Goal: Task Accomplishment & Management: Use online tool/utility

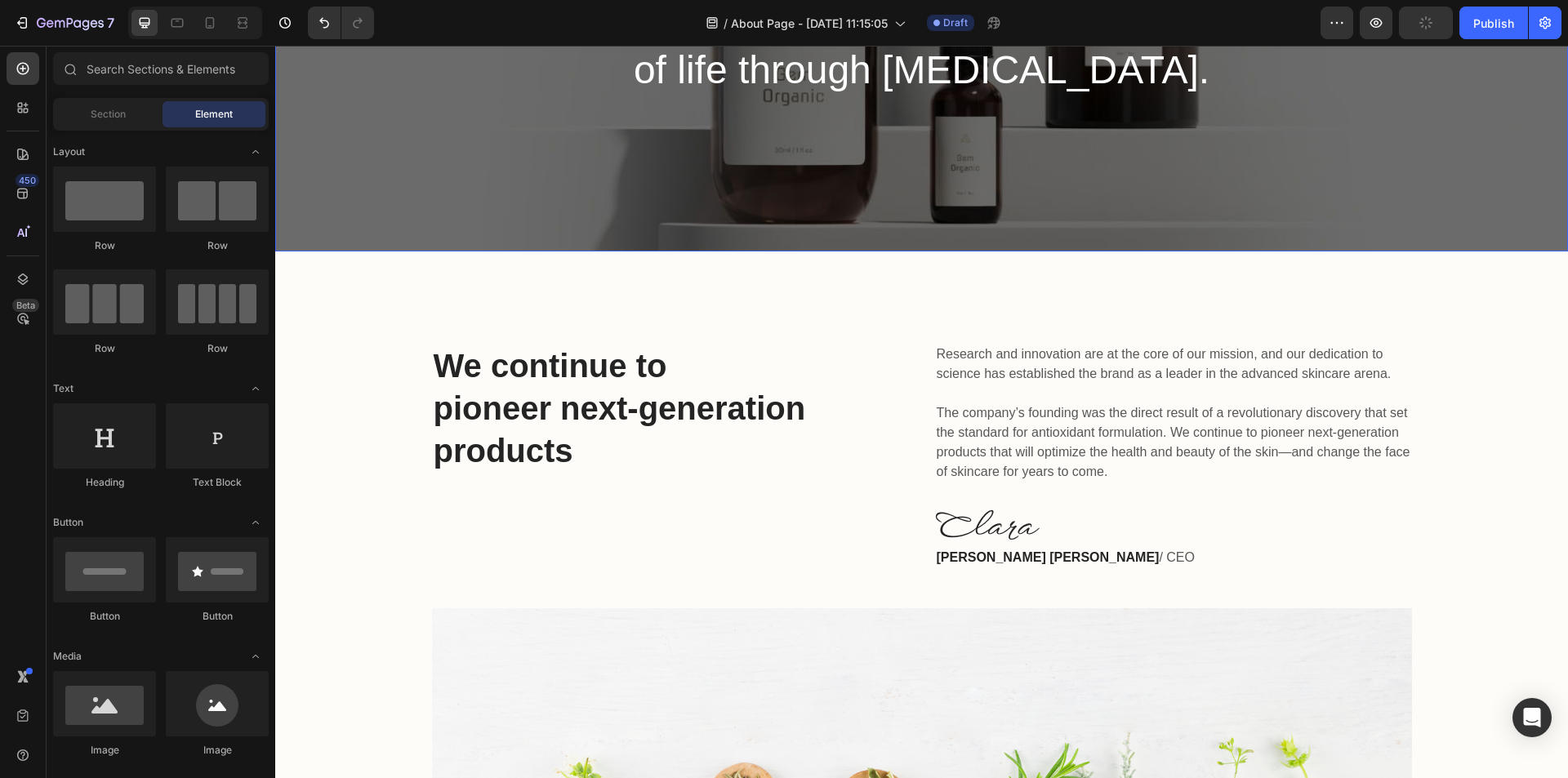
scroll to position [458, 0]
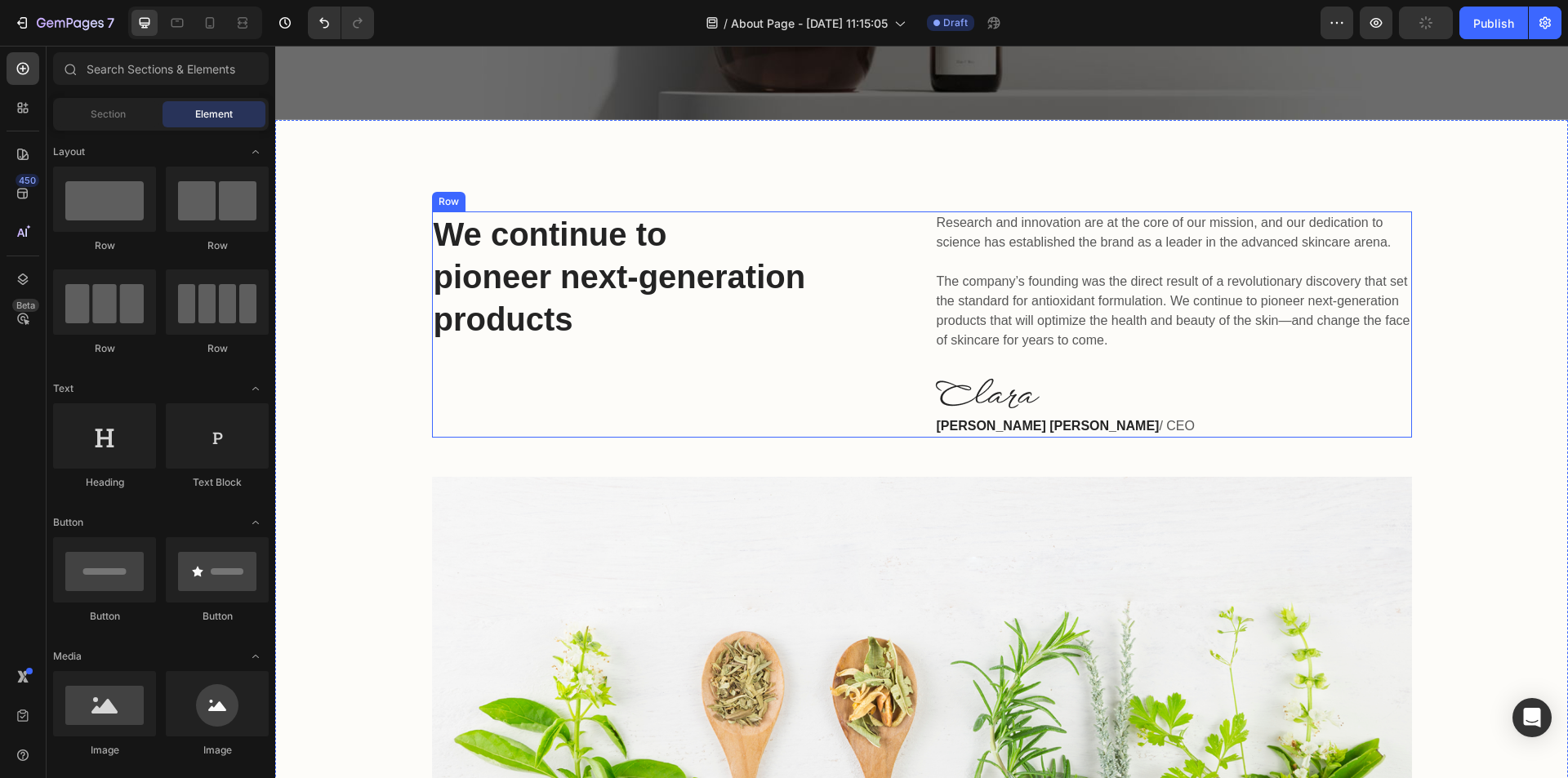
click at [1135, 373] on div "Research and innovation are at the core of our mission, and our dedication to s…" at bounding box center [1173, 324] width 477 height 226
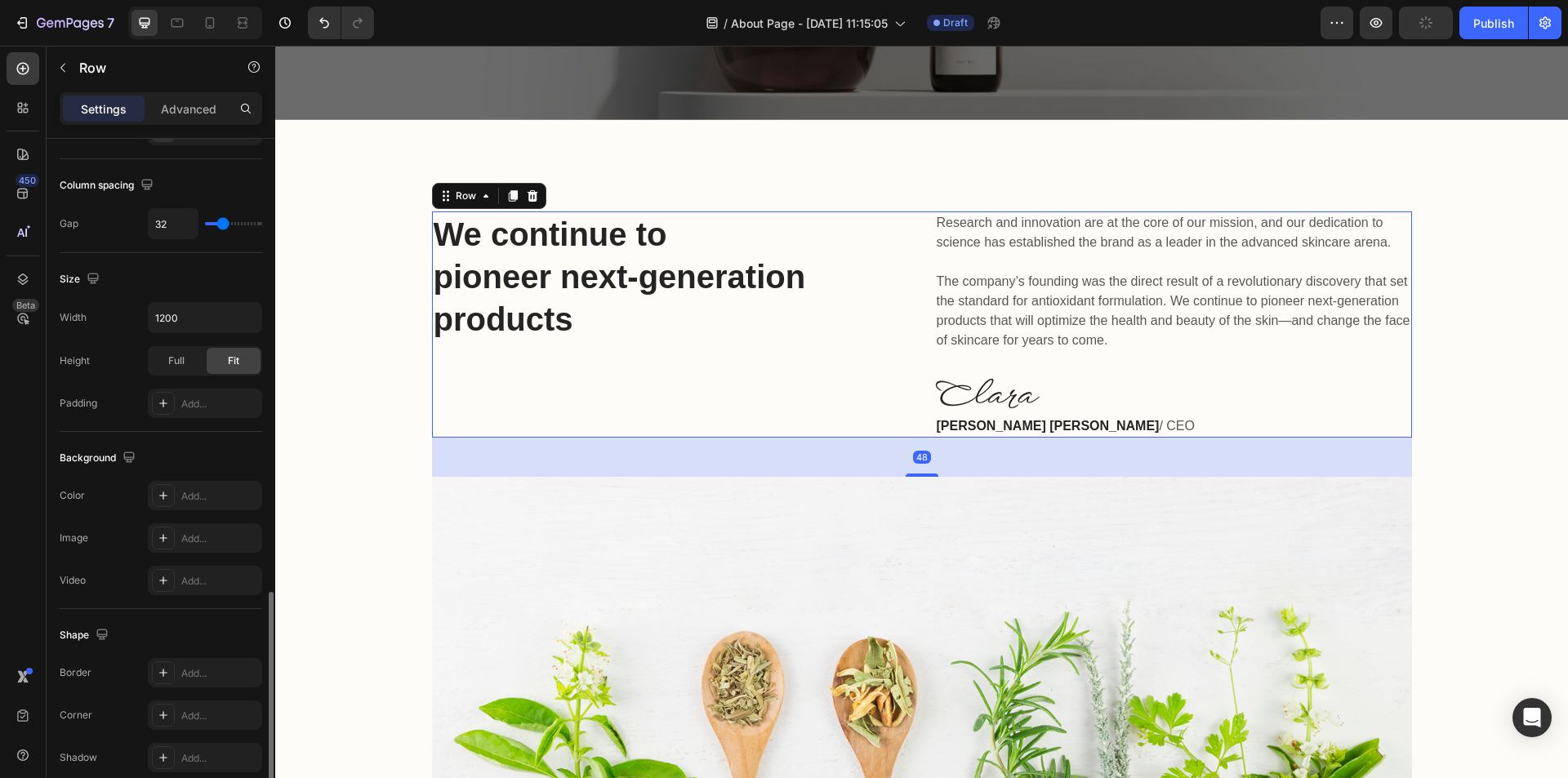
scroll to position [496, 0]
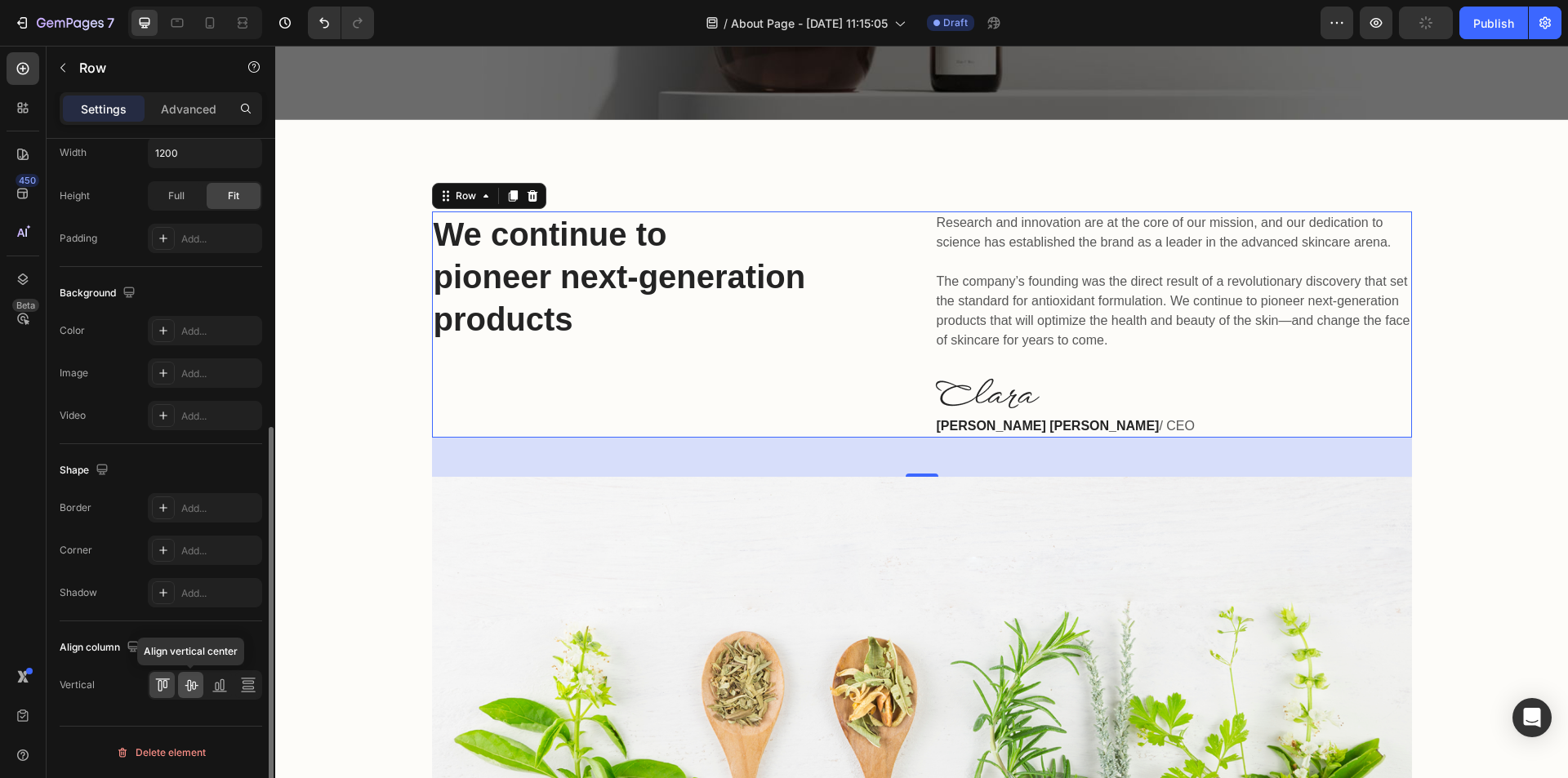
click at [191, 684] on icon at bounding box center [191, 684] width 17 height 16
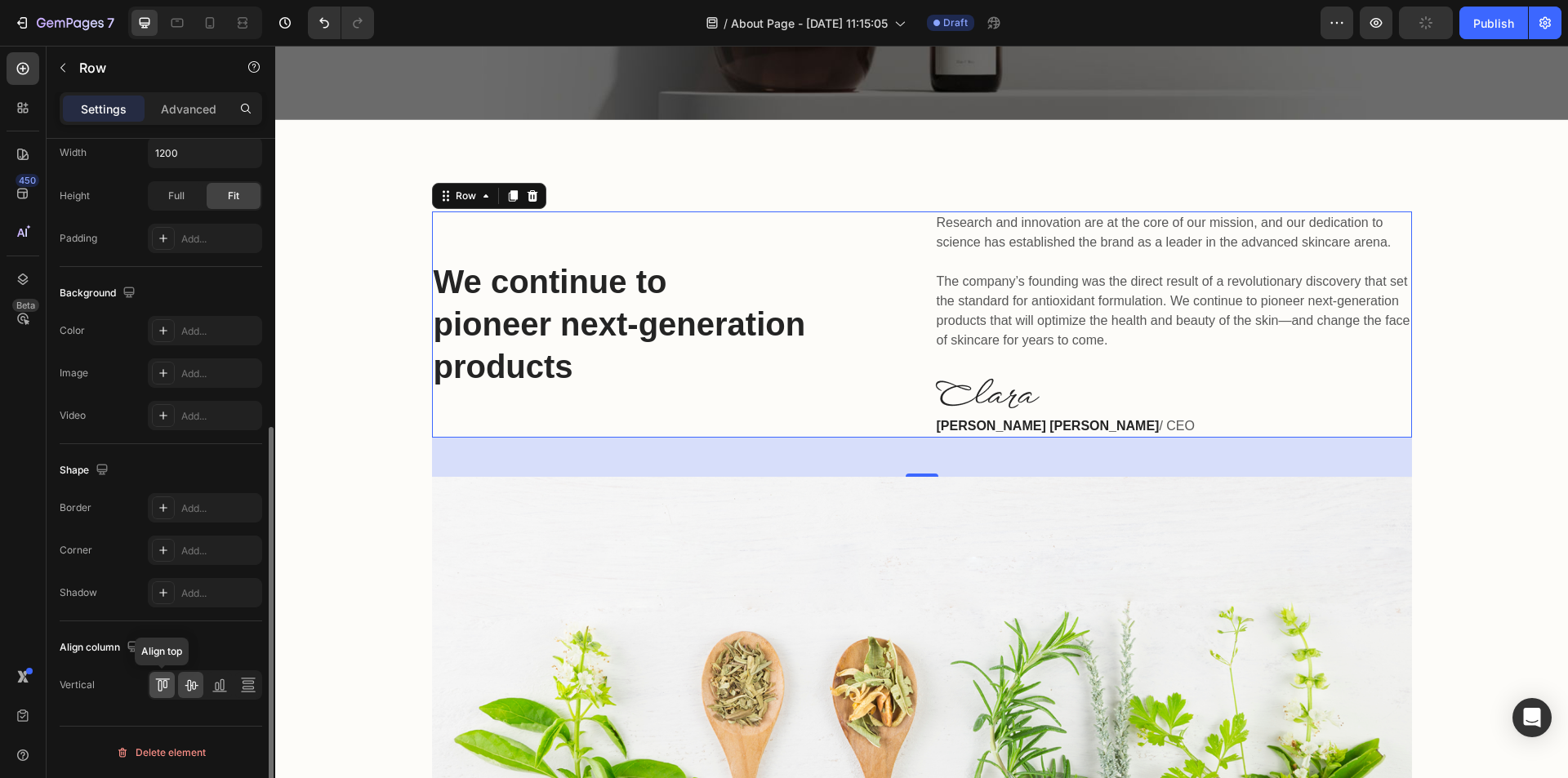
click at [166, 689] on icon at bounding box center [162, 684] width 17 height 16
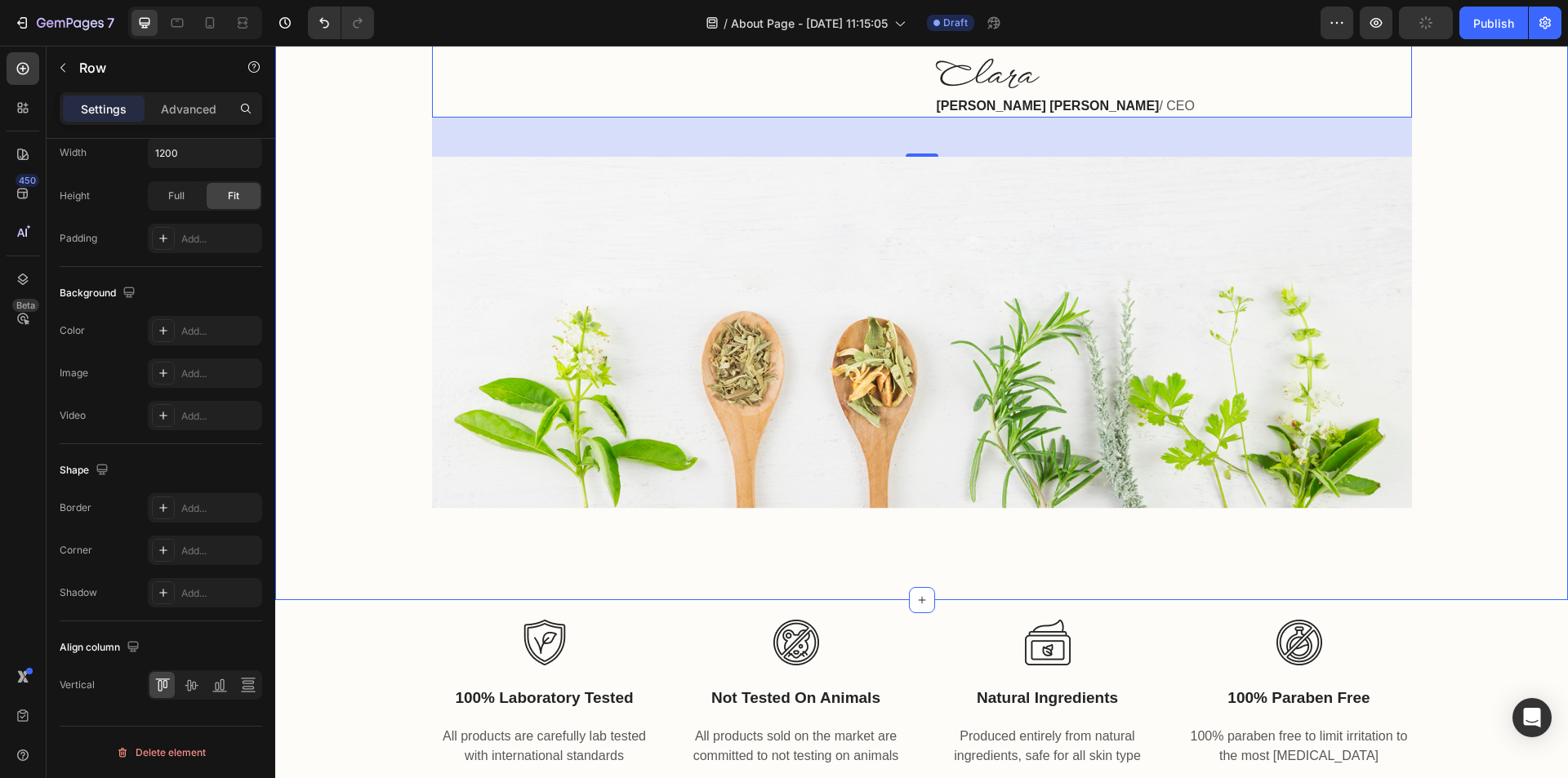
scroll to position [800, 0]
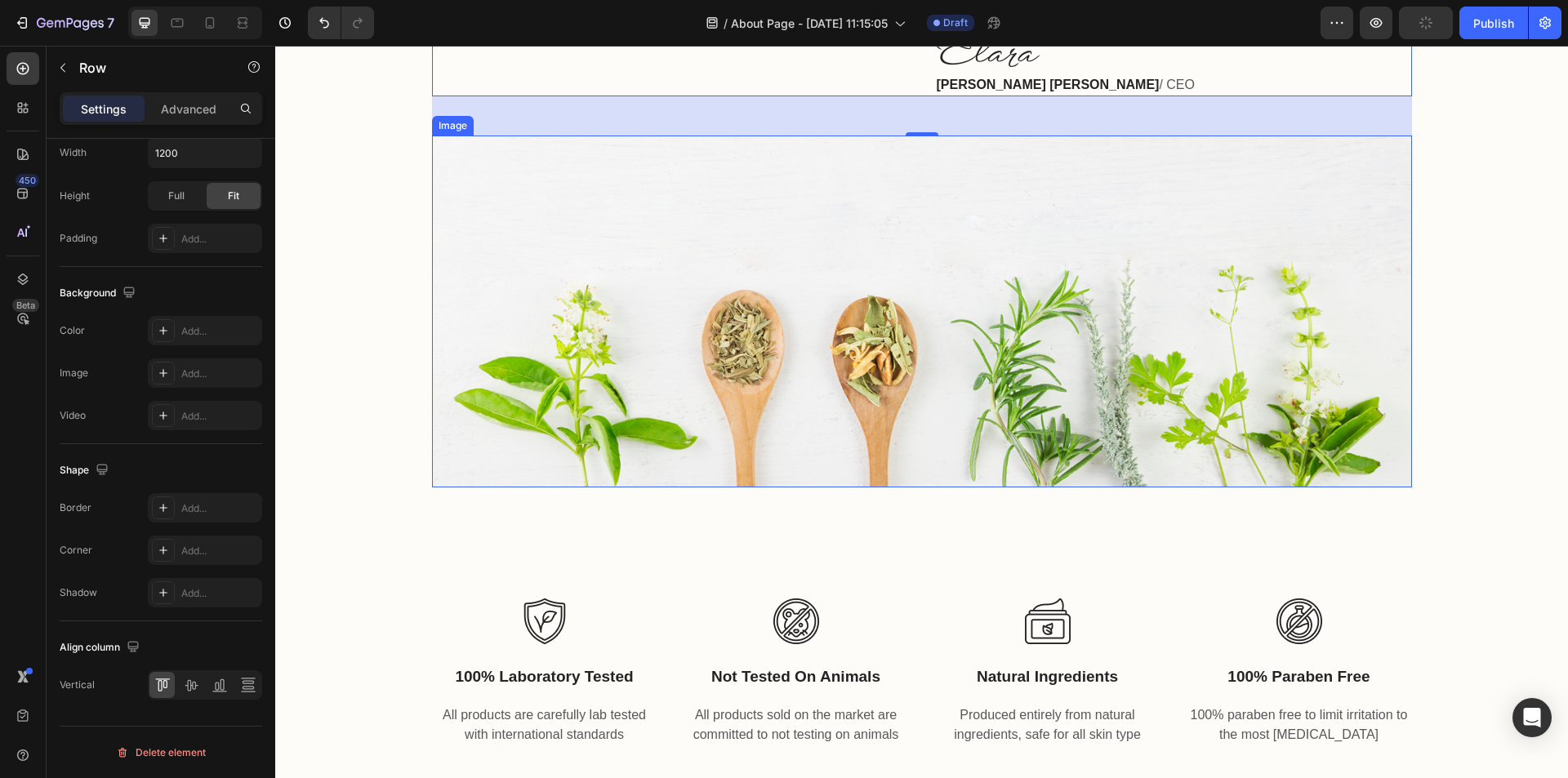
click at [636, 403] on img at bounding box center [922, 311] width 980 height 352
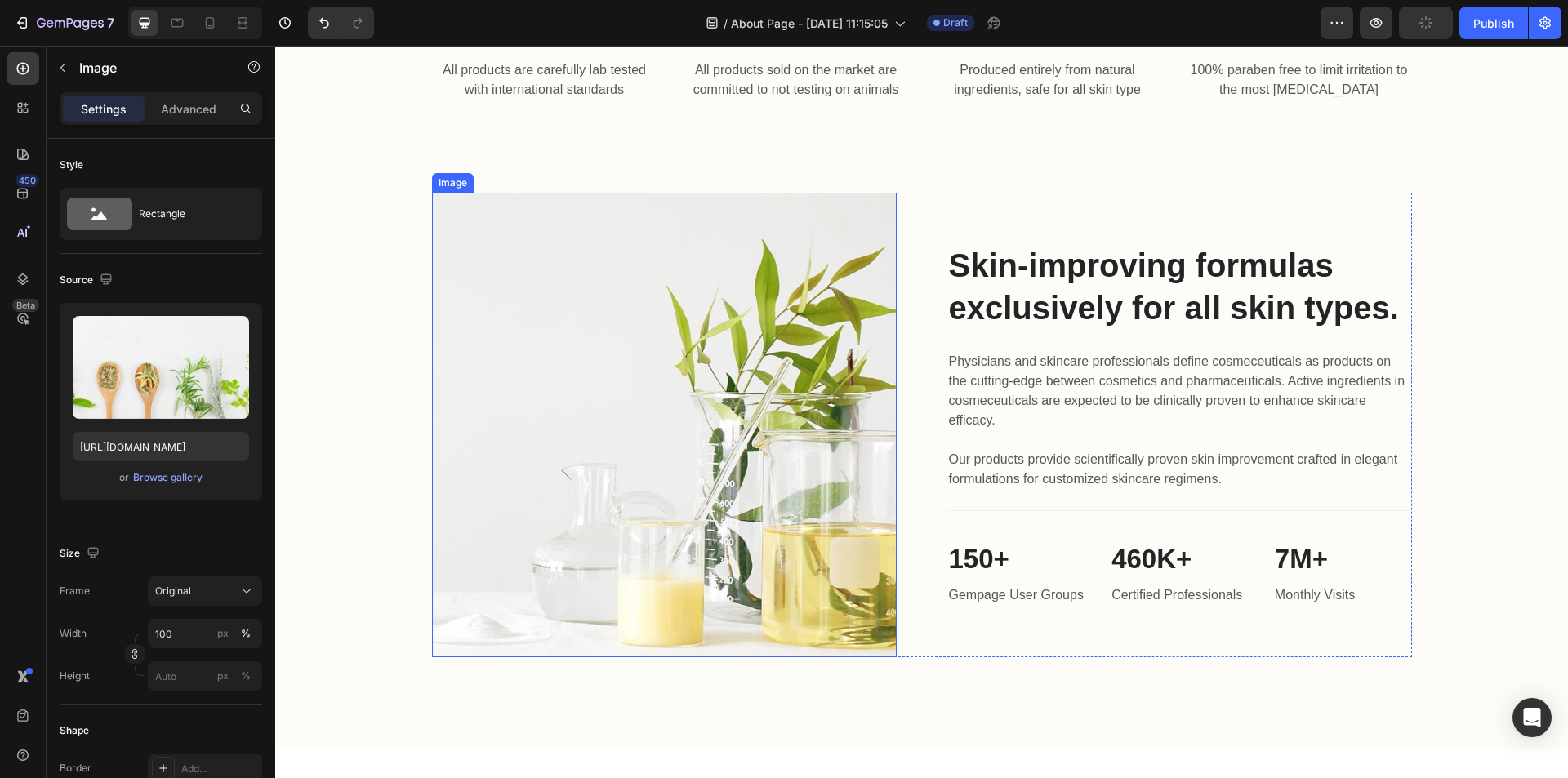
scroll to position [1446, 0]
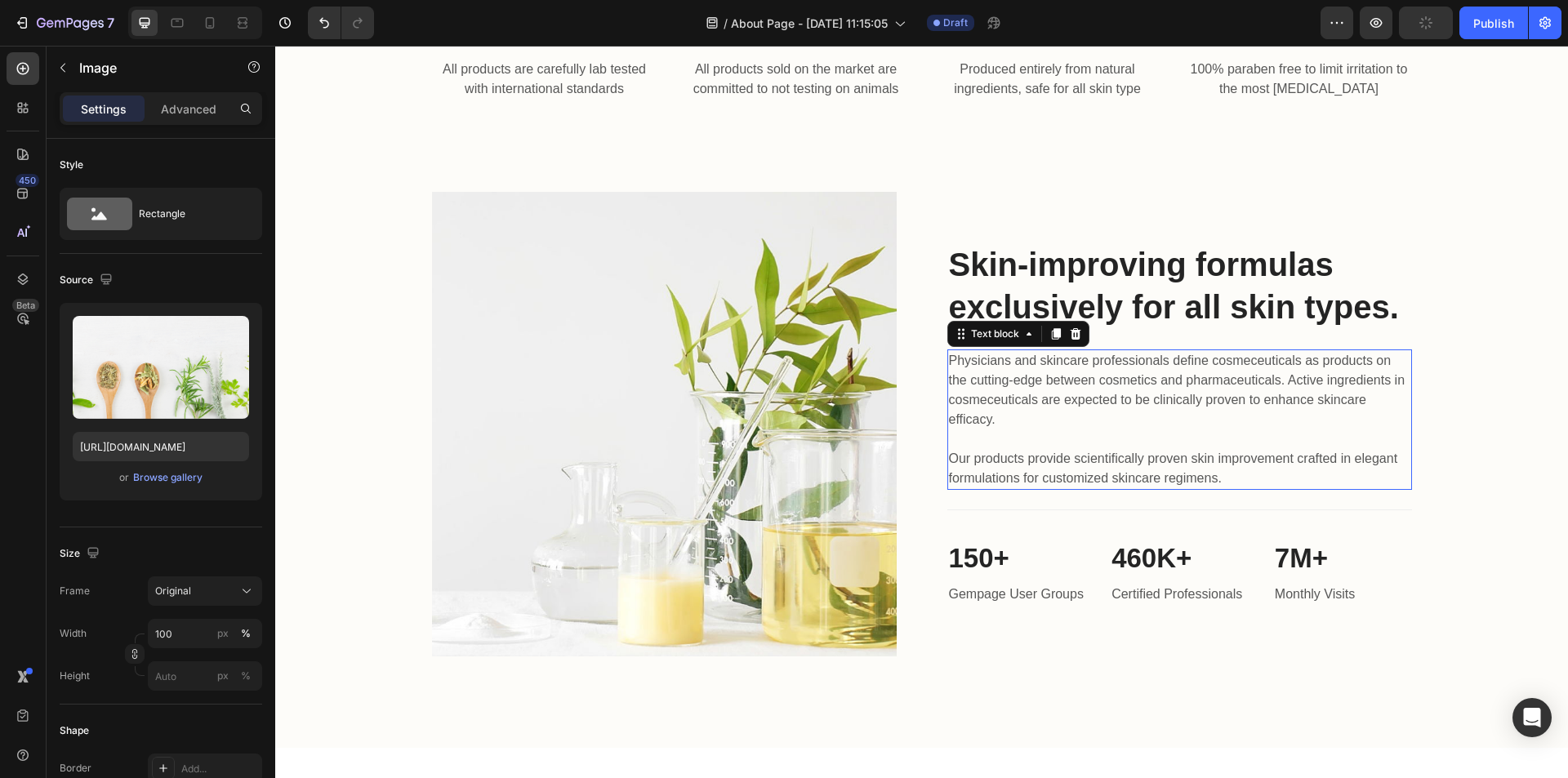
click at [1003, 438] on p "Physicians and skincare professionals define cosmeceuticals as products on the …" at bounding box center [1179, 419] width 461 height 137
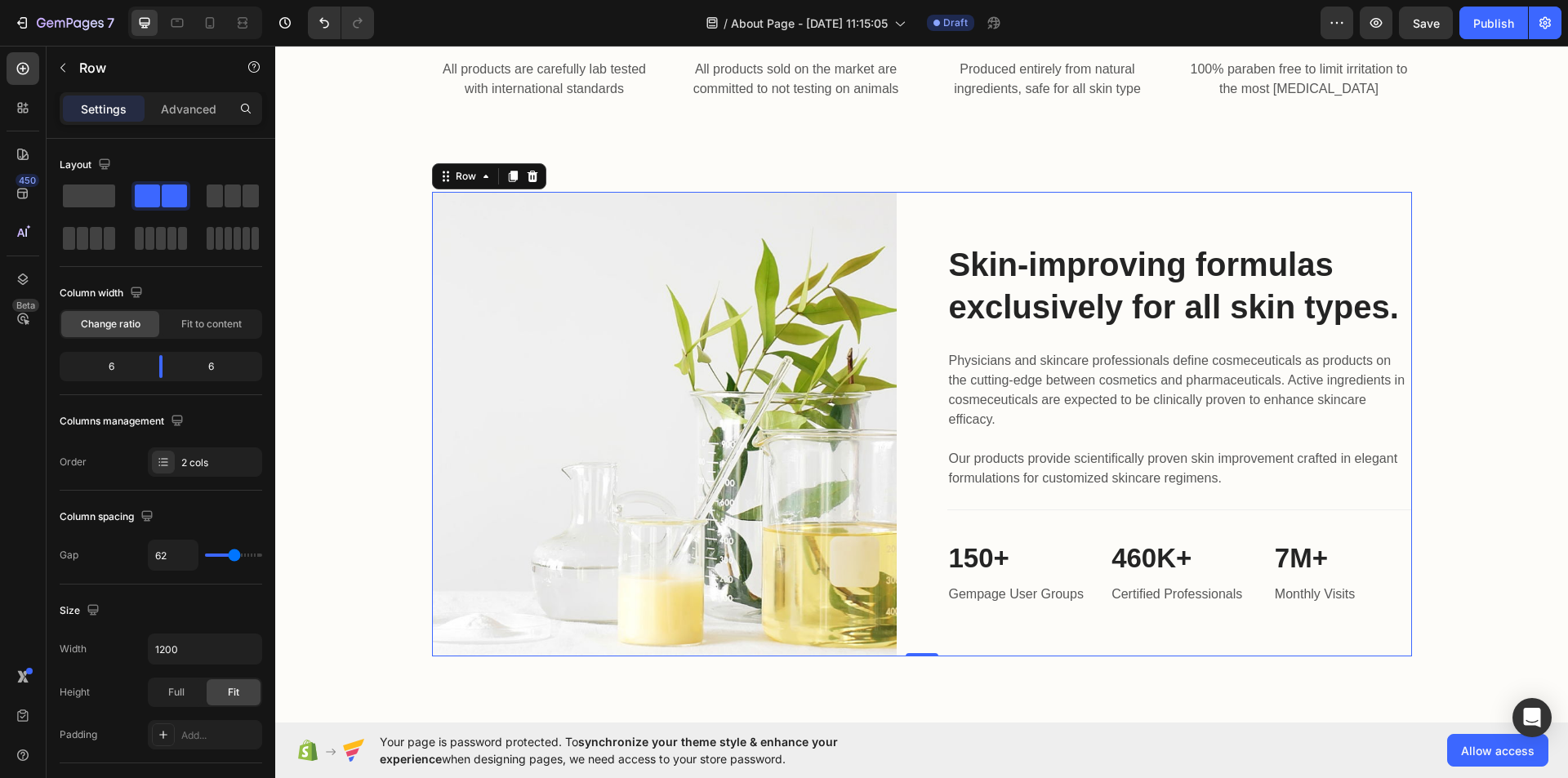
scroll to position [1557, 0]
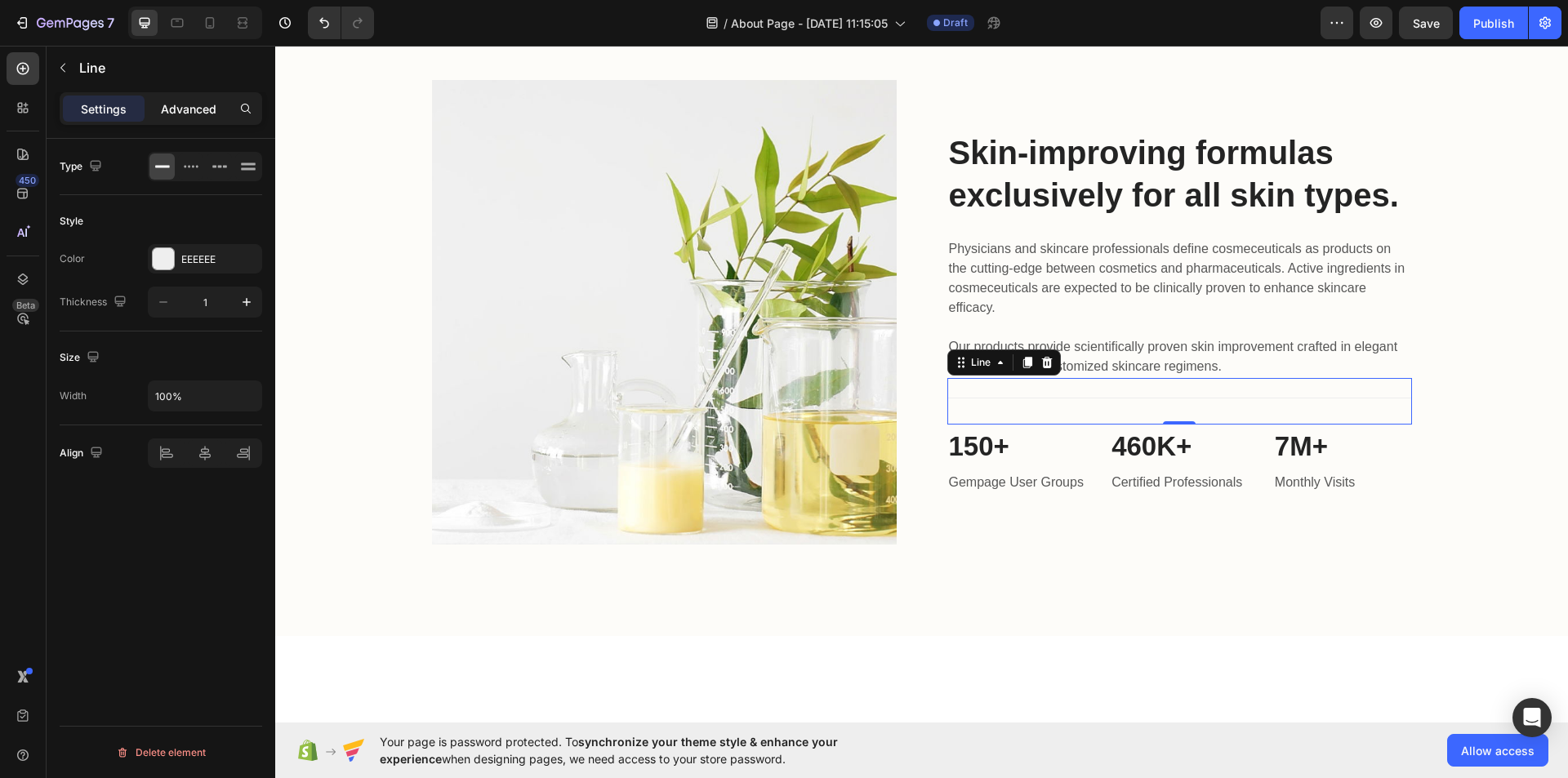
click at [191, 115] on p "Advanced" at bounding box center [189, 109] width 56 height 17
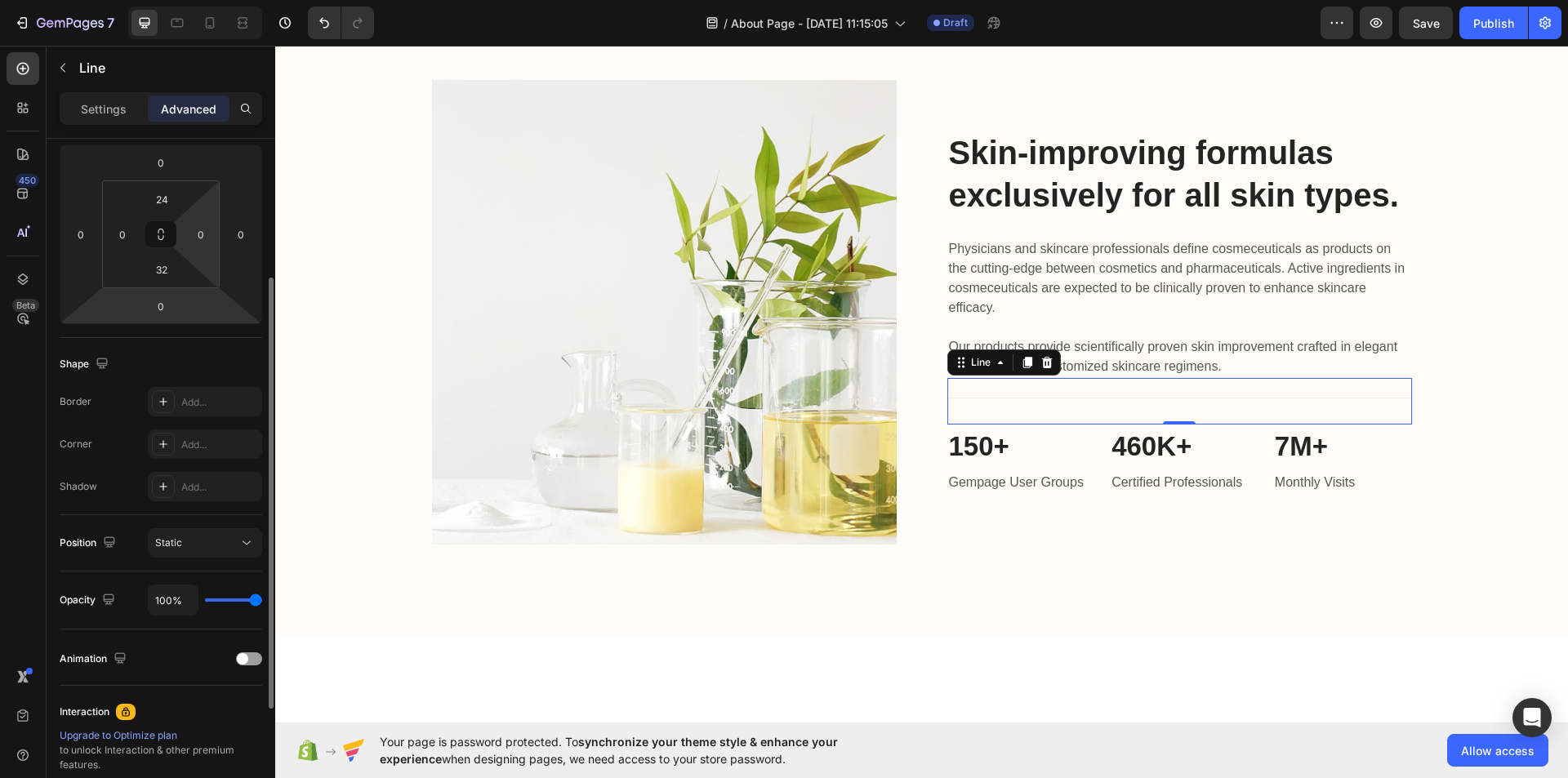
scroll to position [0, 0]
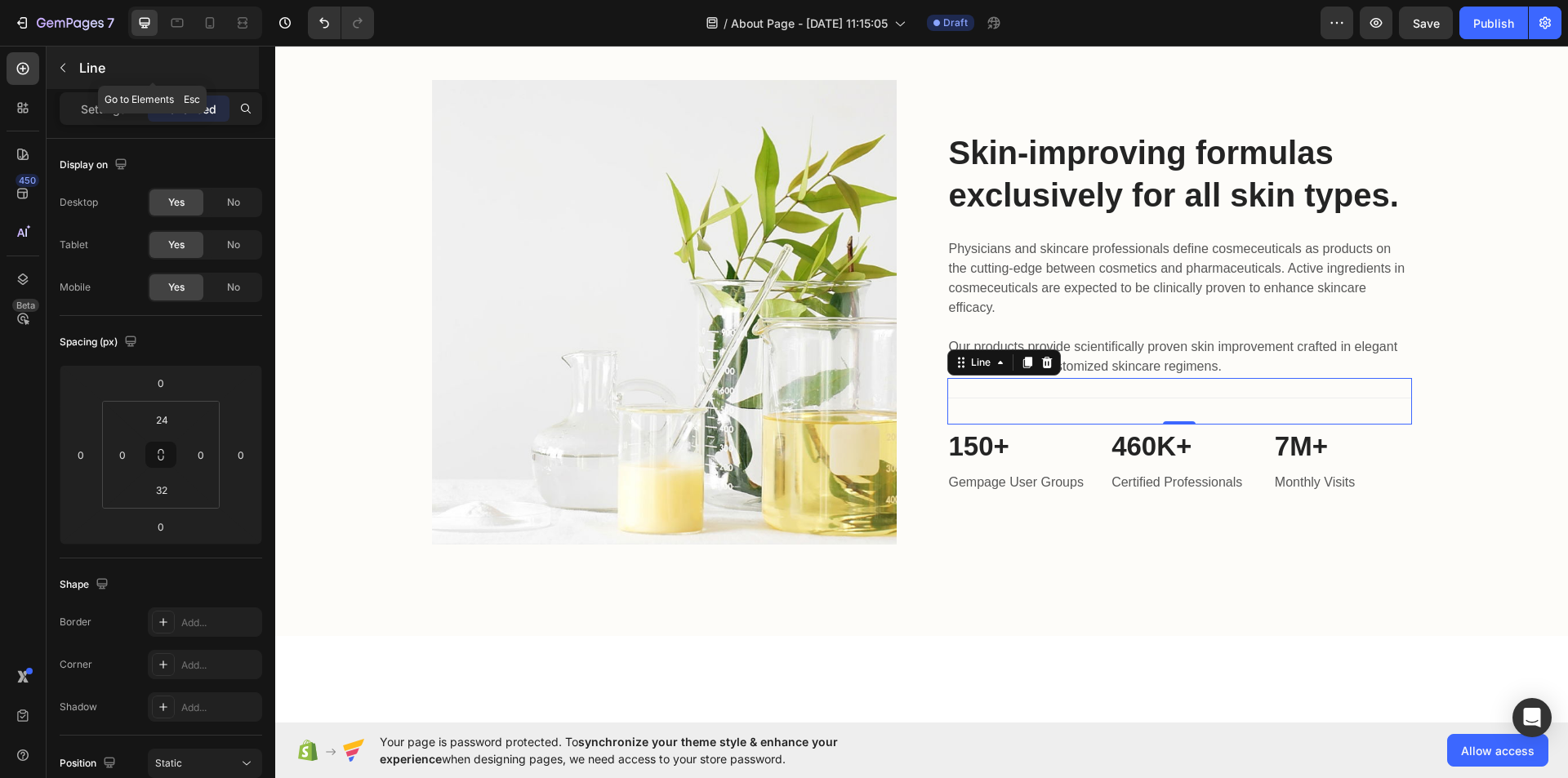
click at [56, 58] on button "button" at bounding box center [63, 68] width 26 height 26
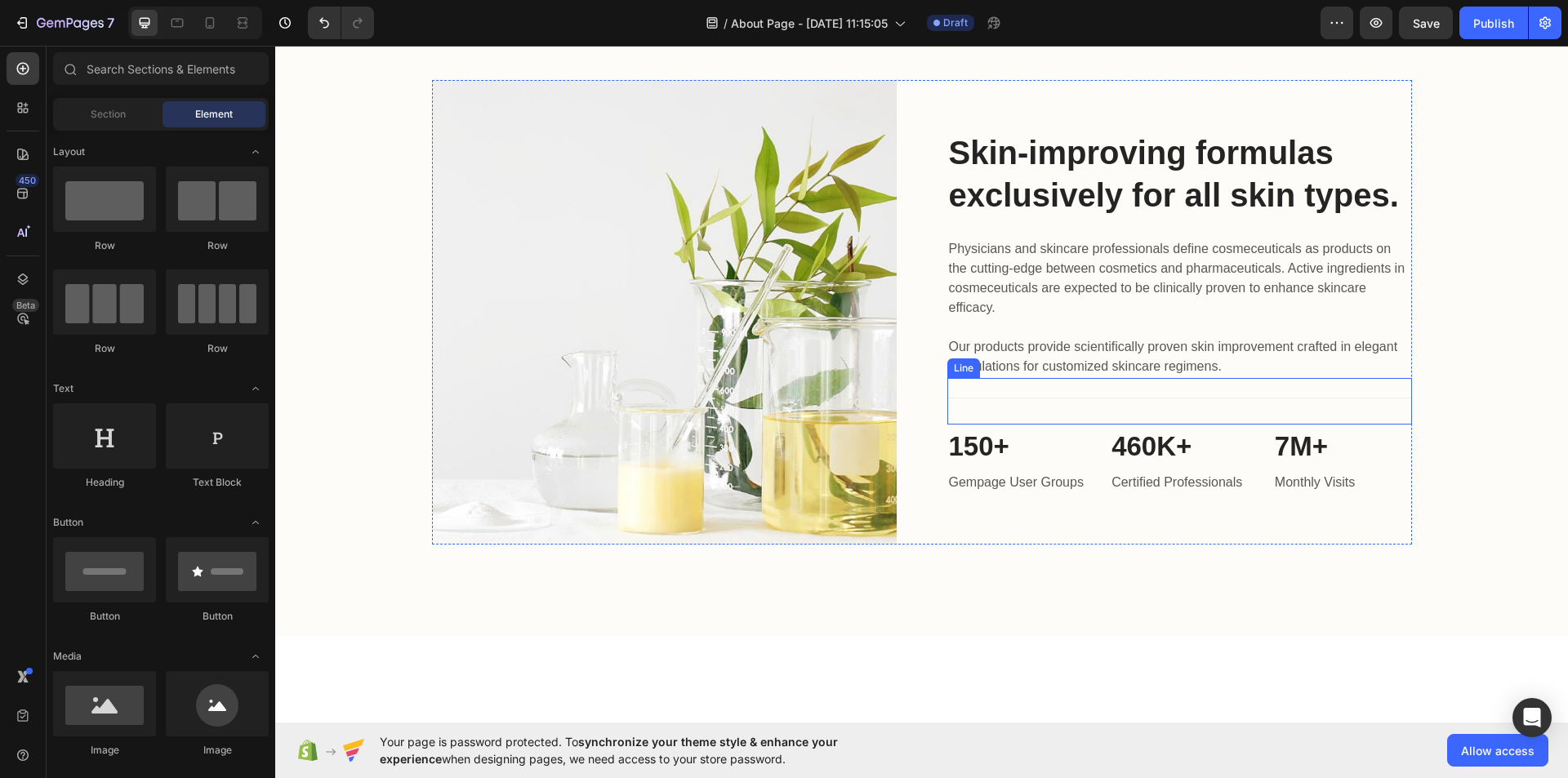
click at [1035, 393] on div "Title Line" at bounding box center [1179, 401] width 465 height 47
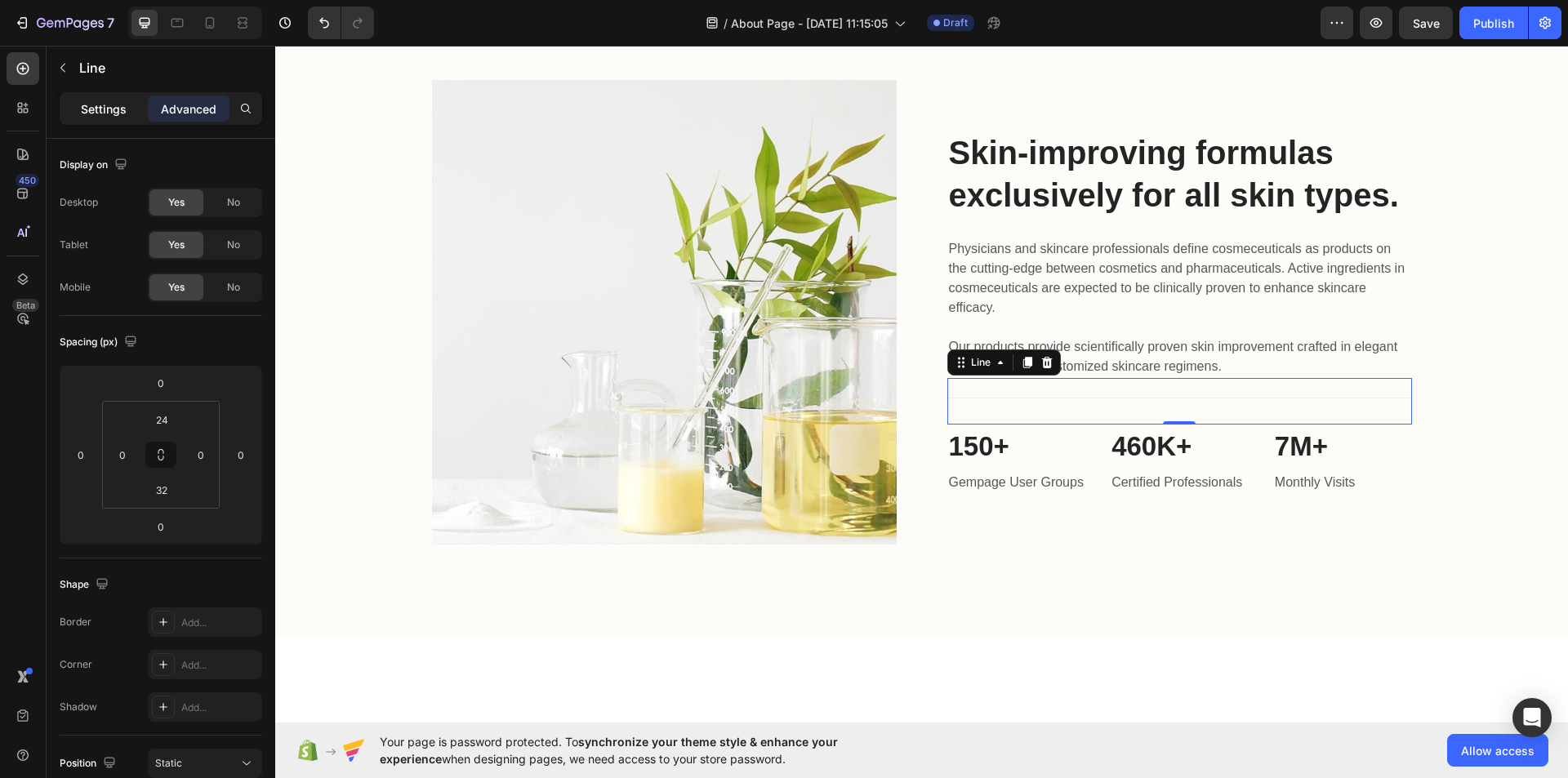
click at [105, 109] on p "Settings" at bounding box center [103, 109] width 46 height 17
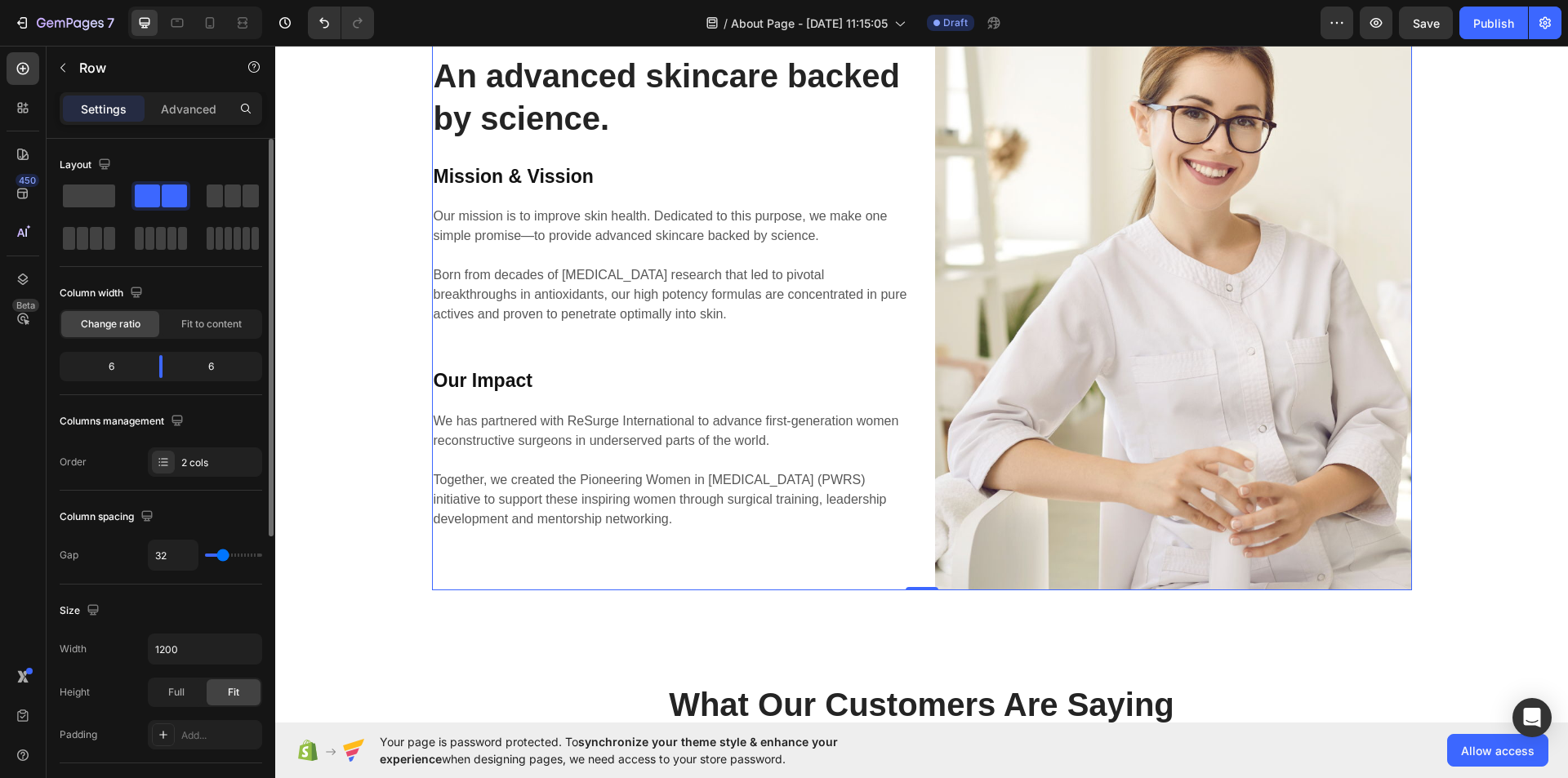
scroll to position [496, 0]
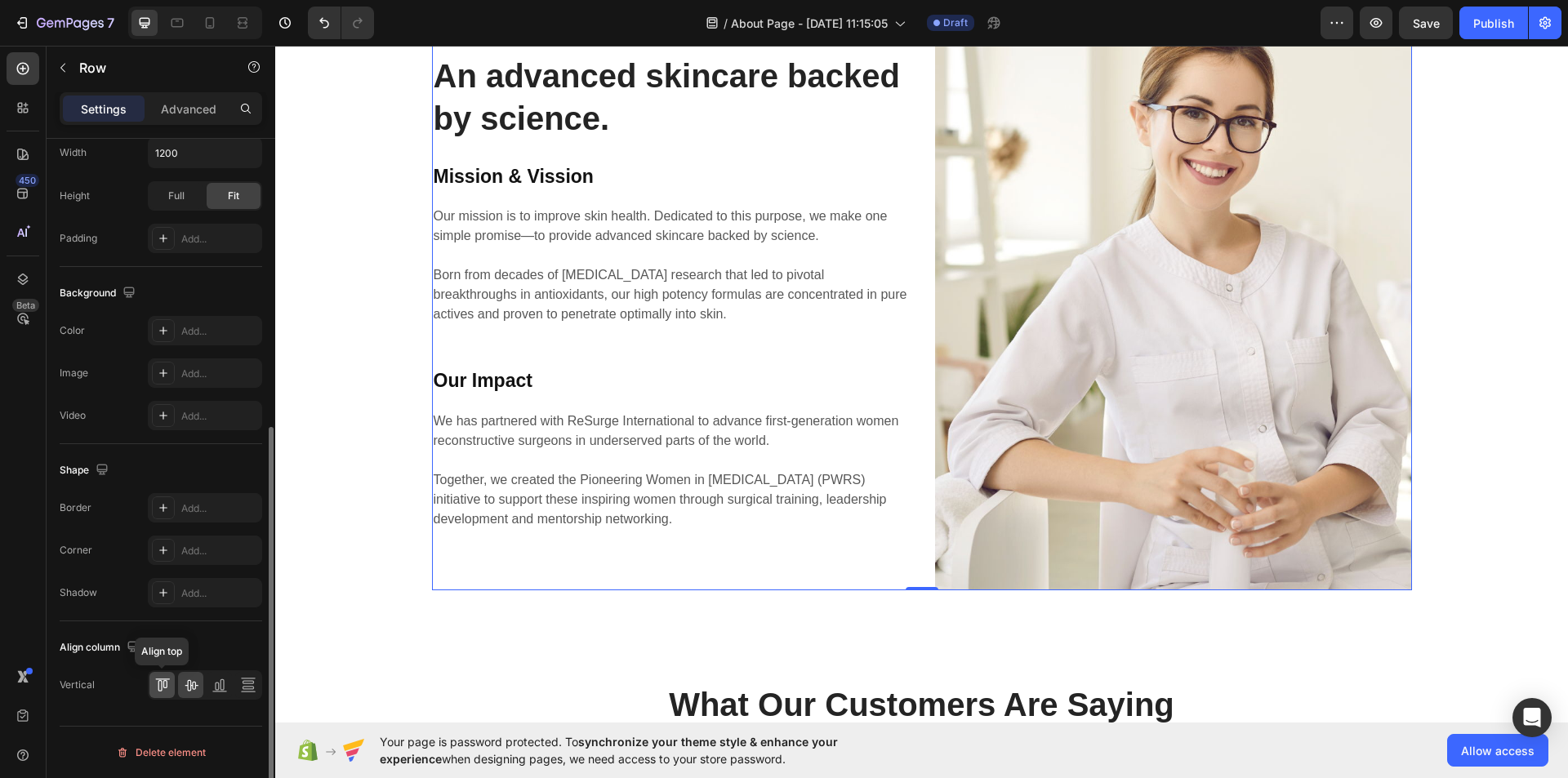
click at [169, 684] on icon at bounding box center [162, 684] width 17 height 16
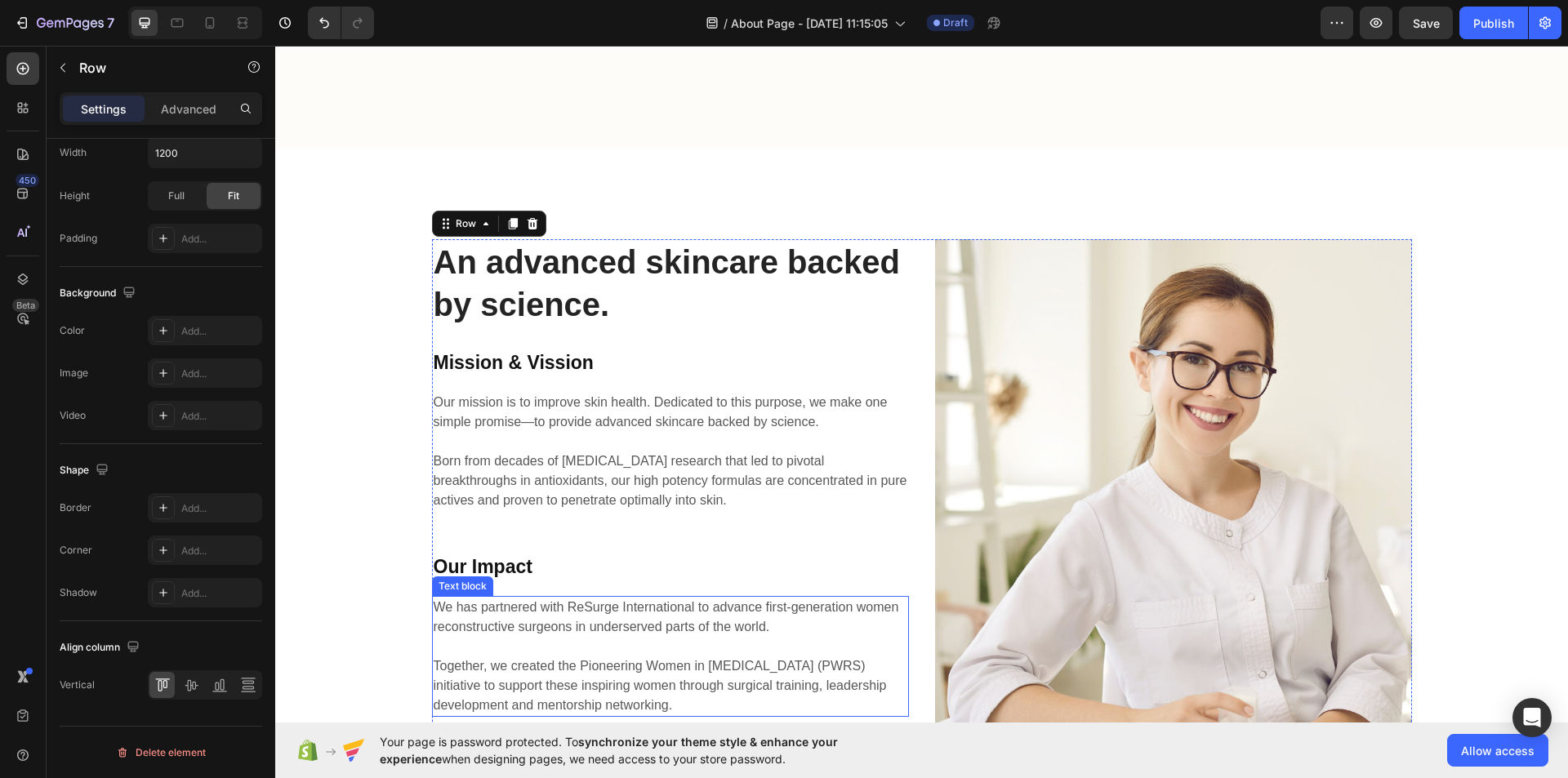
scroll to position [2360, 0]
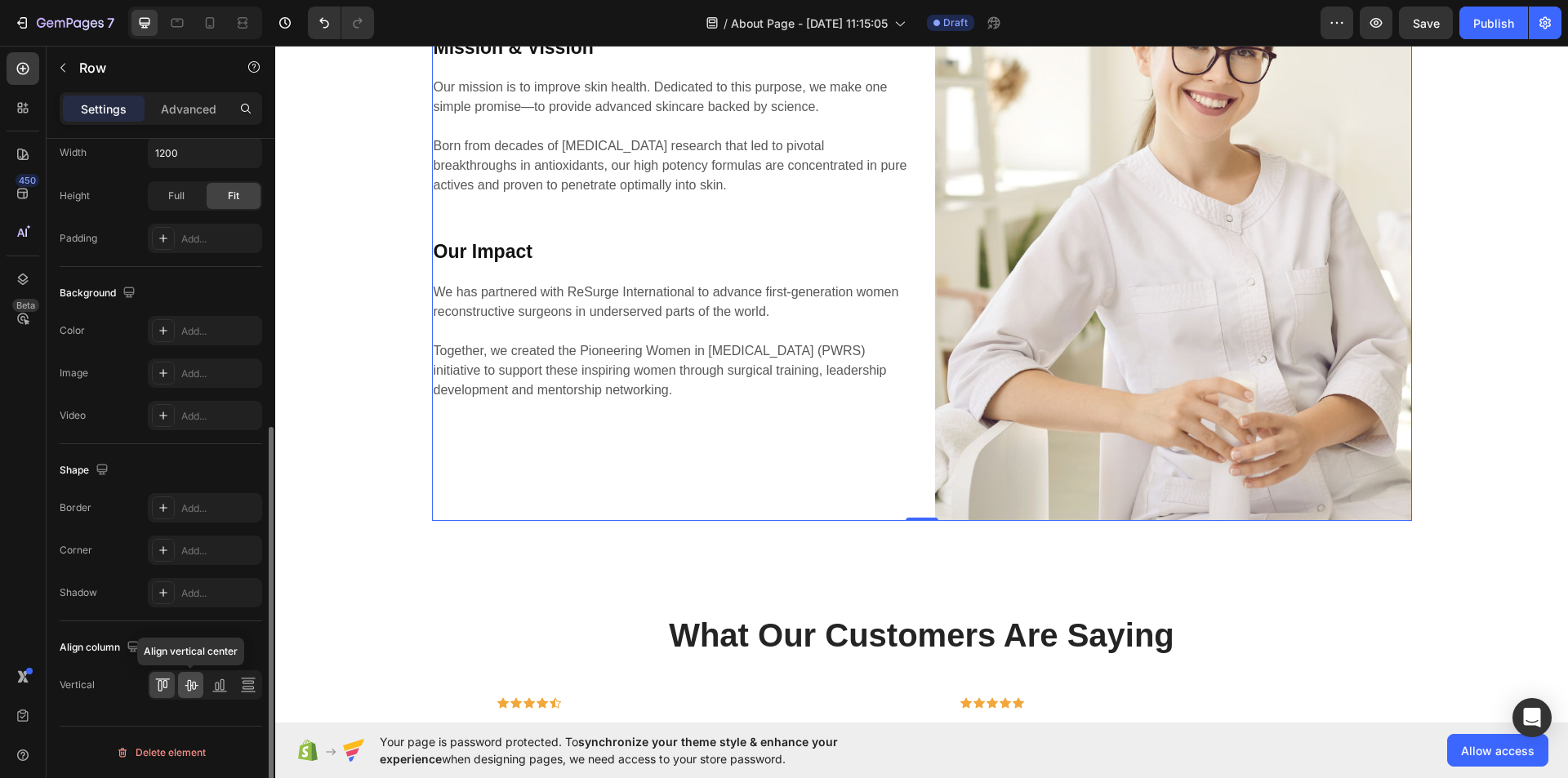
click at [189, 681] on icon at bounding box center [190, 685] width 13 height 11
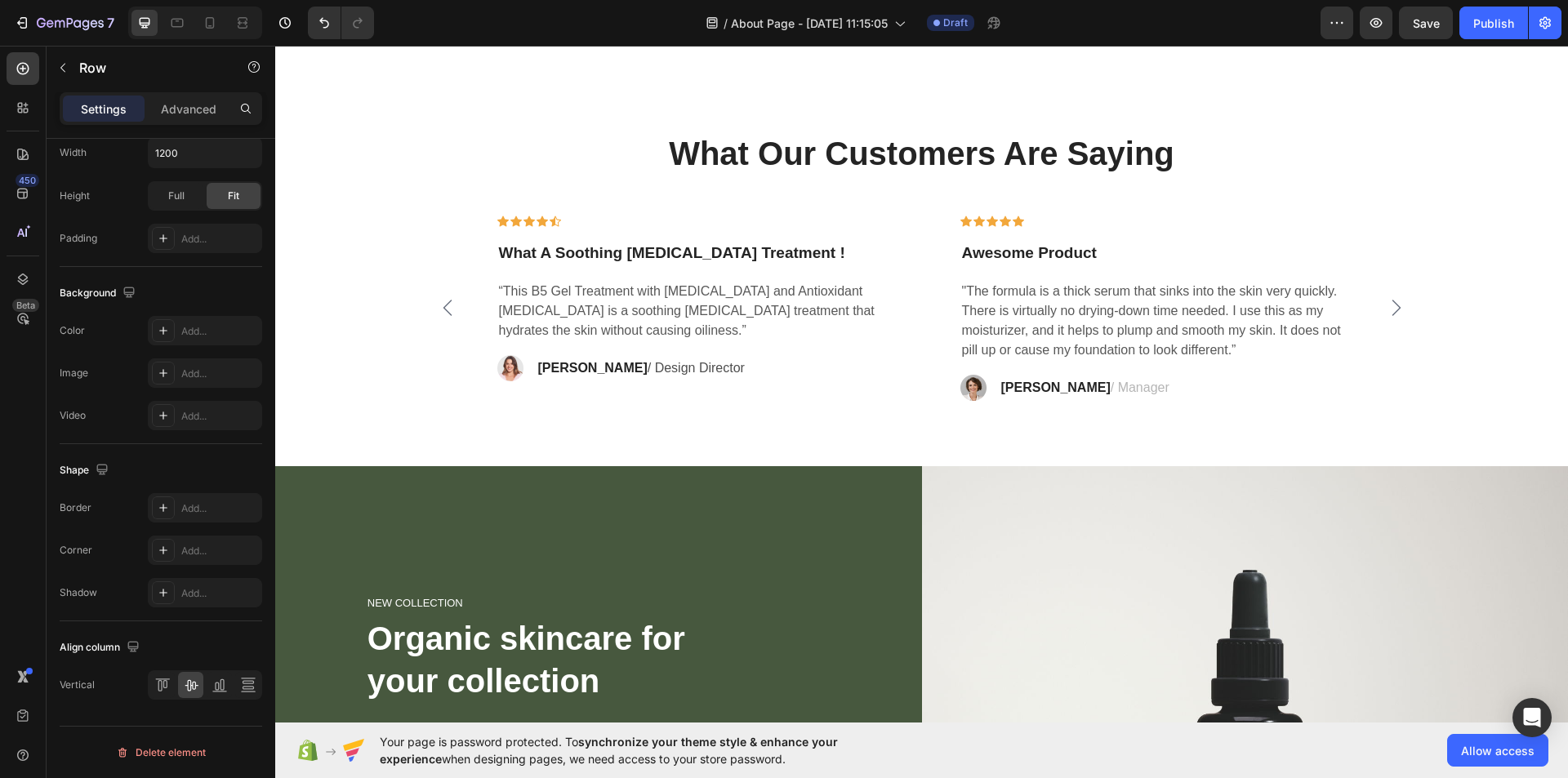
scroll to position [2843, 0]
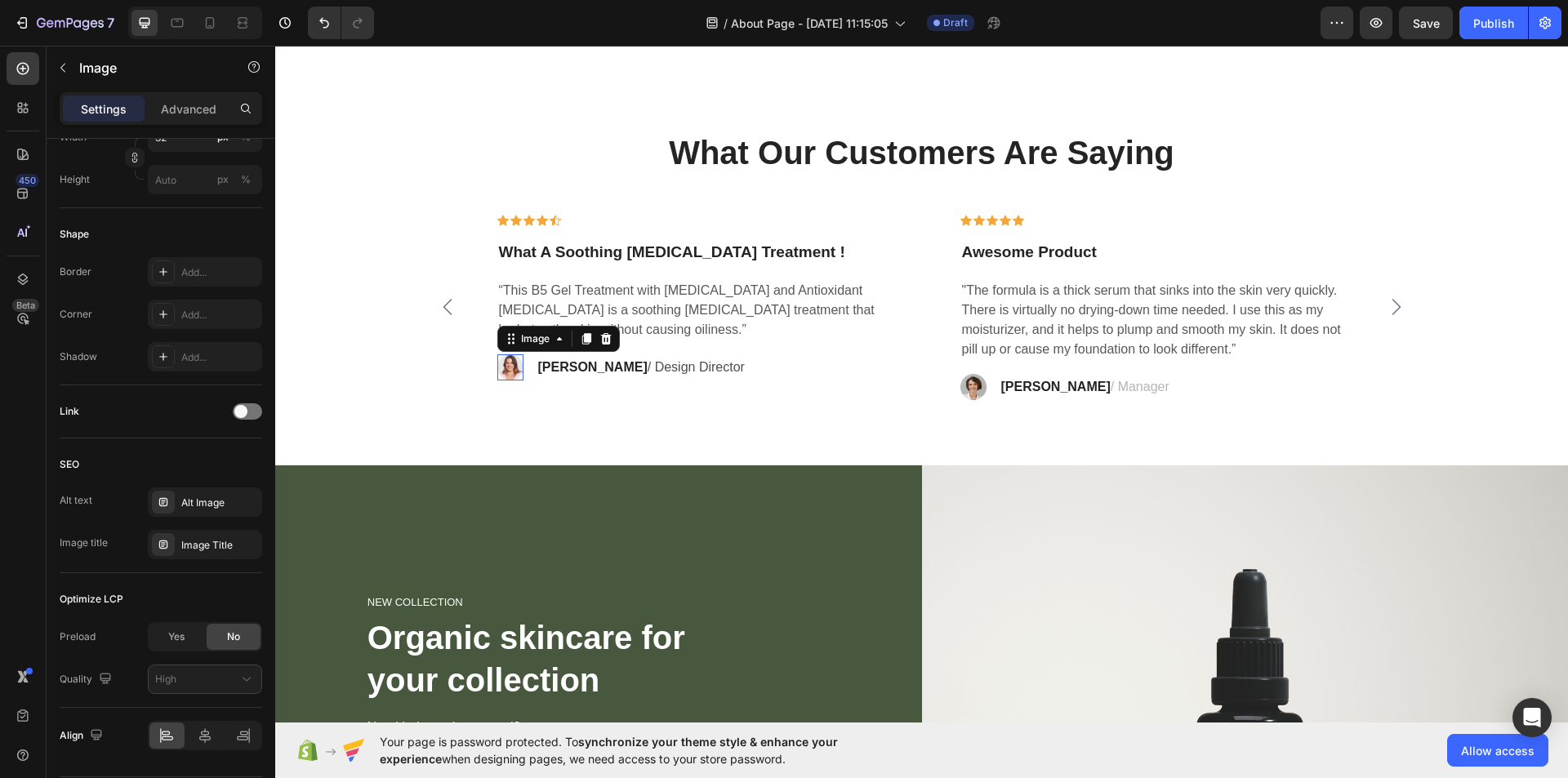
click at [499, 374] on img at bounding box center [510, 367] width 26 height 26
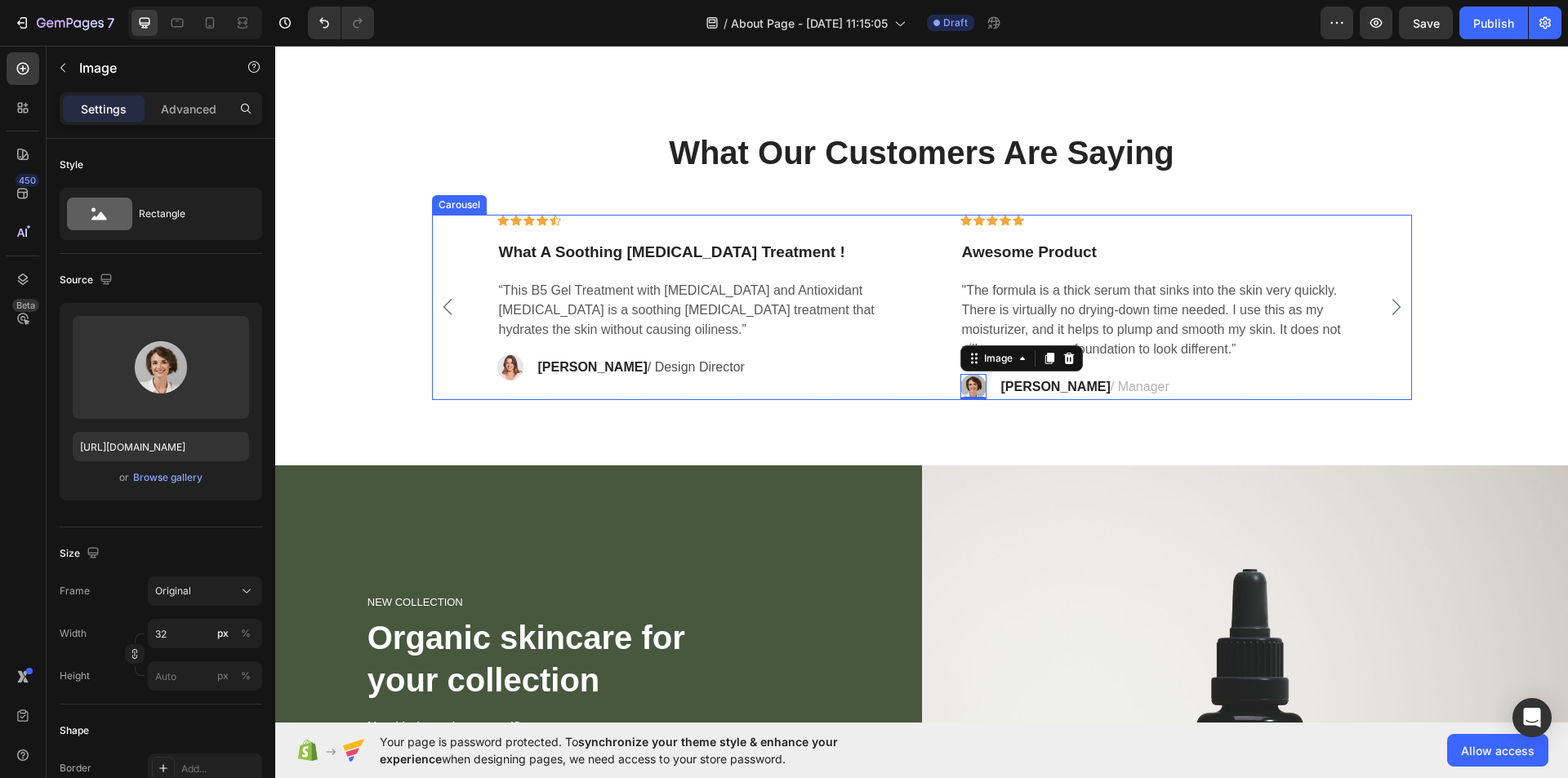
click at [922, 326] on div "Icon Icon Icon Icon Icon Row What A Soothing [MEDICAL_DATA] Treatment ! Text bl…" at bounding box center [922, 307] width 902 height 185
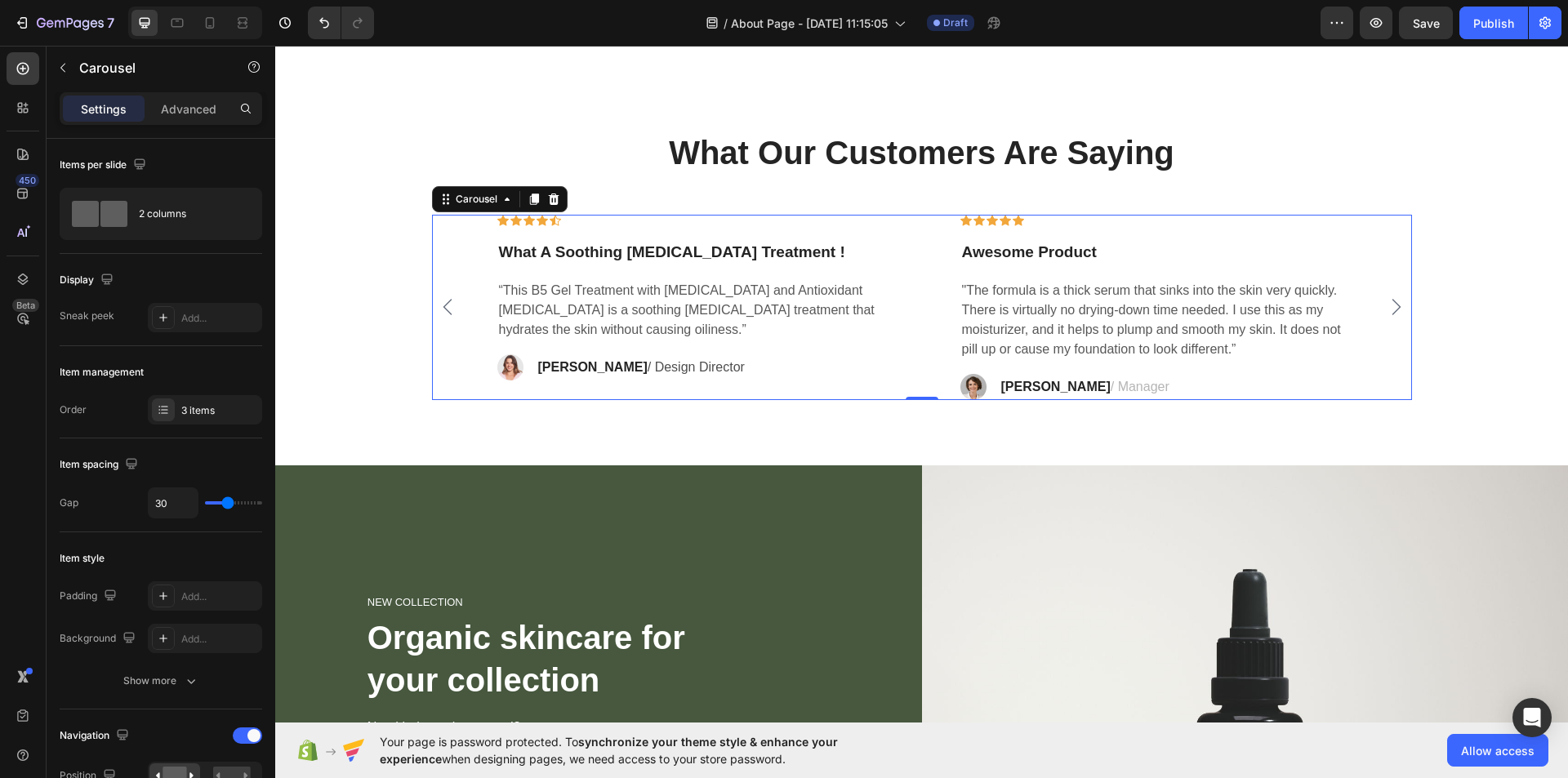
click at [1389, 307] on icon "Carousel Next Arrow" at bounding box center [1396, 307] width 20 height 20
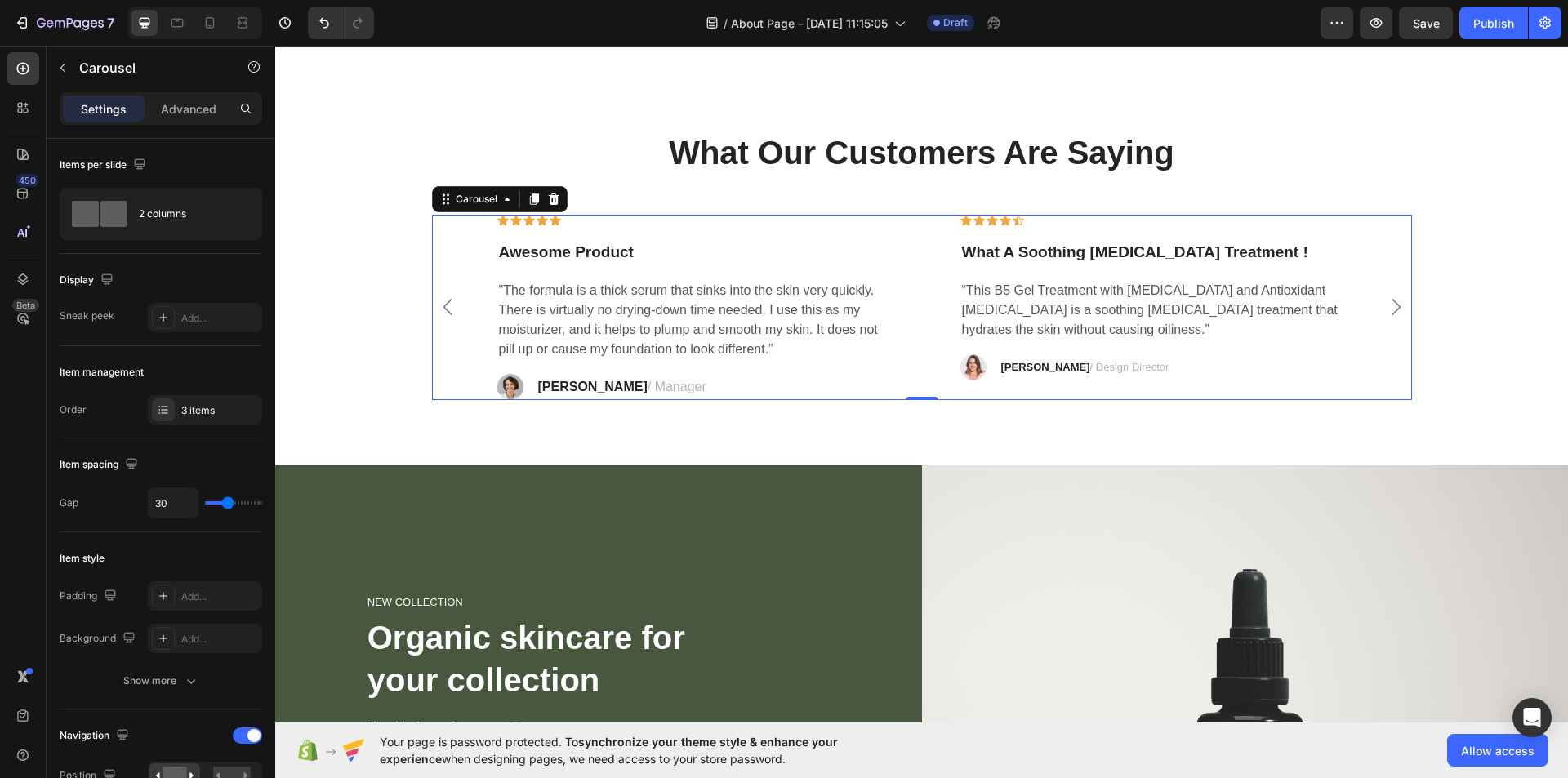
click at [1389, 307] on icon "Carousel Next Arrow" at bounding box center [1396, 307] width 20 height 20
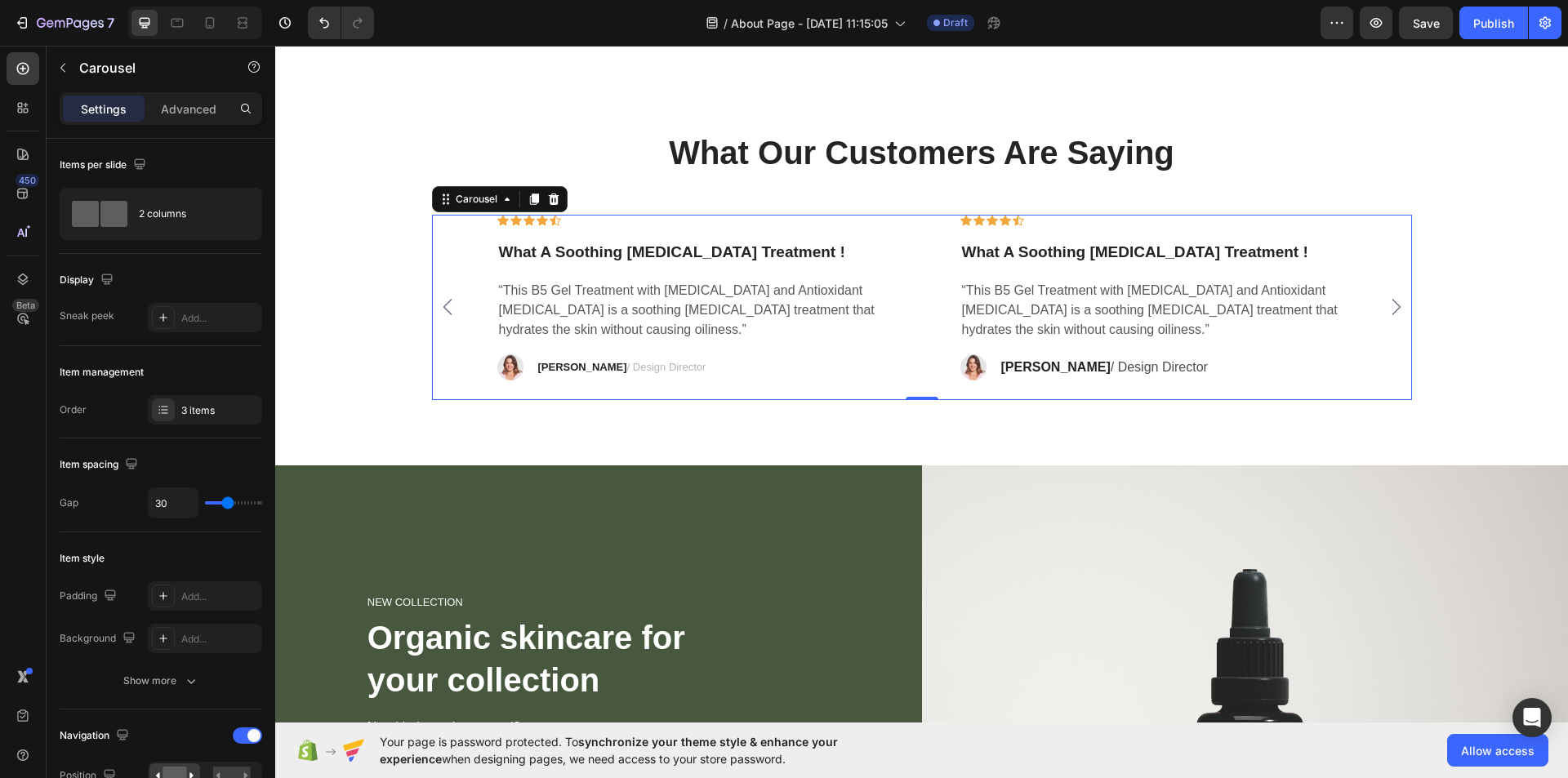
click at [1389, 307] on icon "Carousel Next Arrow" at bounding box center [1396, 307] width 20 height 20
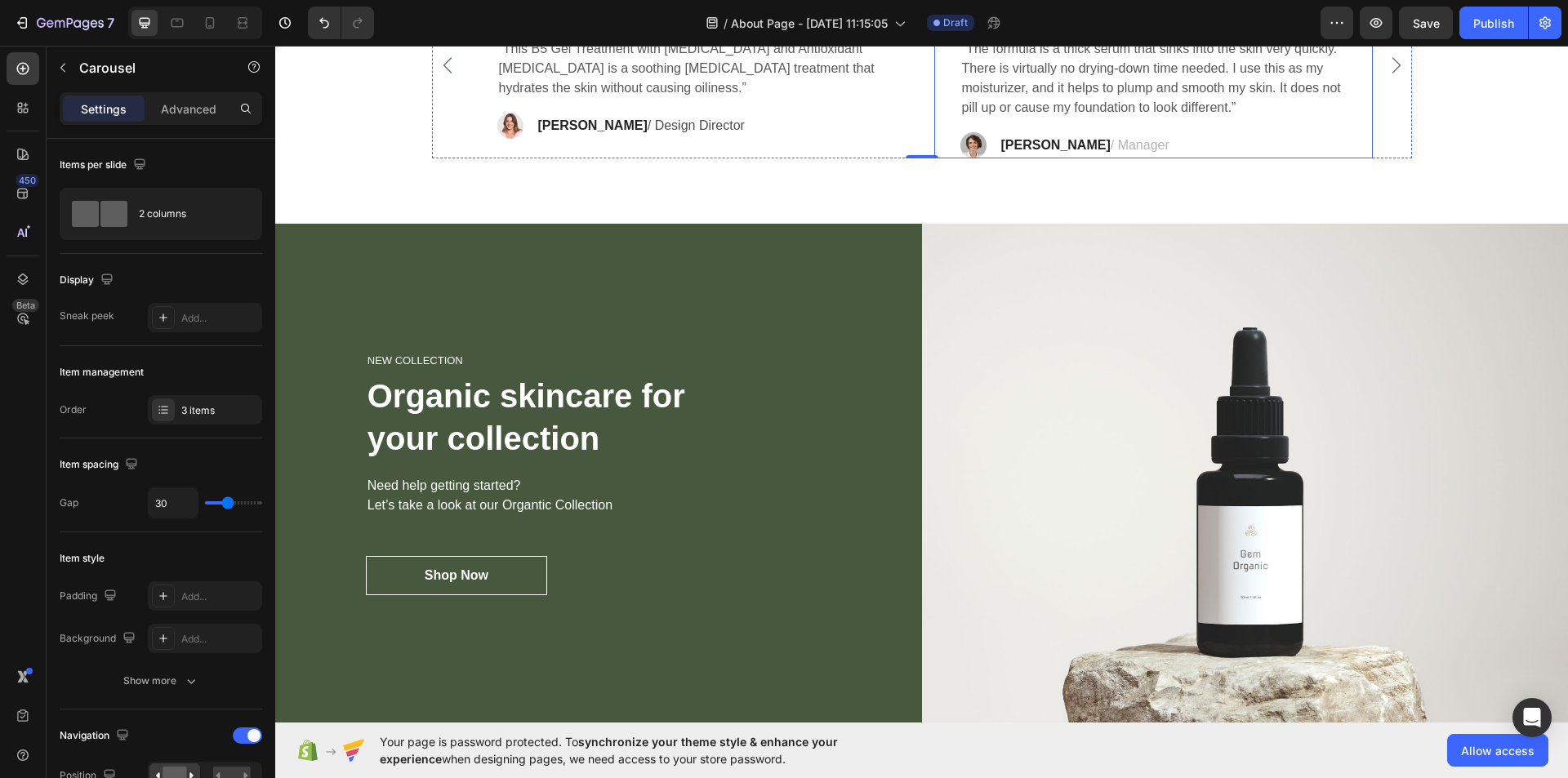
scroll to position [3085, 0]
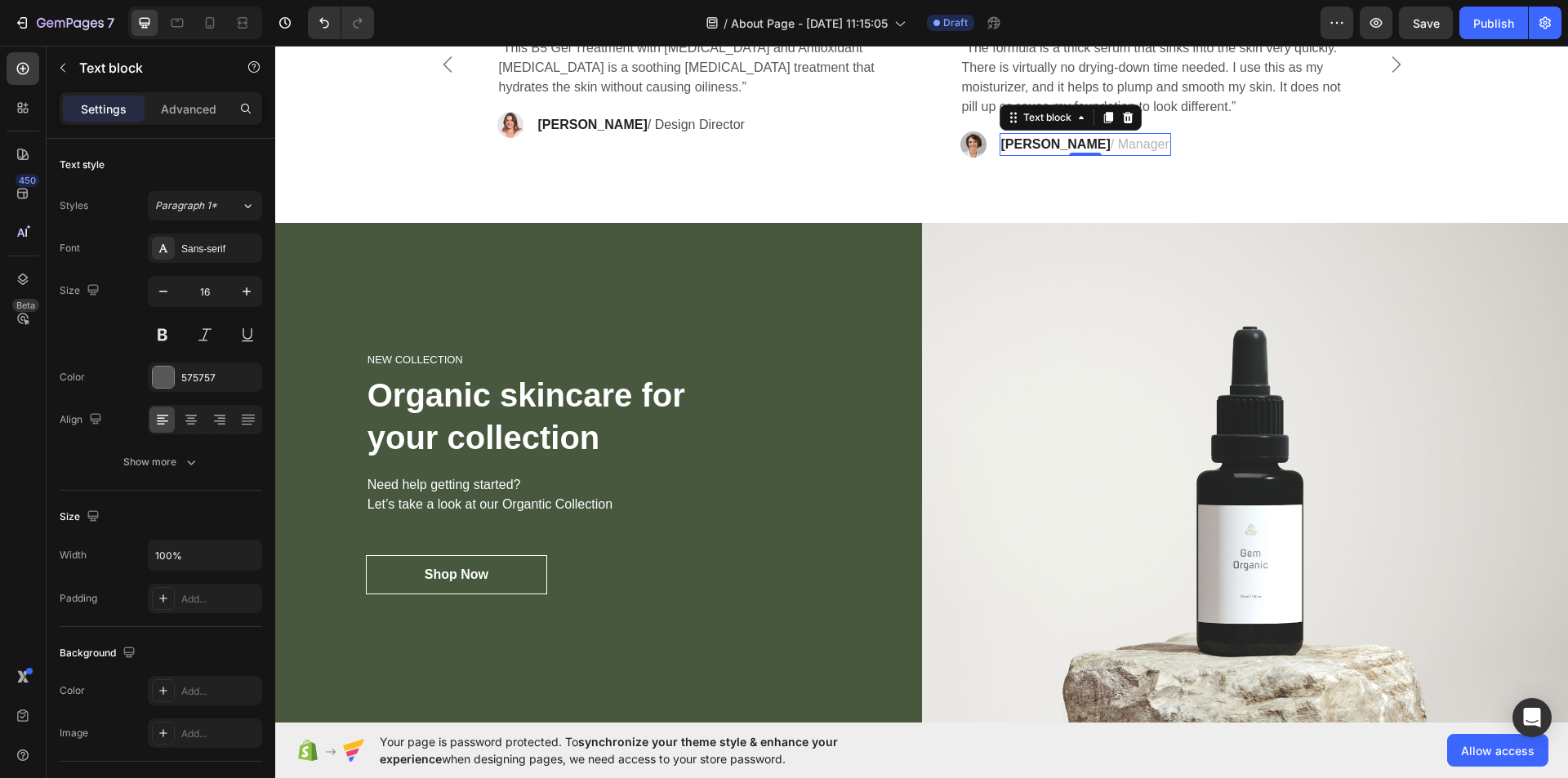
click at [1110, 143] on span "/ Manager" at bounding box center [1140, 144] width 59 height 14
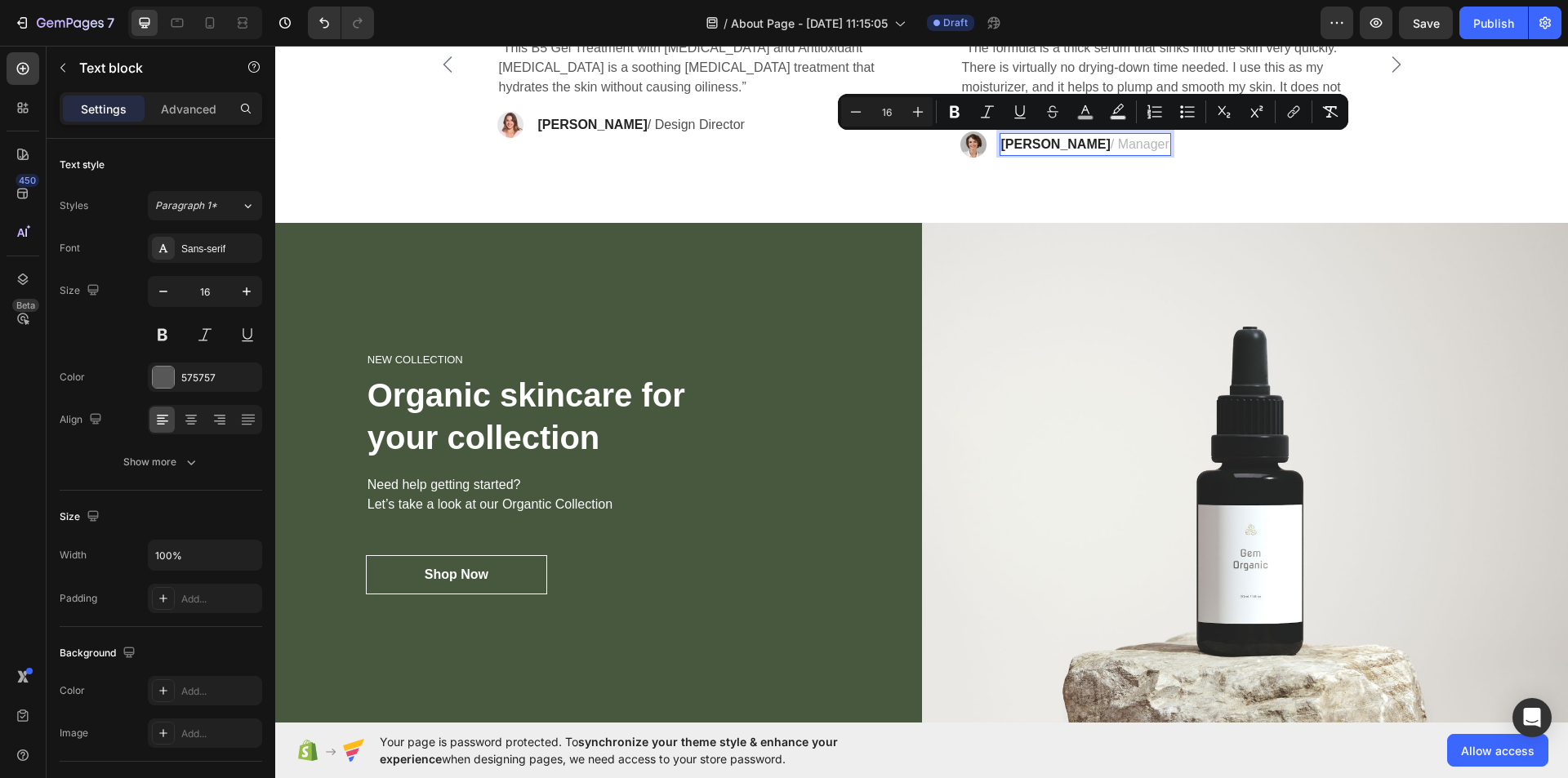
drag, startPoint x: 1066, startPoint y: 143, endPoint x: 1099, endPoint y: 146, distance: 33.1
click at [1110, 146] on span "/ Manager" at bounding box center [1140, 144] width 59 height 14
click at [1023, 221] on div "What Our Customers Are Saying Heading Icon Icon Icon Icon Icon Row What A Sooth…" at bounding box center [922, 55] width 1293 height 335
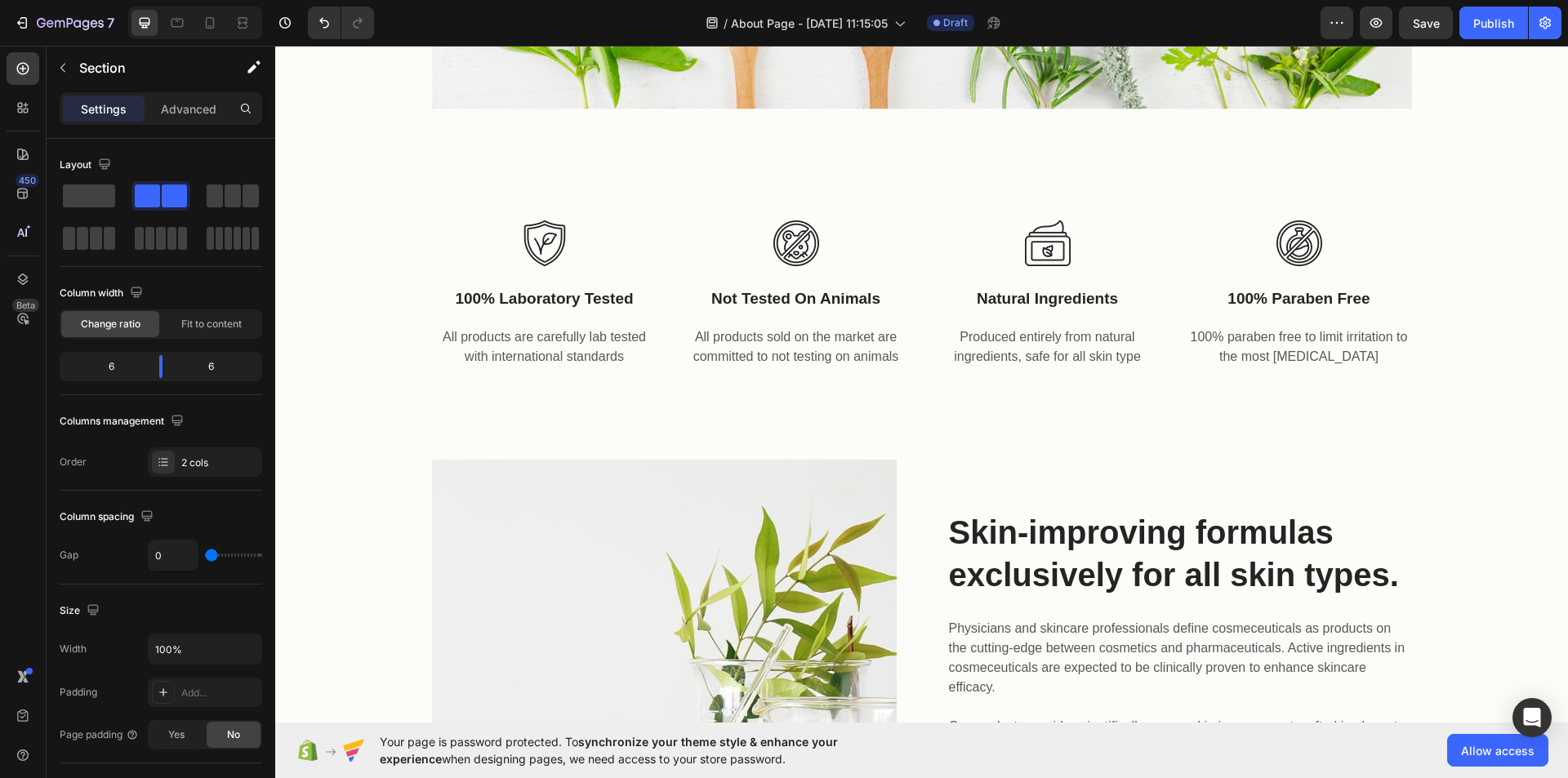
scroll to position [1168, 0]
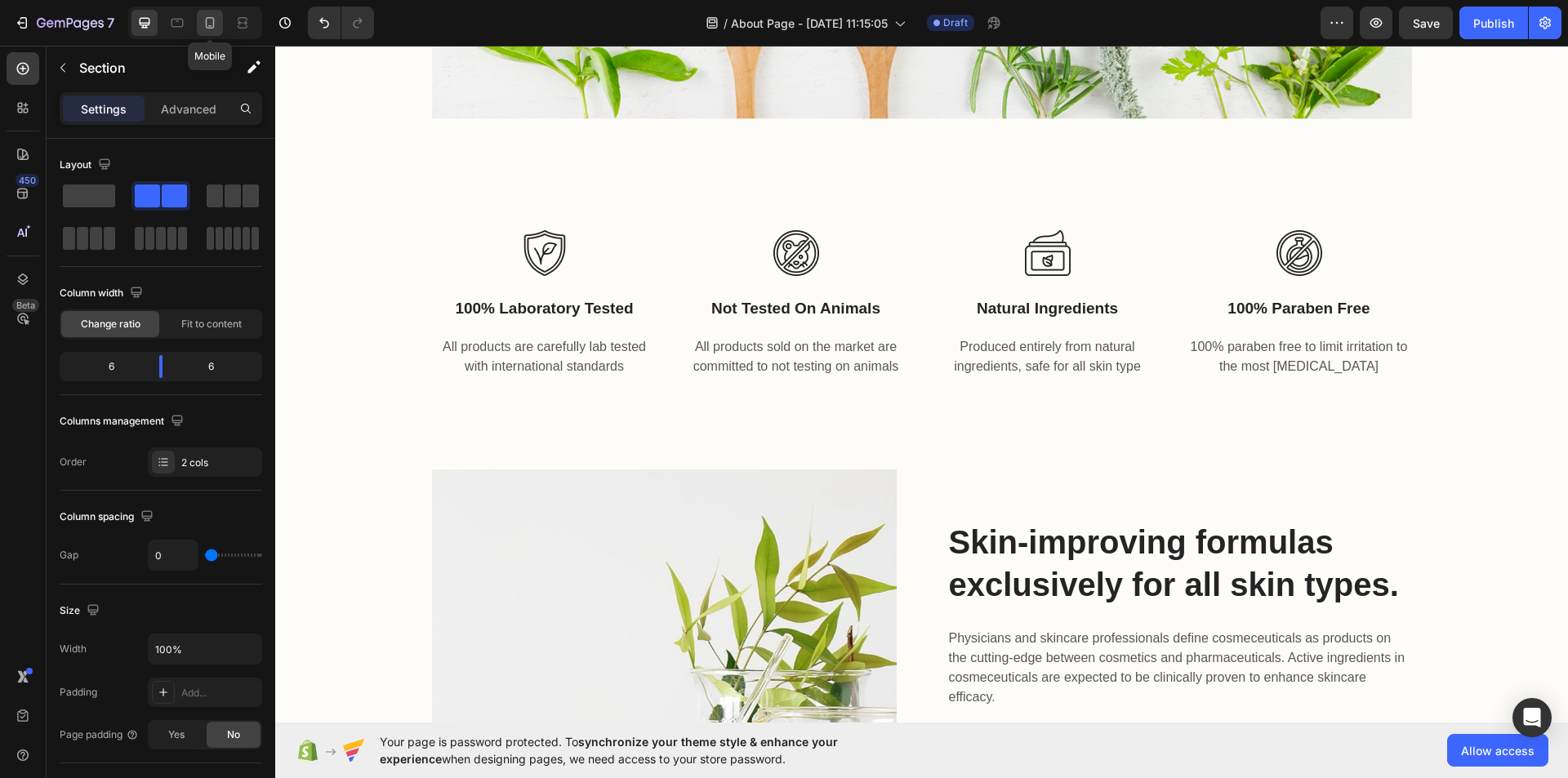
click at [213, 14] on div at bounding box center [210, 23] width 26 height 26
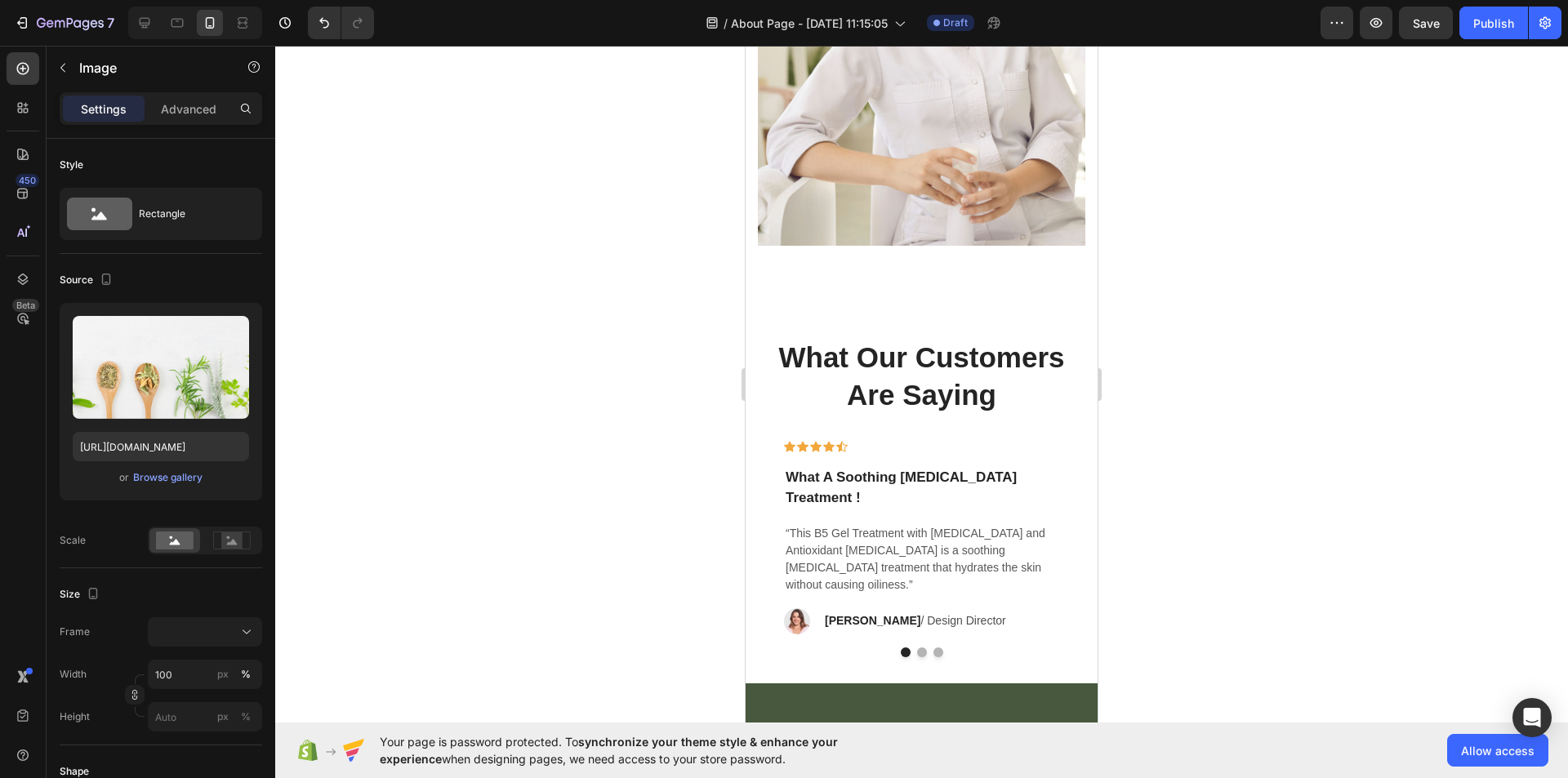
scroll to position [3874, 0]
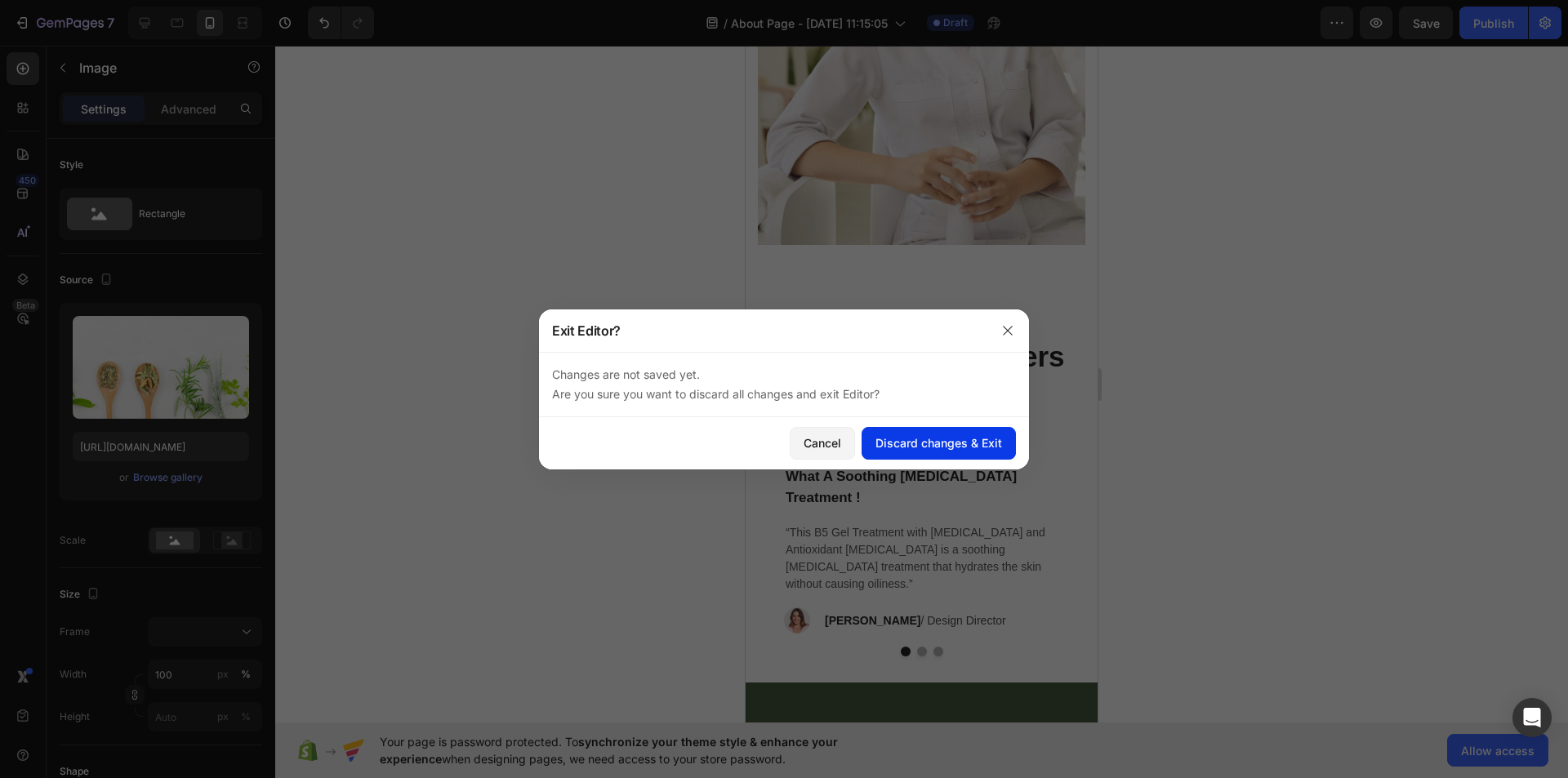
click at [895, 437] on div "Discard changes & Exit" at bounding box center [939, 443] width 127 height 17
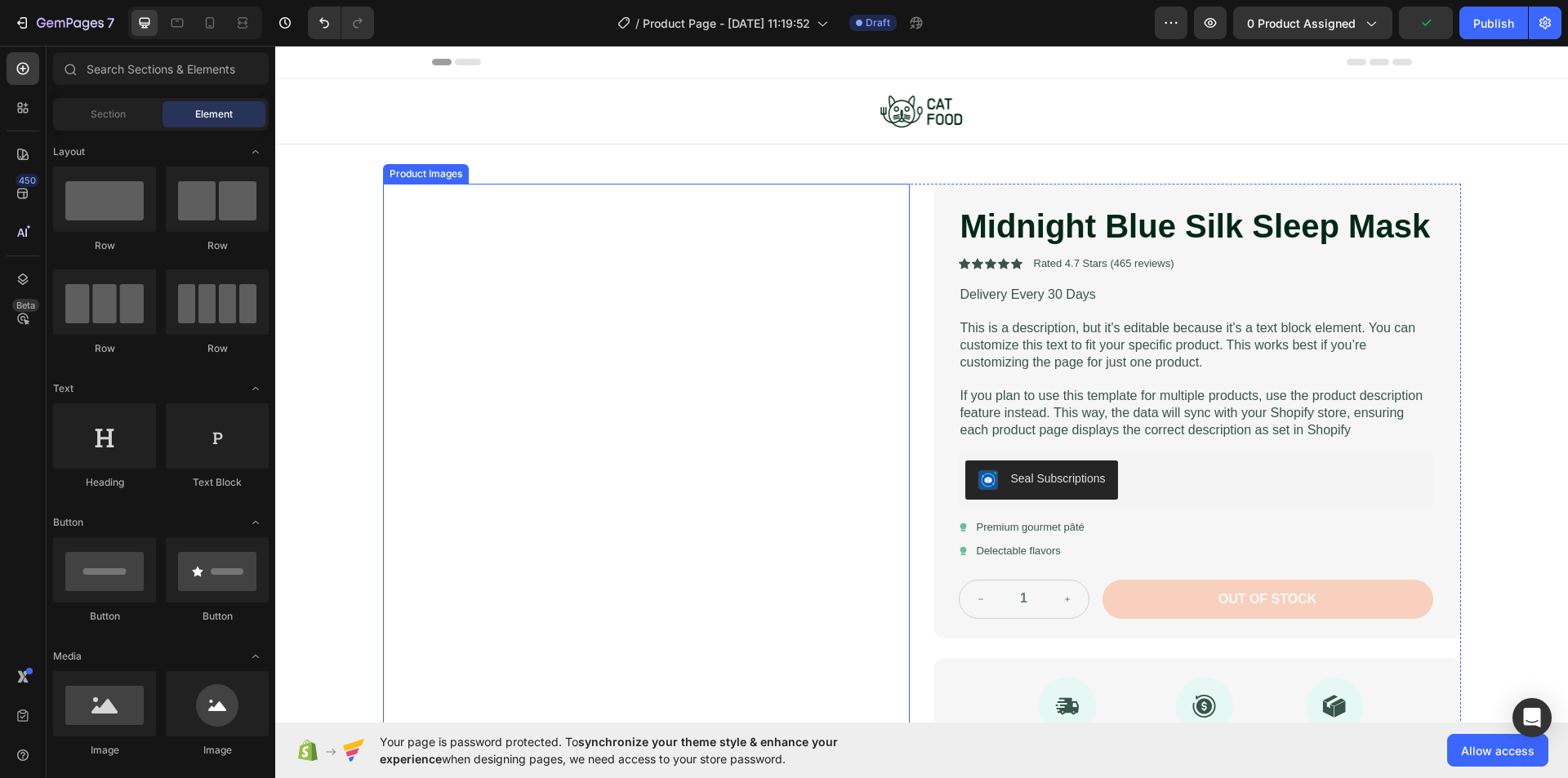
scroll to position [355, 0]
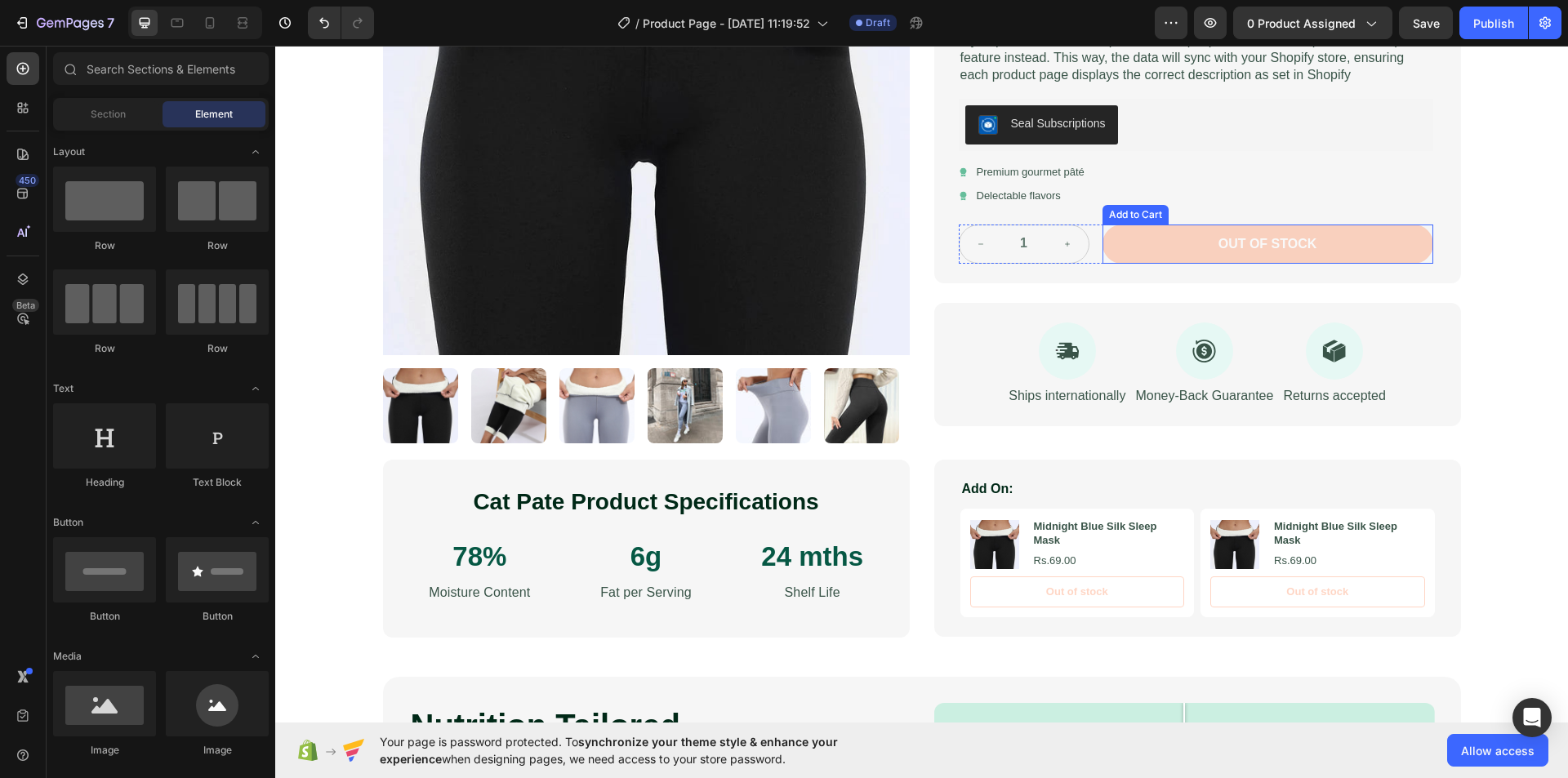
click at [1178, 249] on button "Out of stock" at bounding box center [1267, 244] width 331 height 40
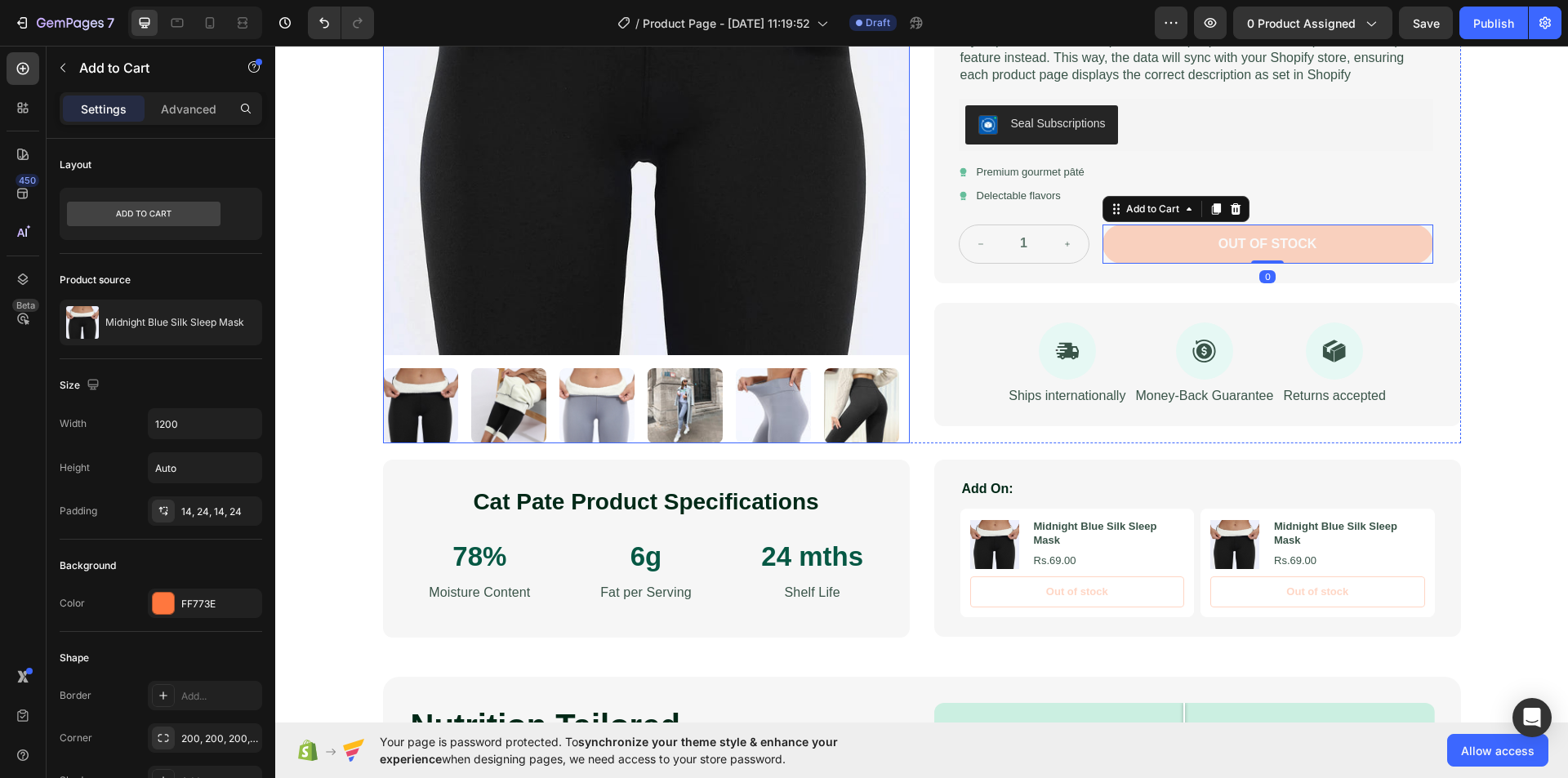
scroll to position [462, 0]
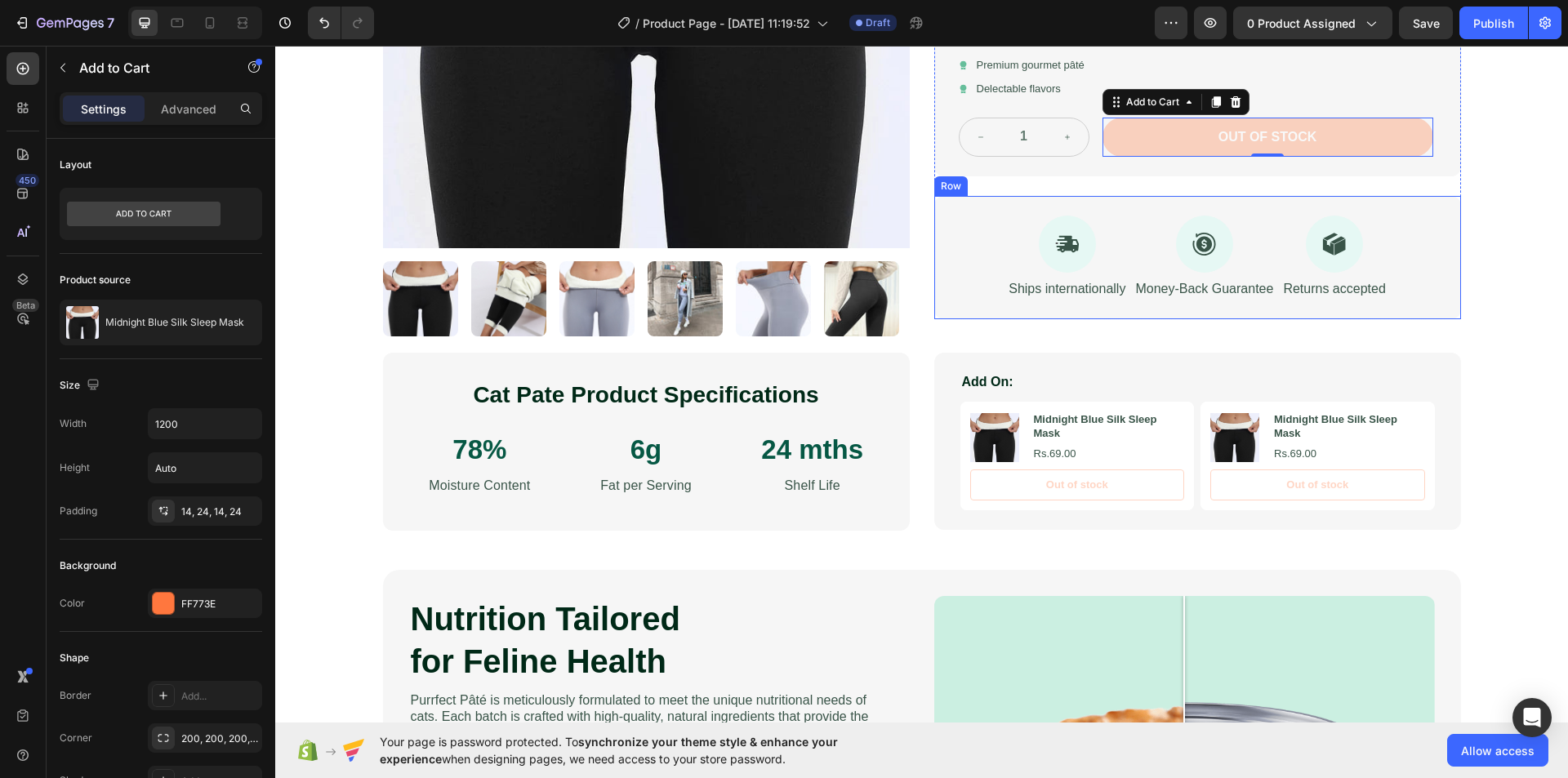
click at [955, 294] on div "Icon Ships internationally Text Block Icon Money-Back Guarantee Text Block Icon…" at bounding box center [1197, 258] width 526 height 123
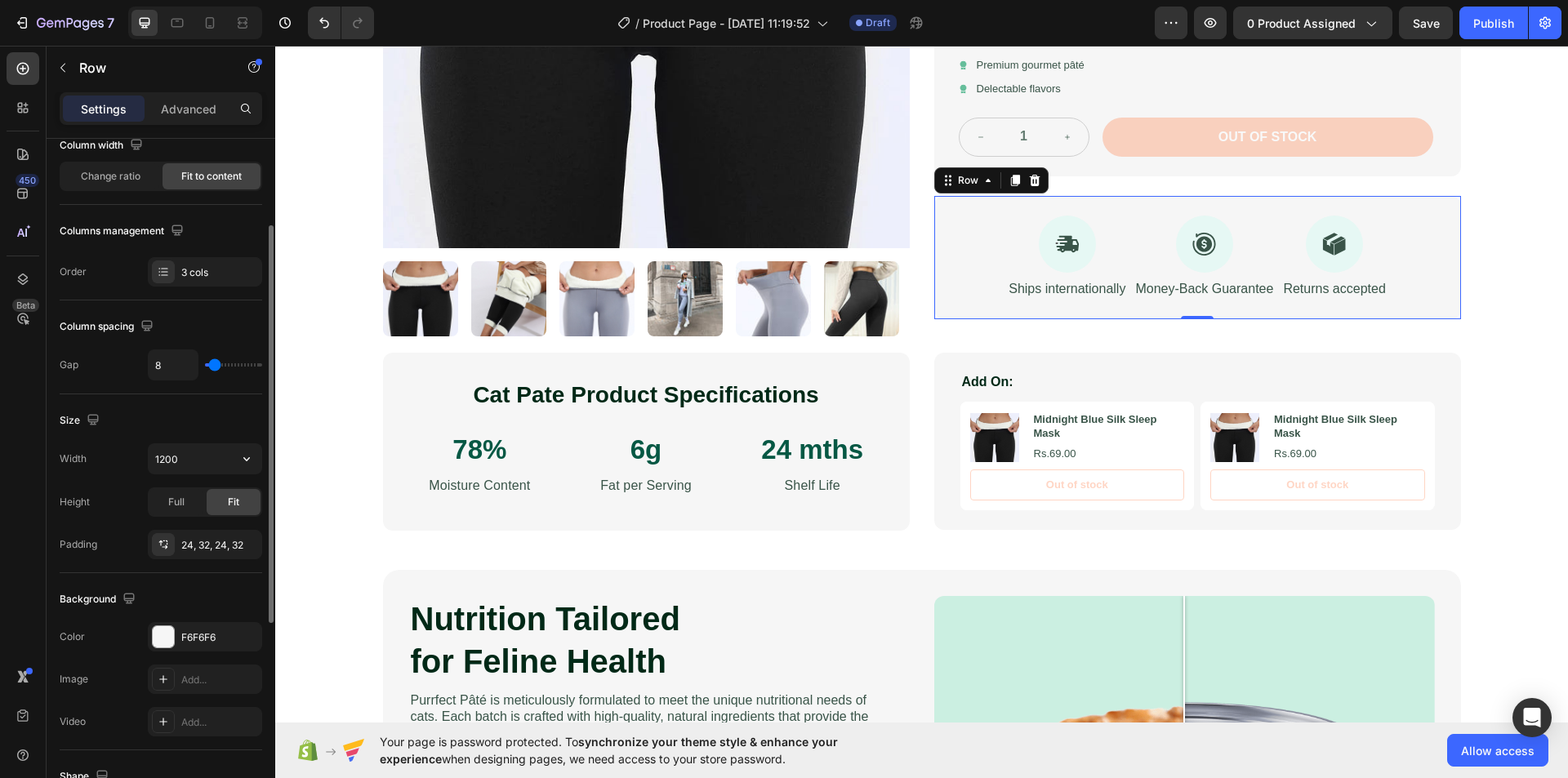
scroll to position [150, 0]
click at [159, 537] on icon at bounding box center [162, 542] width 13 height 13
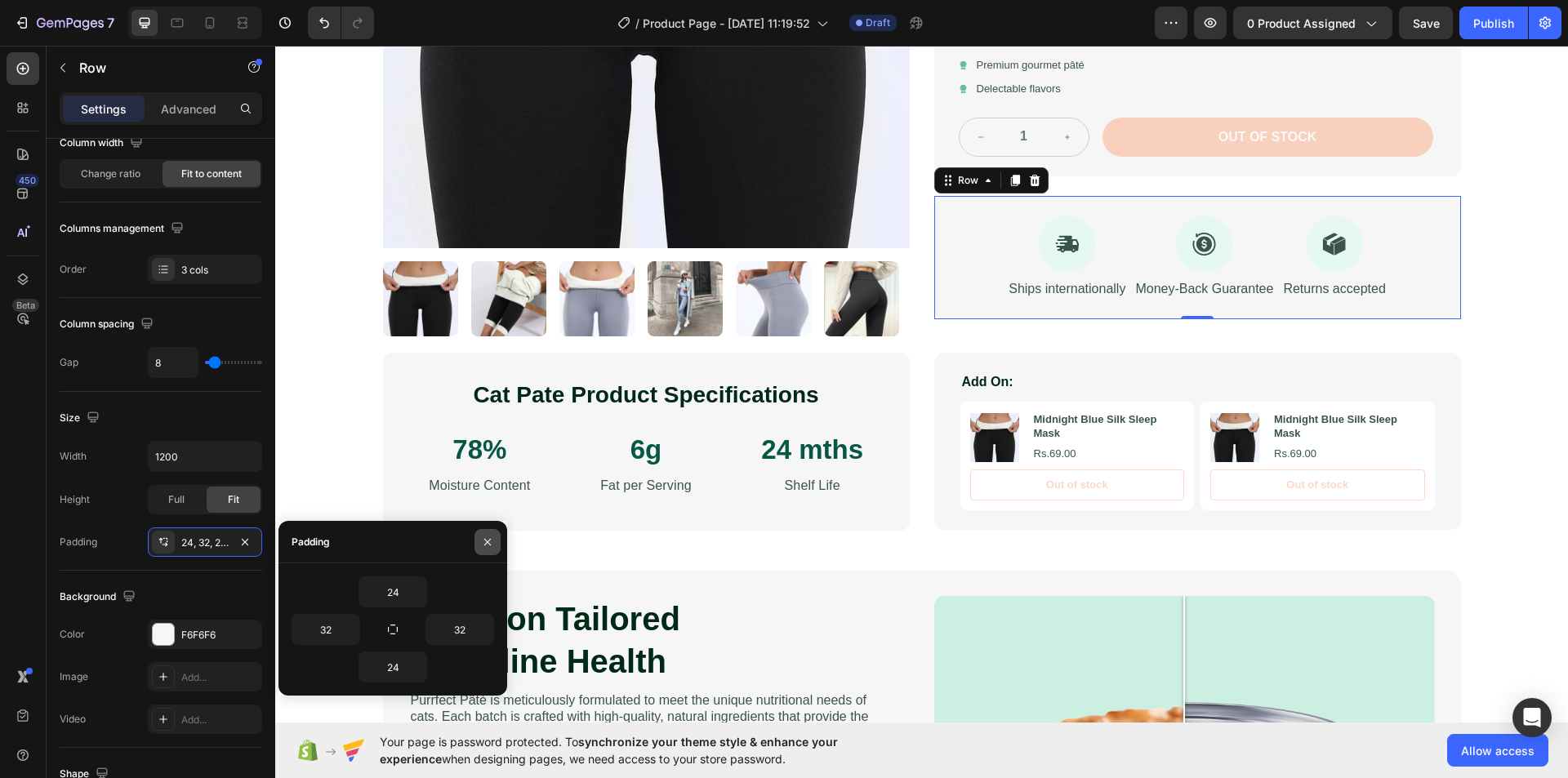
click at [483, 539] on icon "button" at bounding box center [487, 542] width 13 height 13
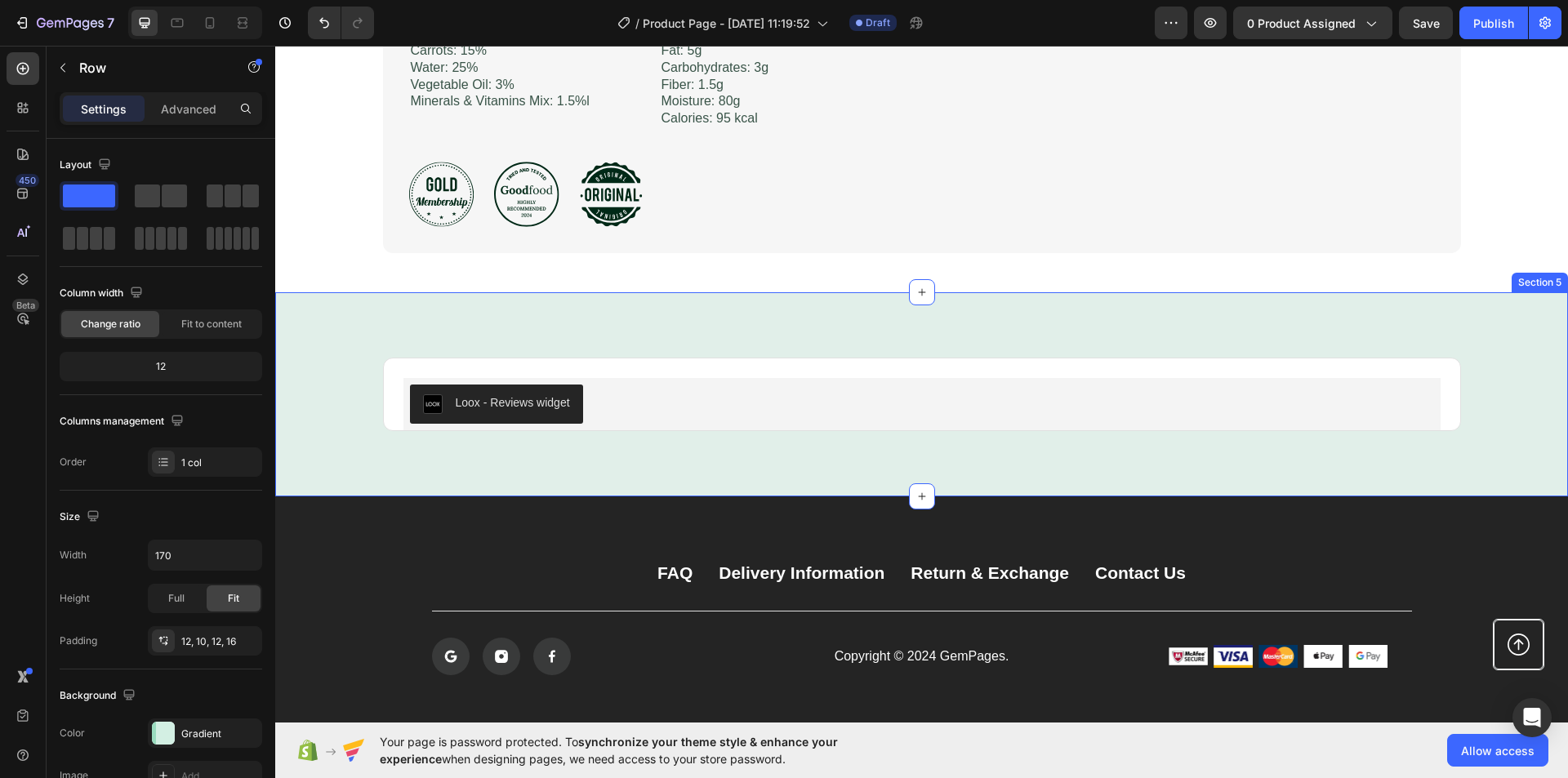
scroll to position [2295, 0]
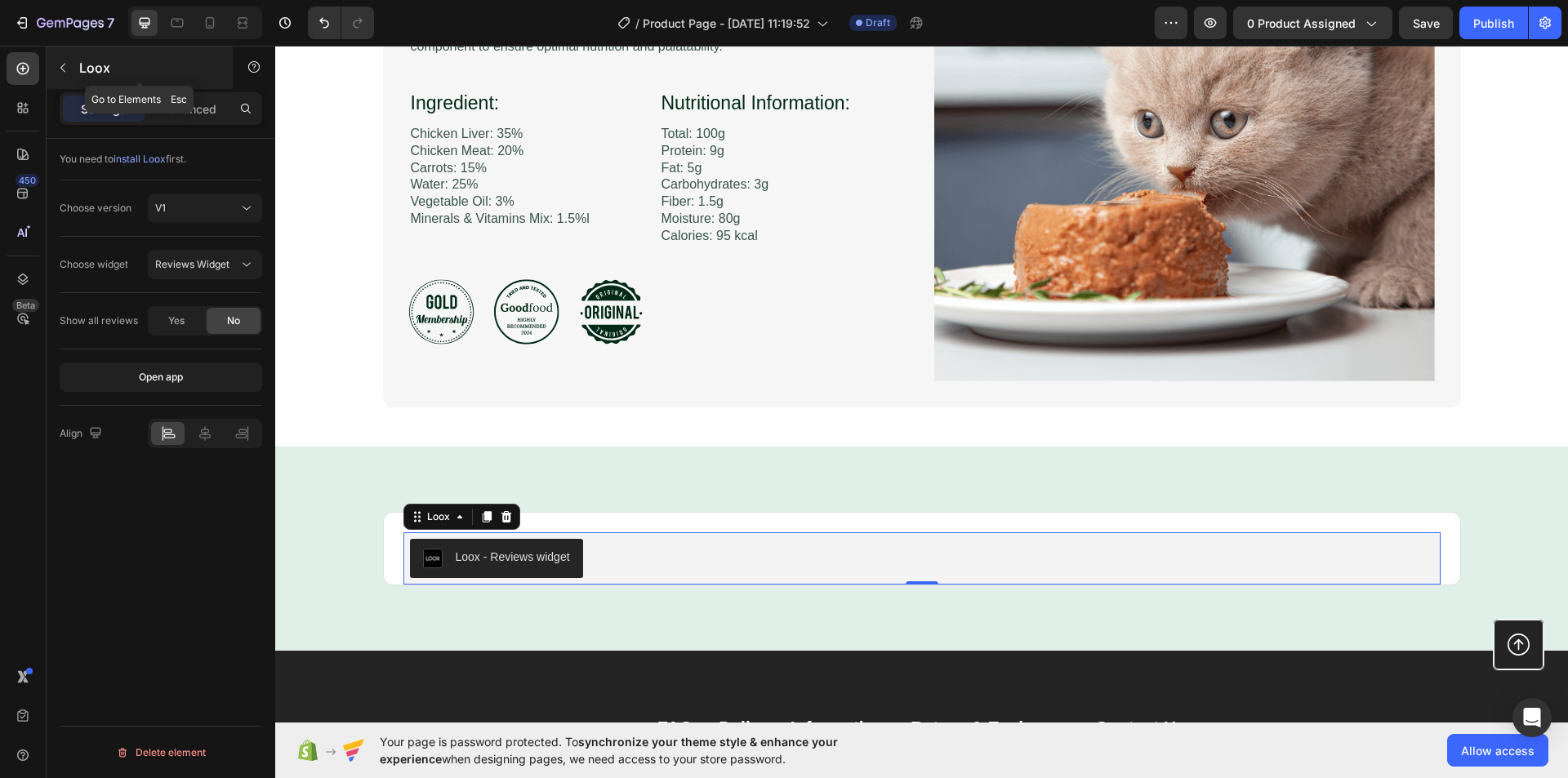
click at [56, 62] on button "button" at bounding box center [63, 68] width 26 height 26
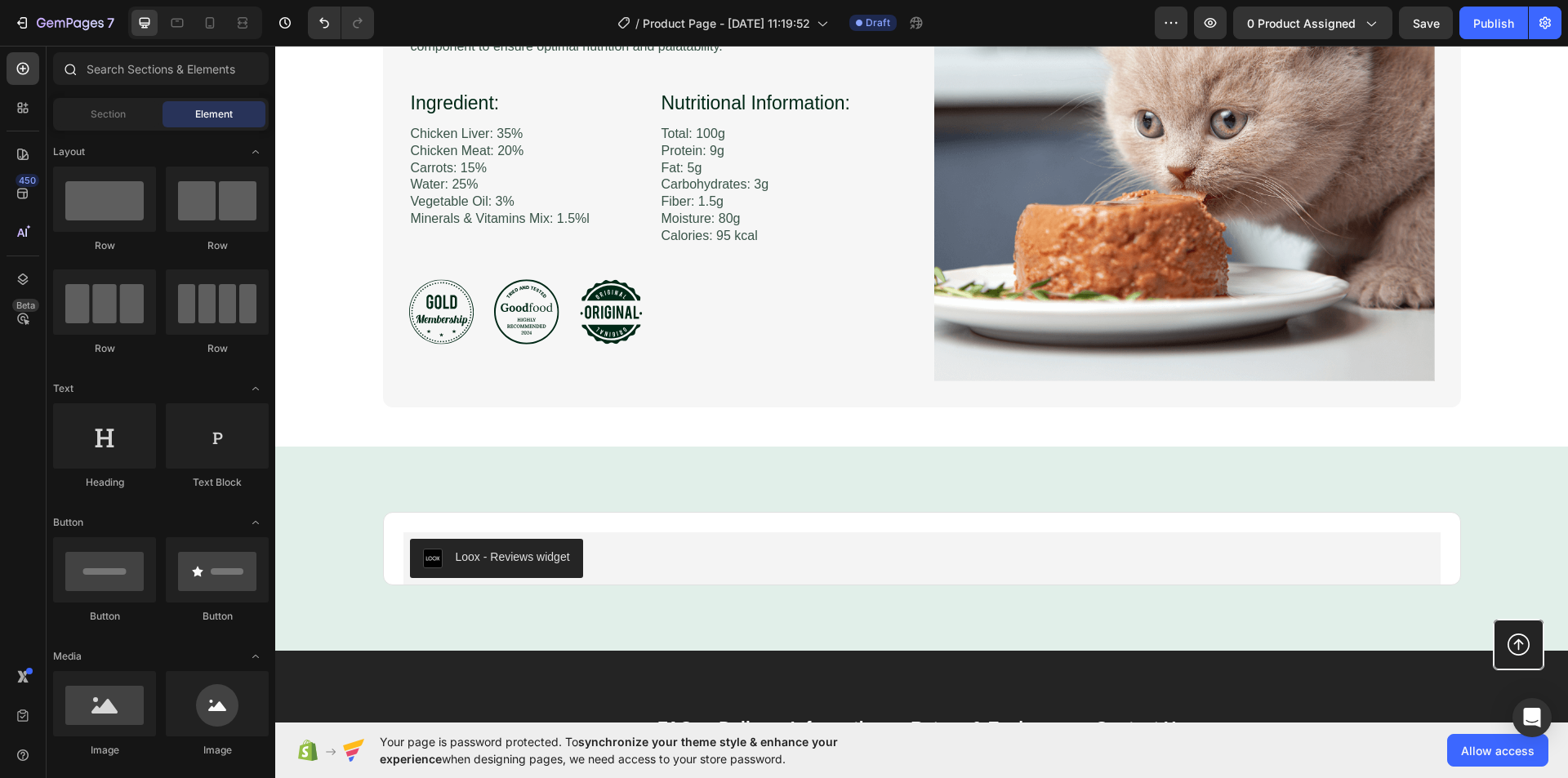
click at [85, 60] on div at bounding box center [69, 69] width 33 height 33
click at [102, 60] on input "text" at bounding box center [161, 69] width 215 height 33
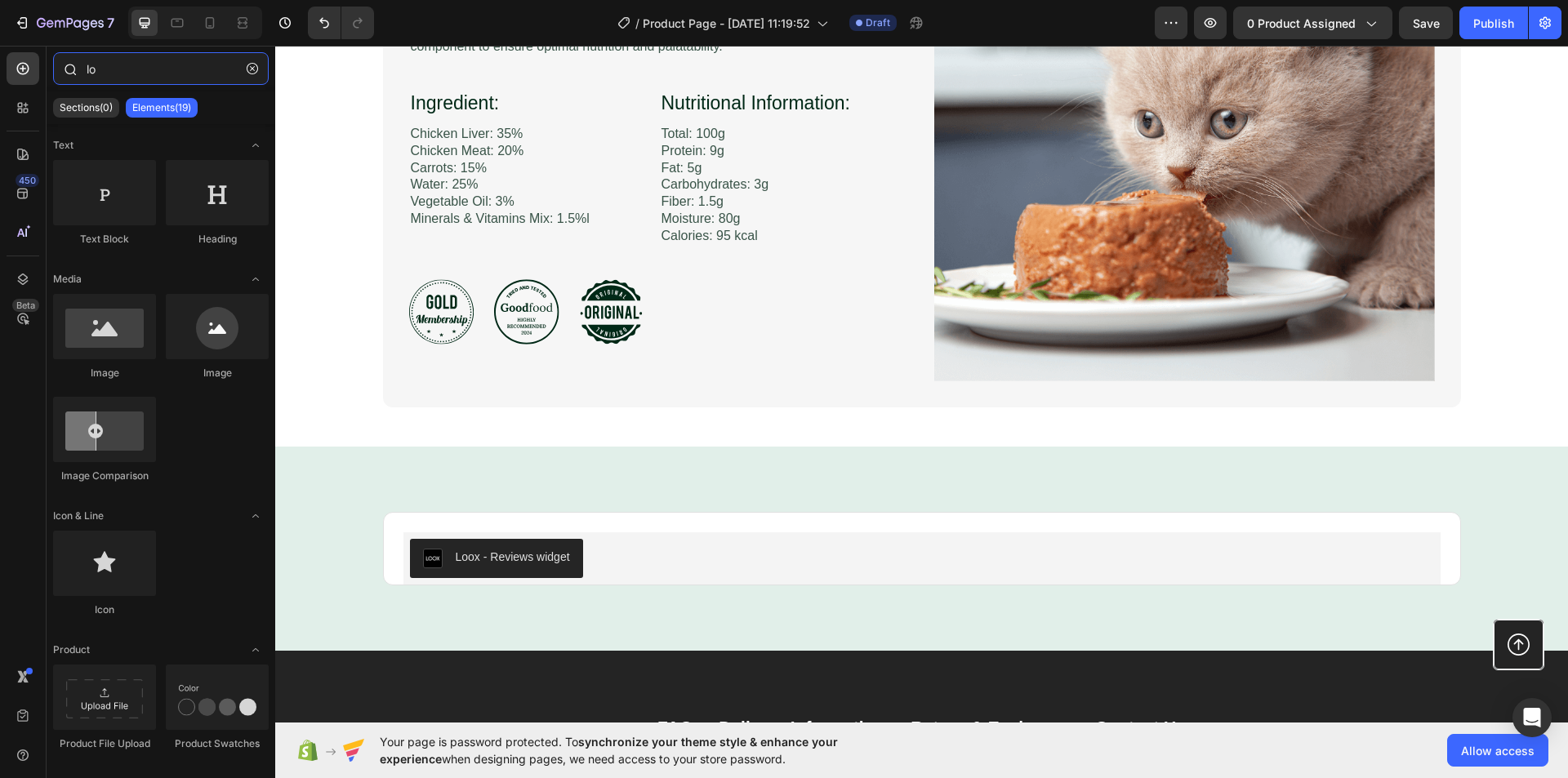
type input "l"
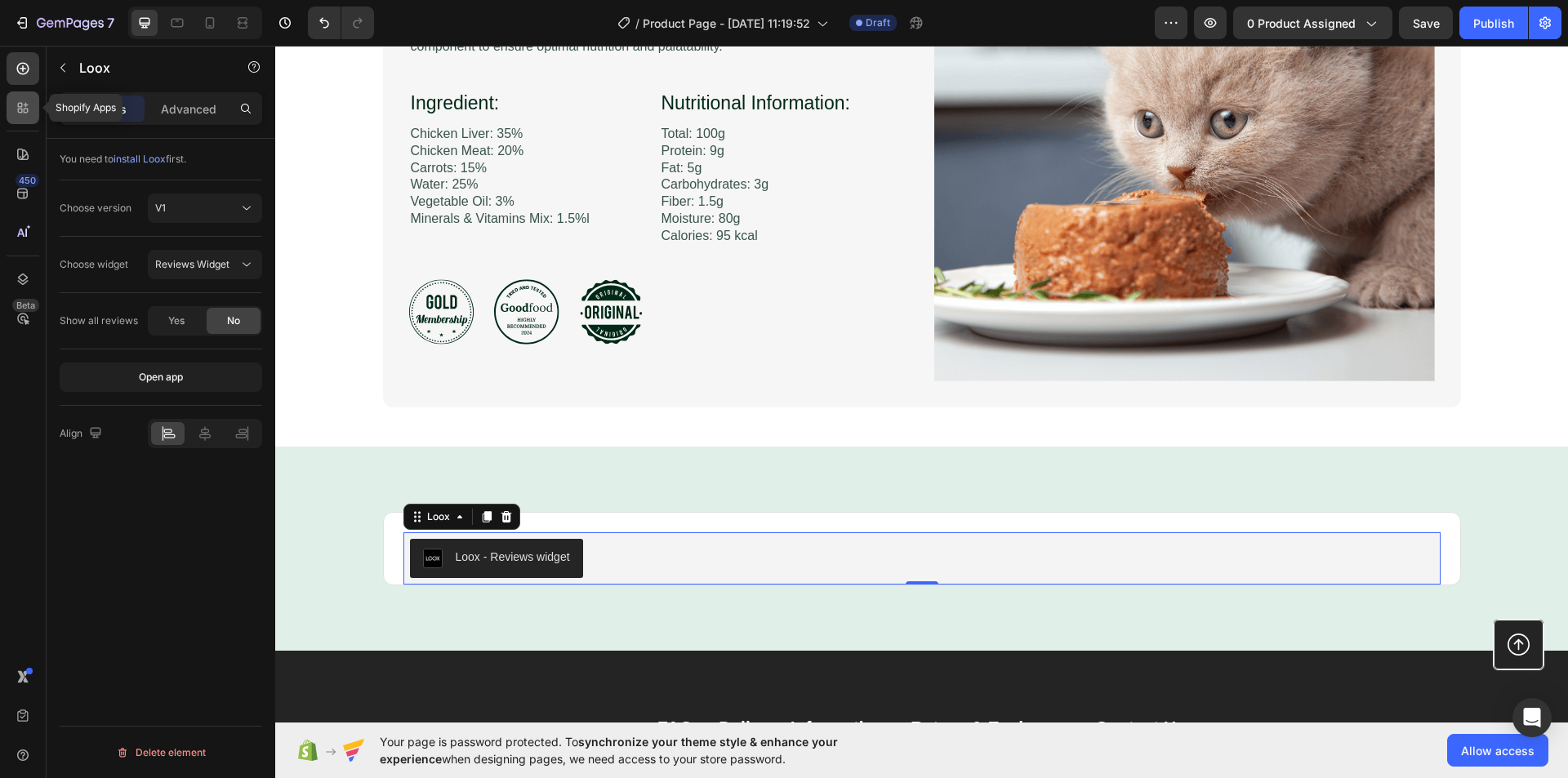
click at [21, 95] on div at bounding box center [23, 108] width 33 height 33
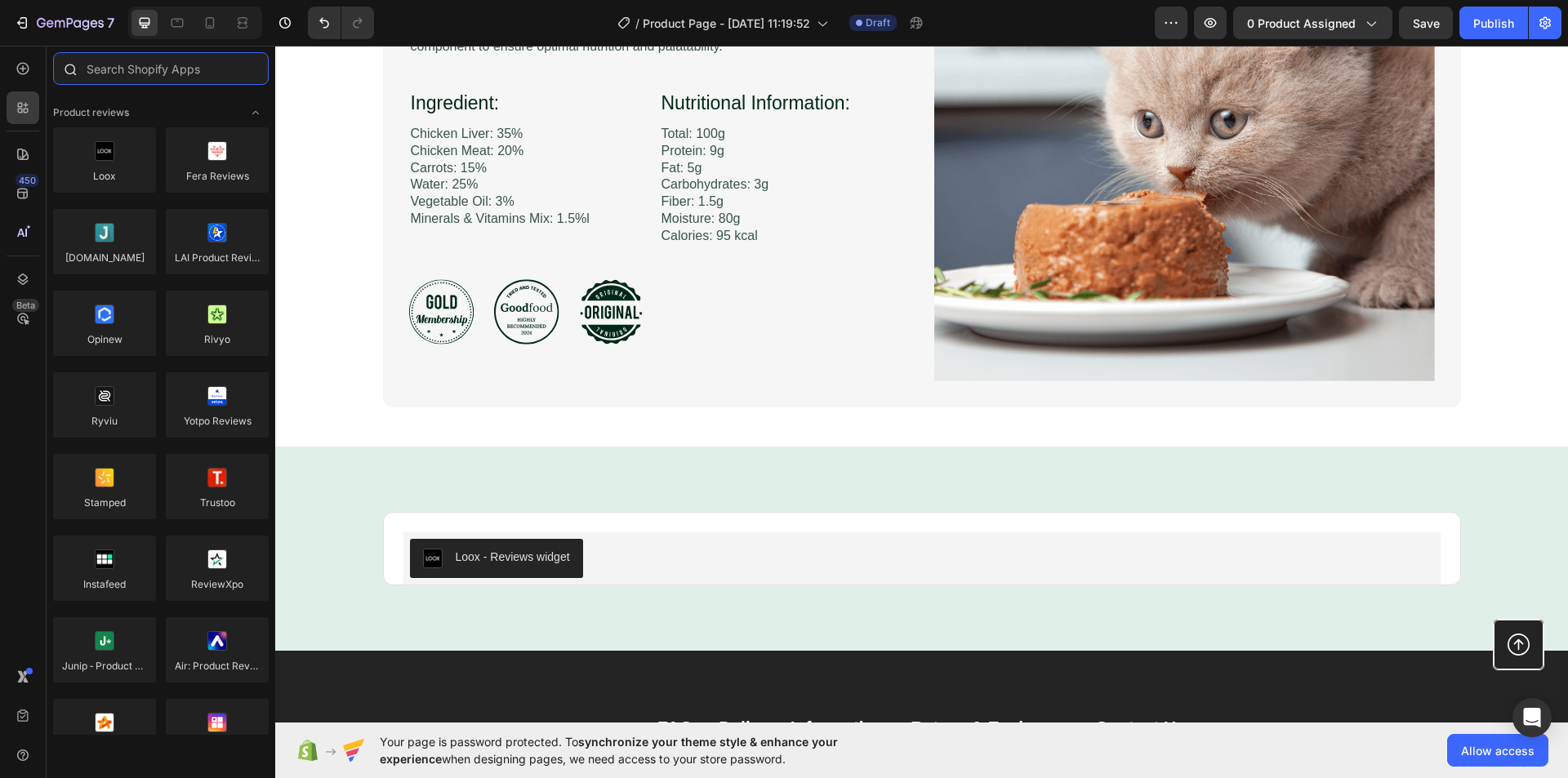
click at [98, 77] on input "text" at bounding box center [161, 69] width 215 height 33
click at [352, 307] on div "Product Information Heading Image Purrfect Pâté is crafted using only the fines…" at bounding box center [922, 147] width 1260 height 520
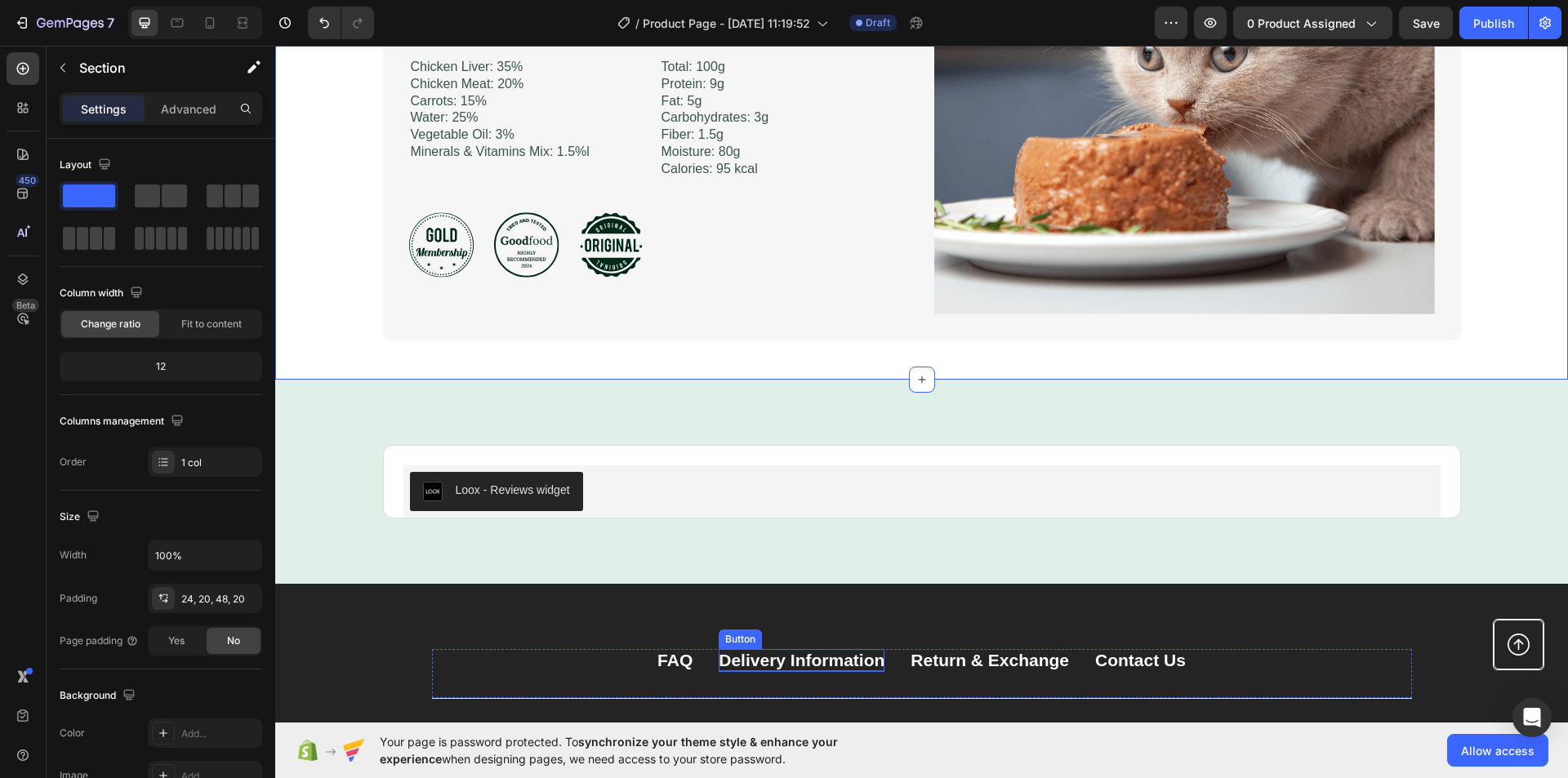
scroll to position [2337, 0]
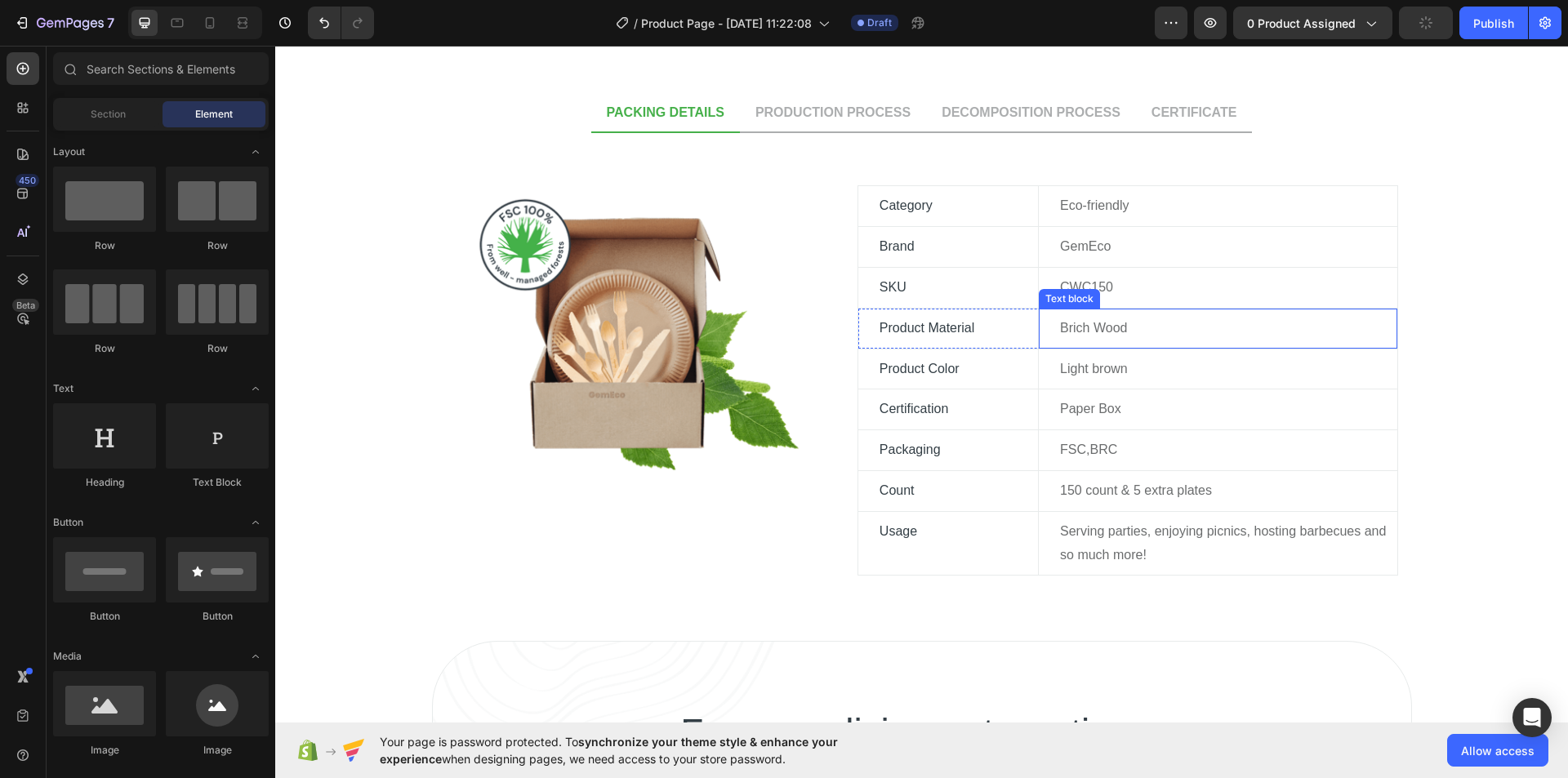
scroll to position [1040, 0]
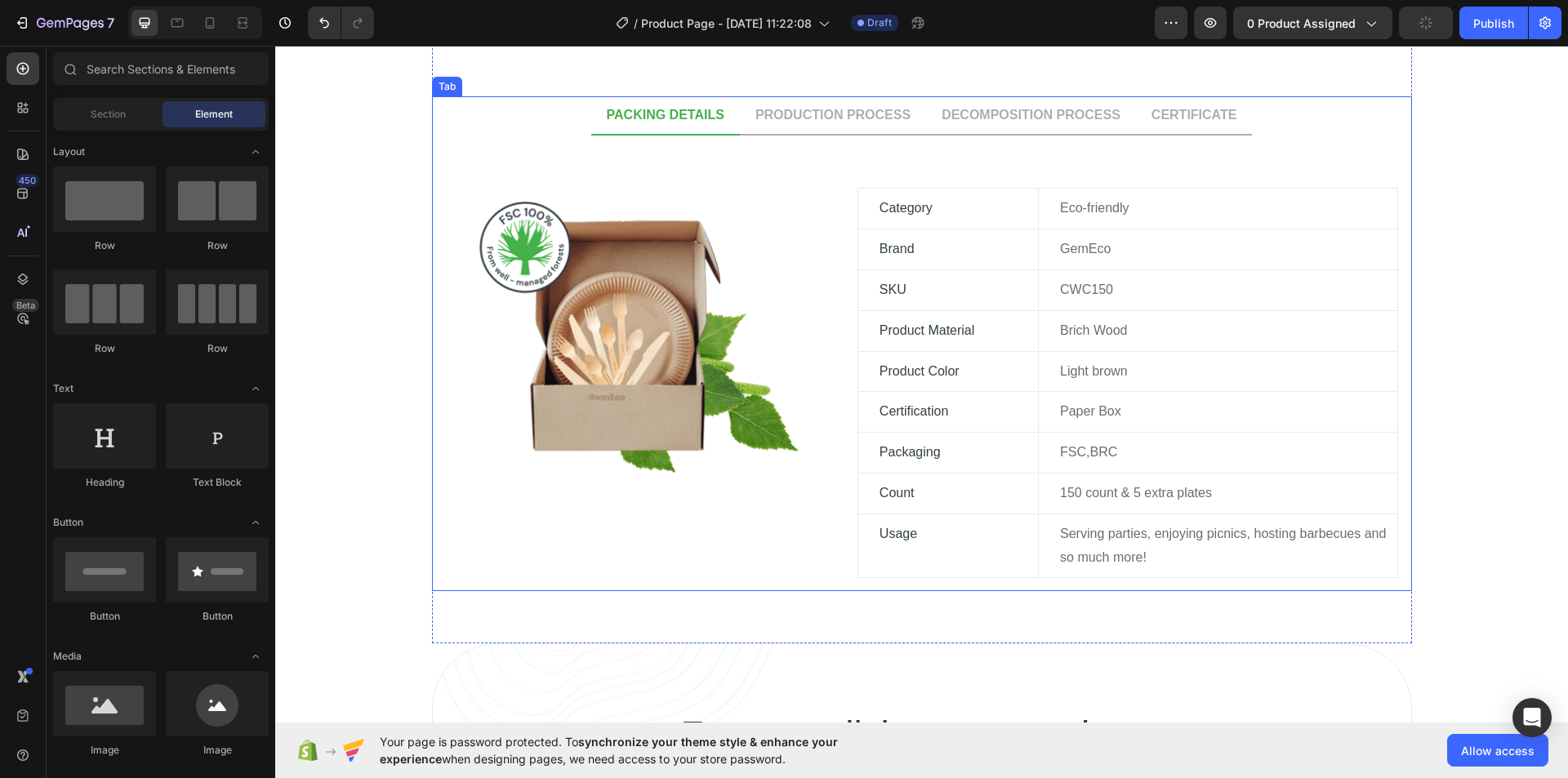
click at [1393, 399] on div "Image Category Text block Eco-friendly Text block Row Brand Text block GemEco T…" at bounding box center [922, 363] width 980 height 455
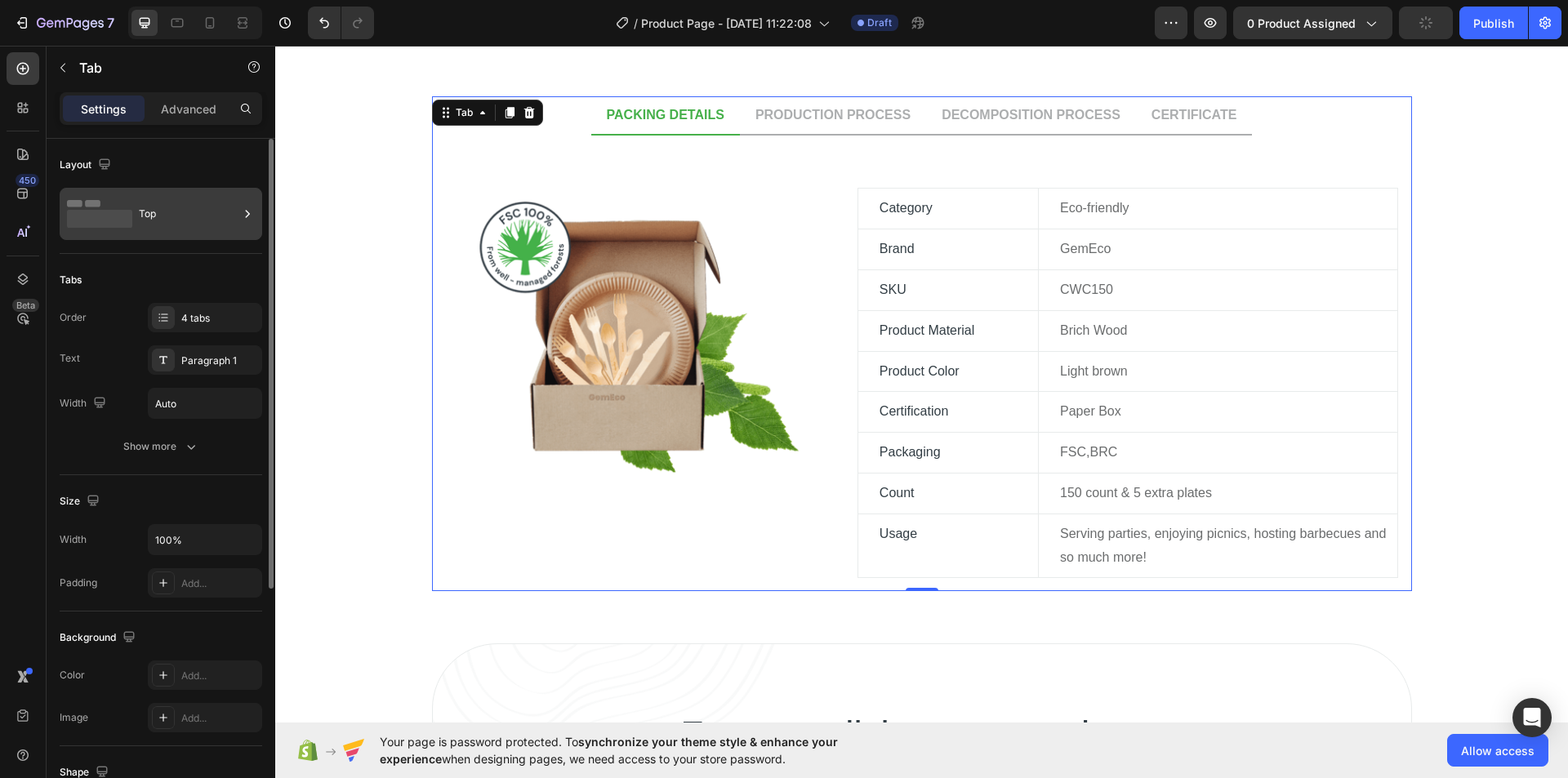
click at [178, 220] on div "Top" at bounding box center [189, 214] width 100 height 37
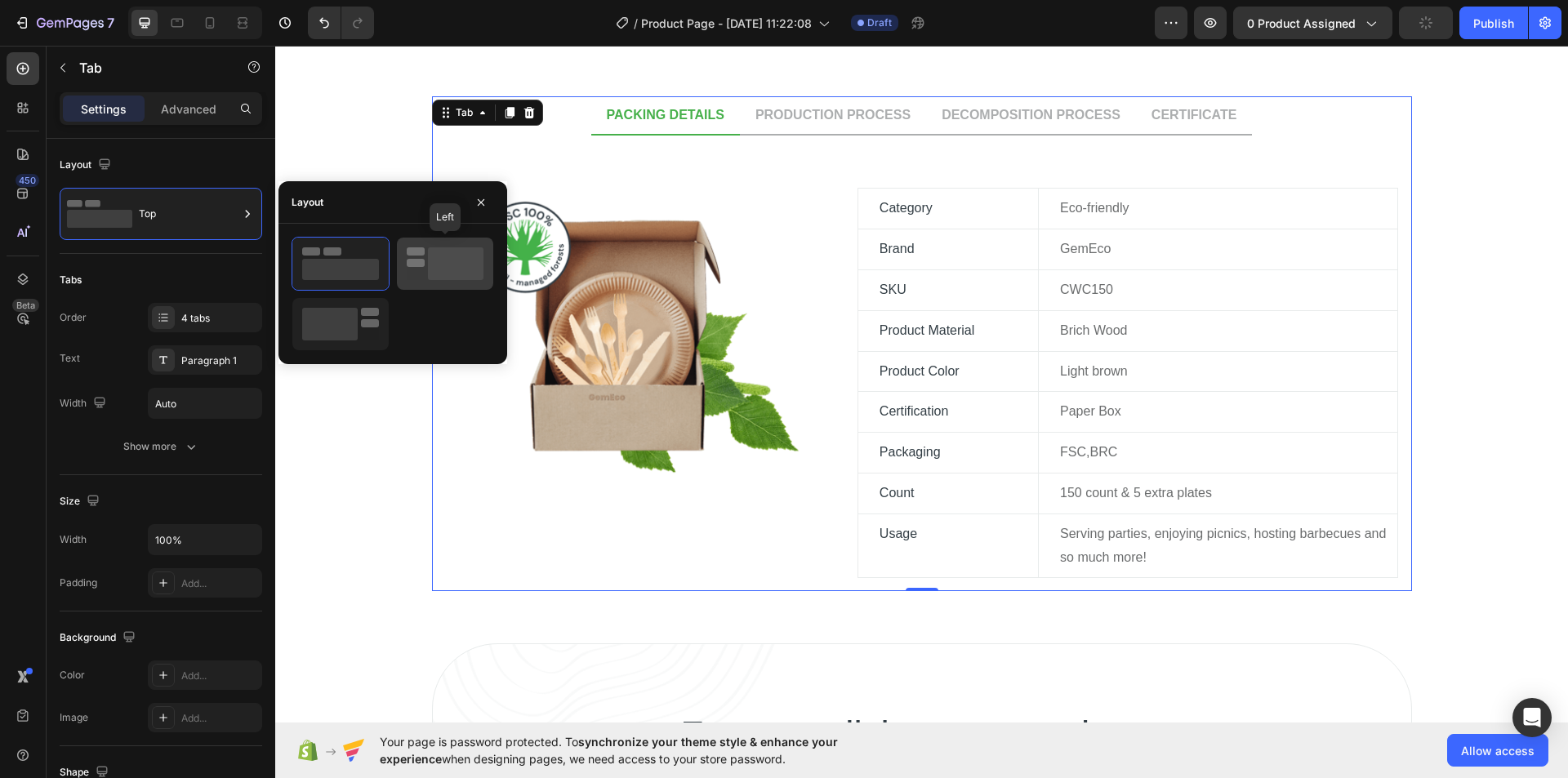
click at [447, 267] on rect at bounding box center [456, 264] width 56 height 33
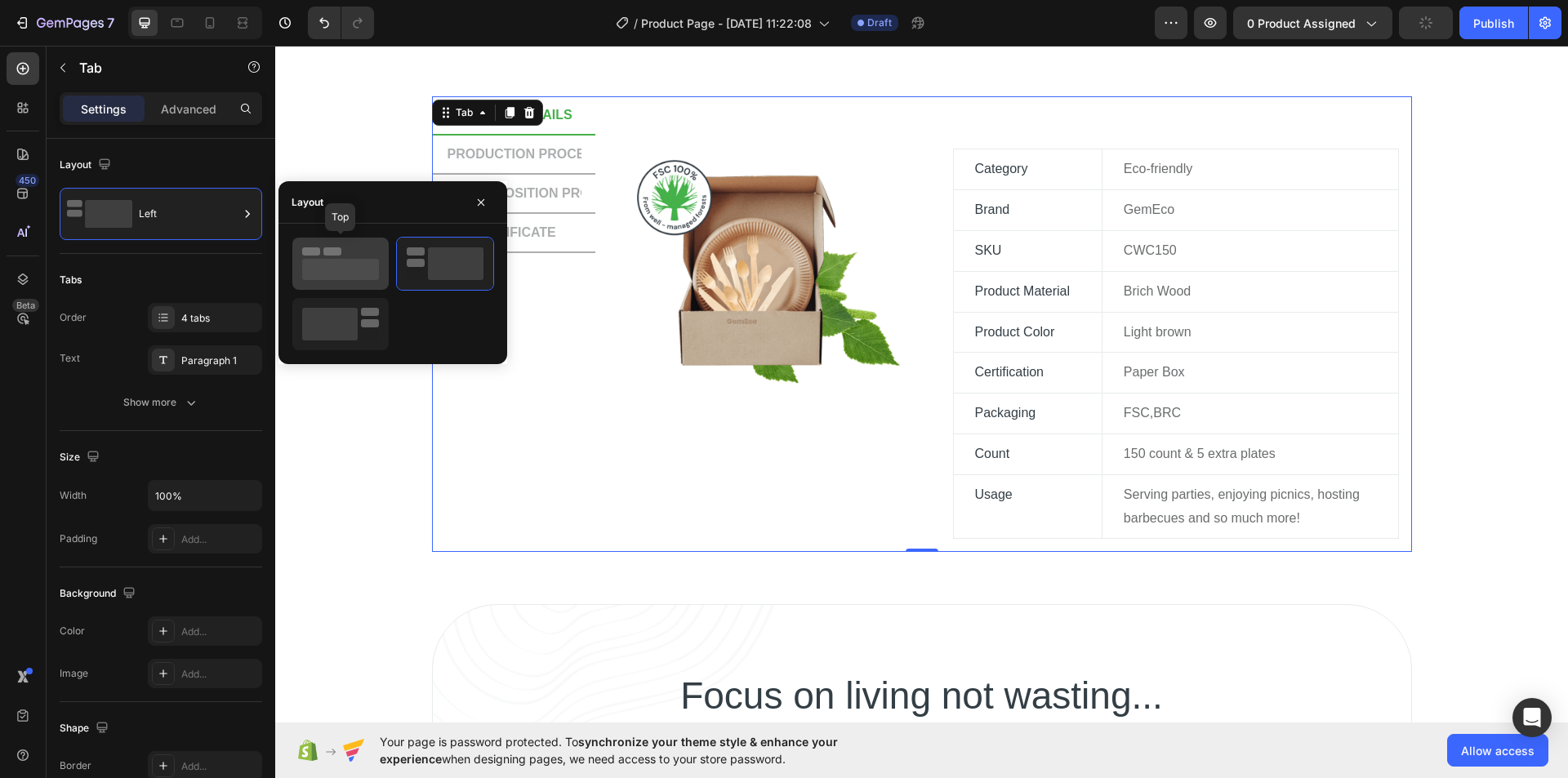
click at [331, 241] on div at bounding box center [340, 264] width 96 height 52
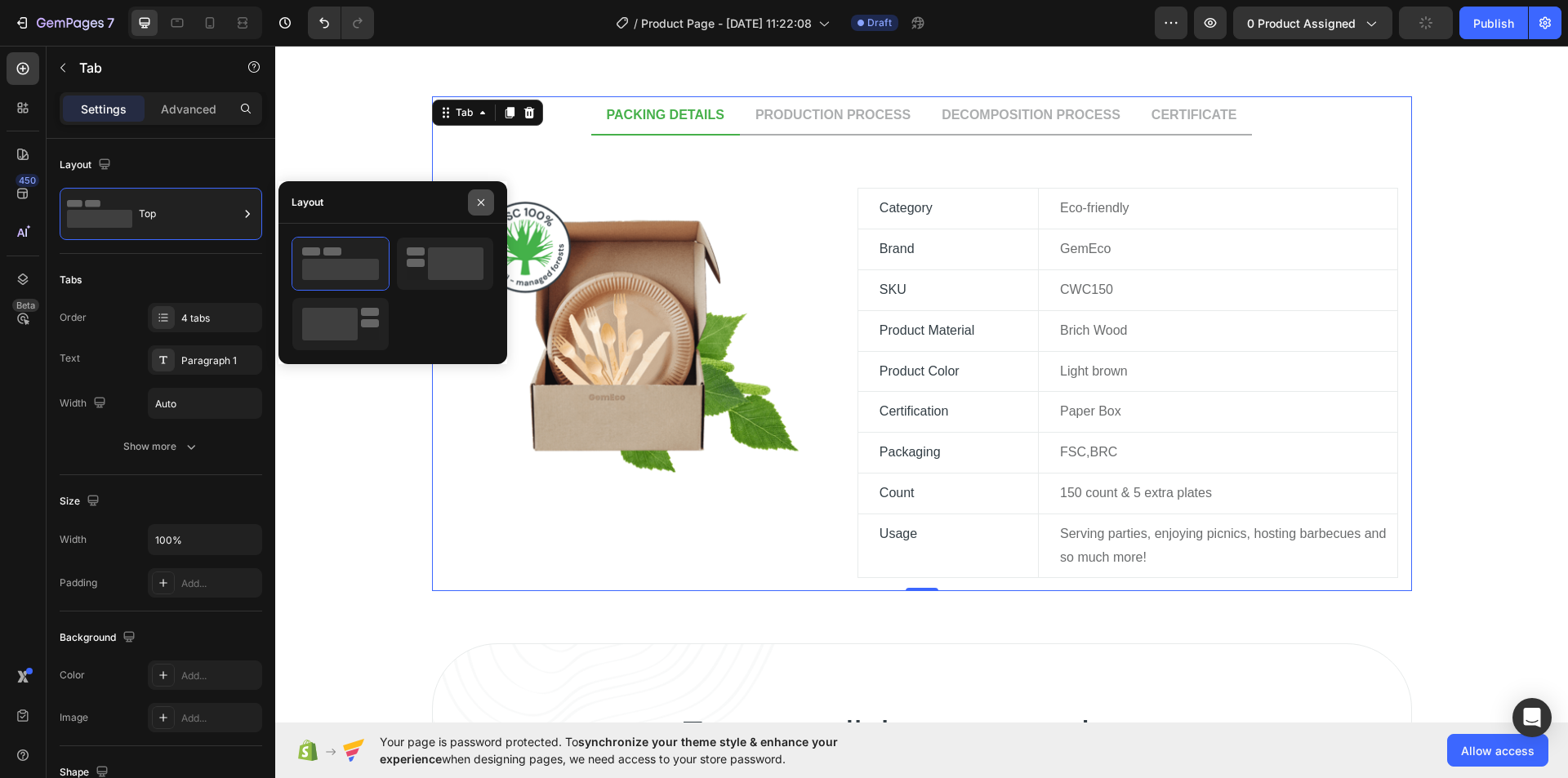
click at [476, 206] on icon "button" at bounding box center [480, 202] width 13 height 13
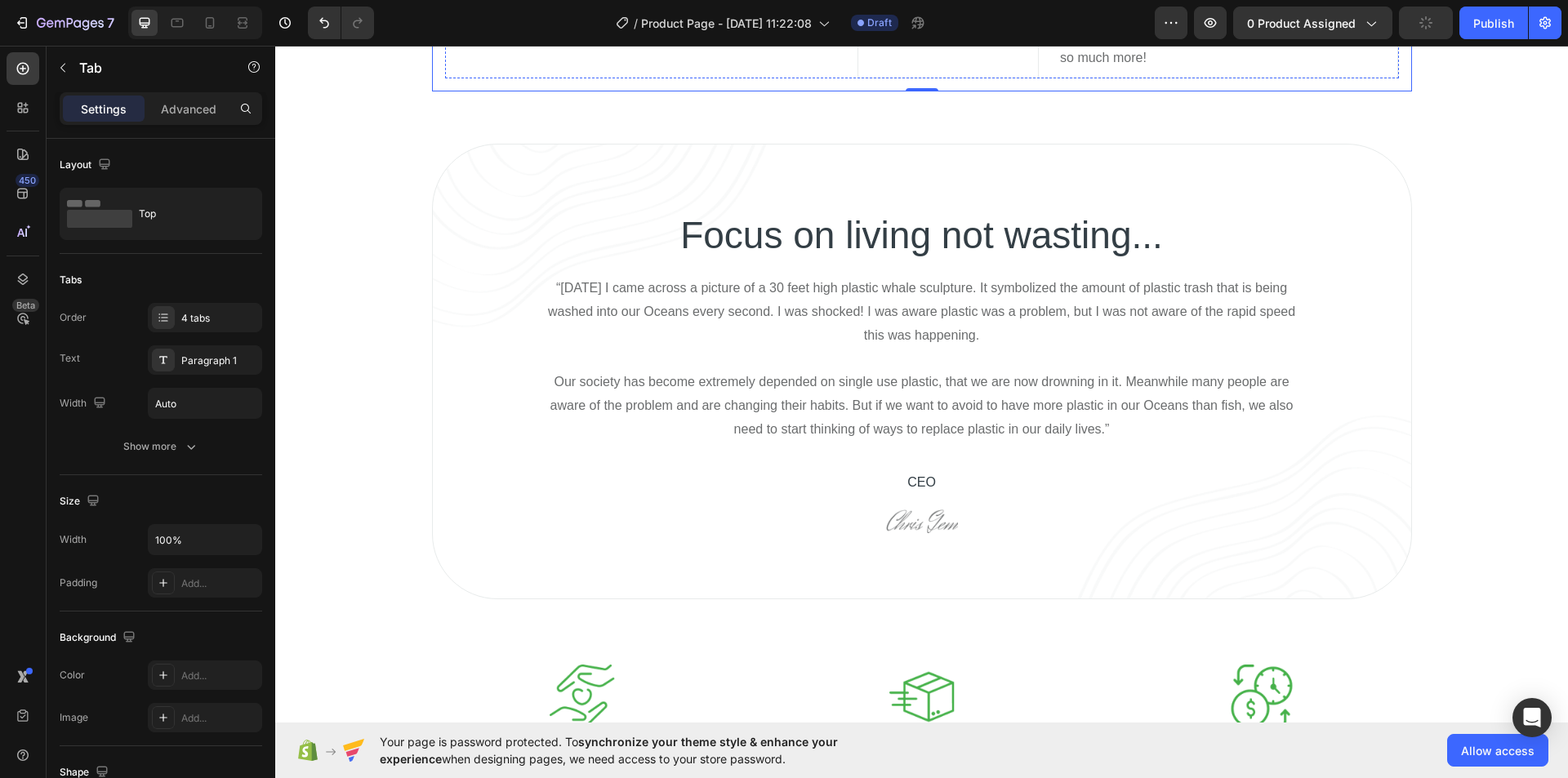
scroll to position [1541, 0]
click at [751, 264] on div "Focus on living not wasting... Heading “3 years ago I came across a picture of …" at bounding box center [921, 370] width 769 height 322
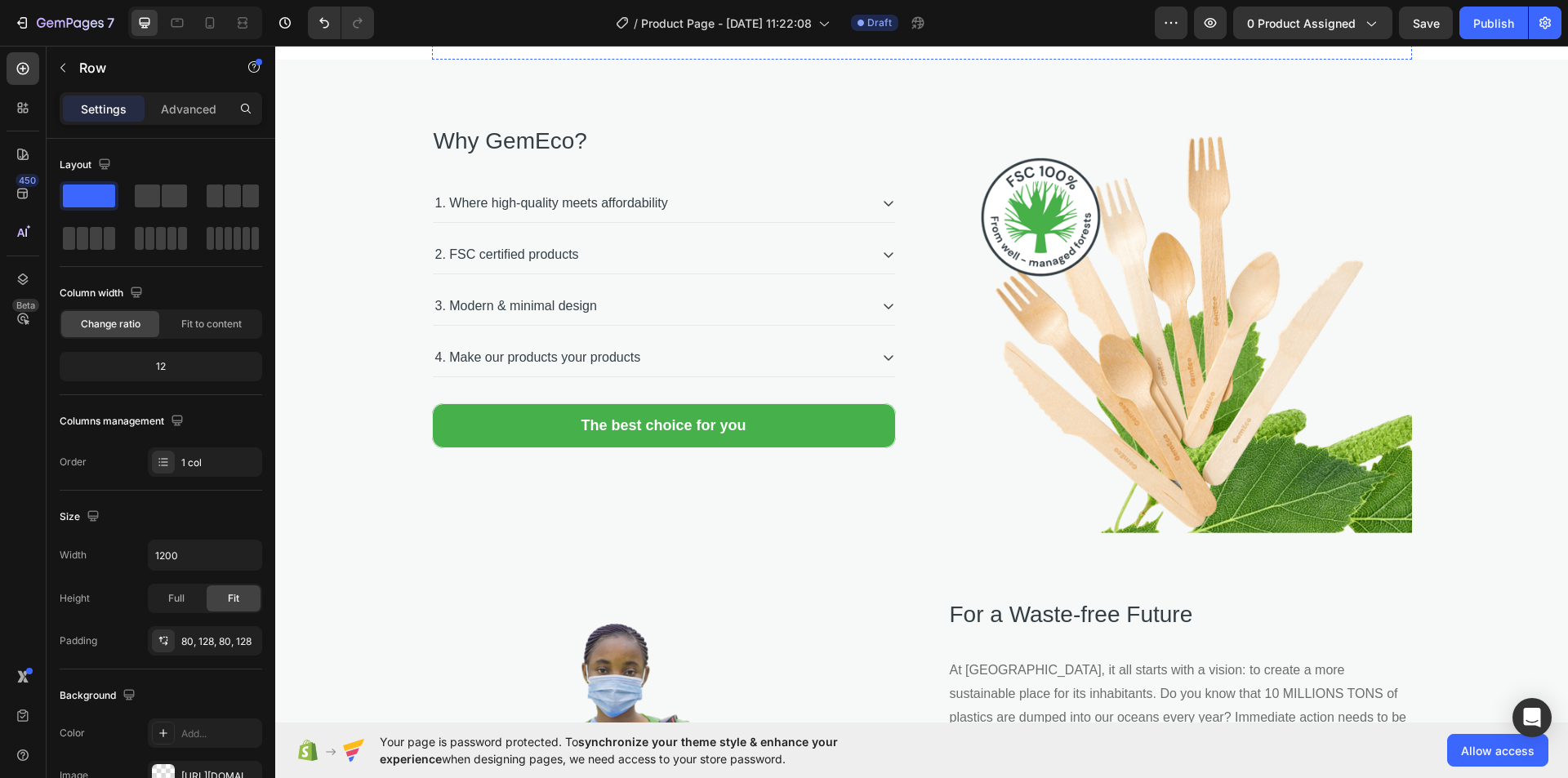
scroll to position [2367, 0]
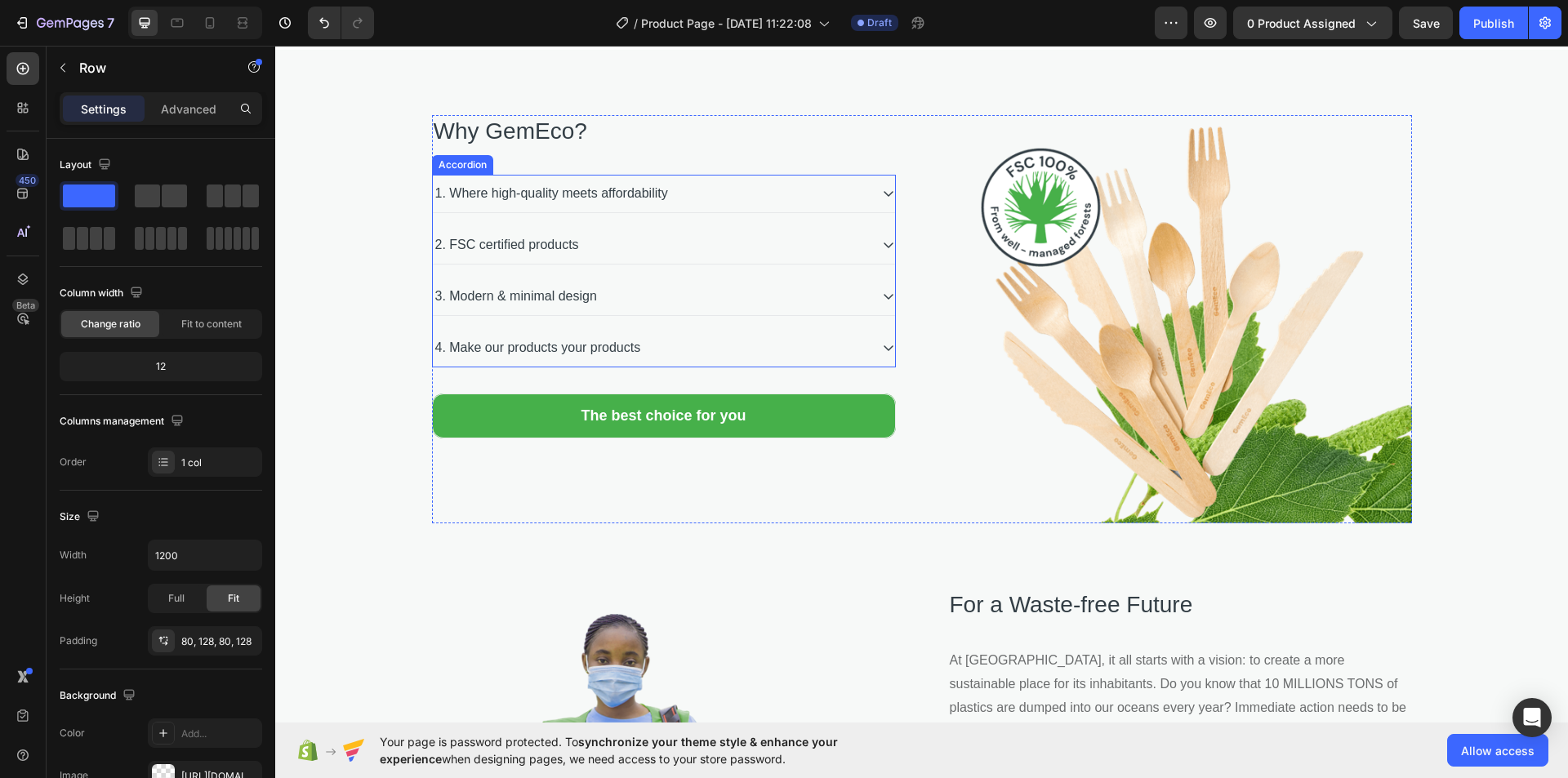
click at [883, 196] on icon at bounding box center [888, 194] width 10 height 6
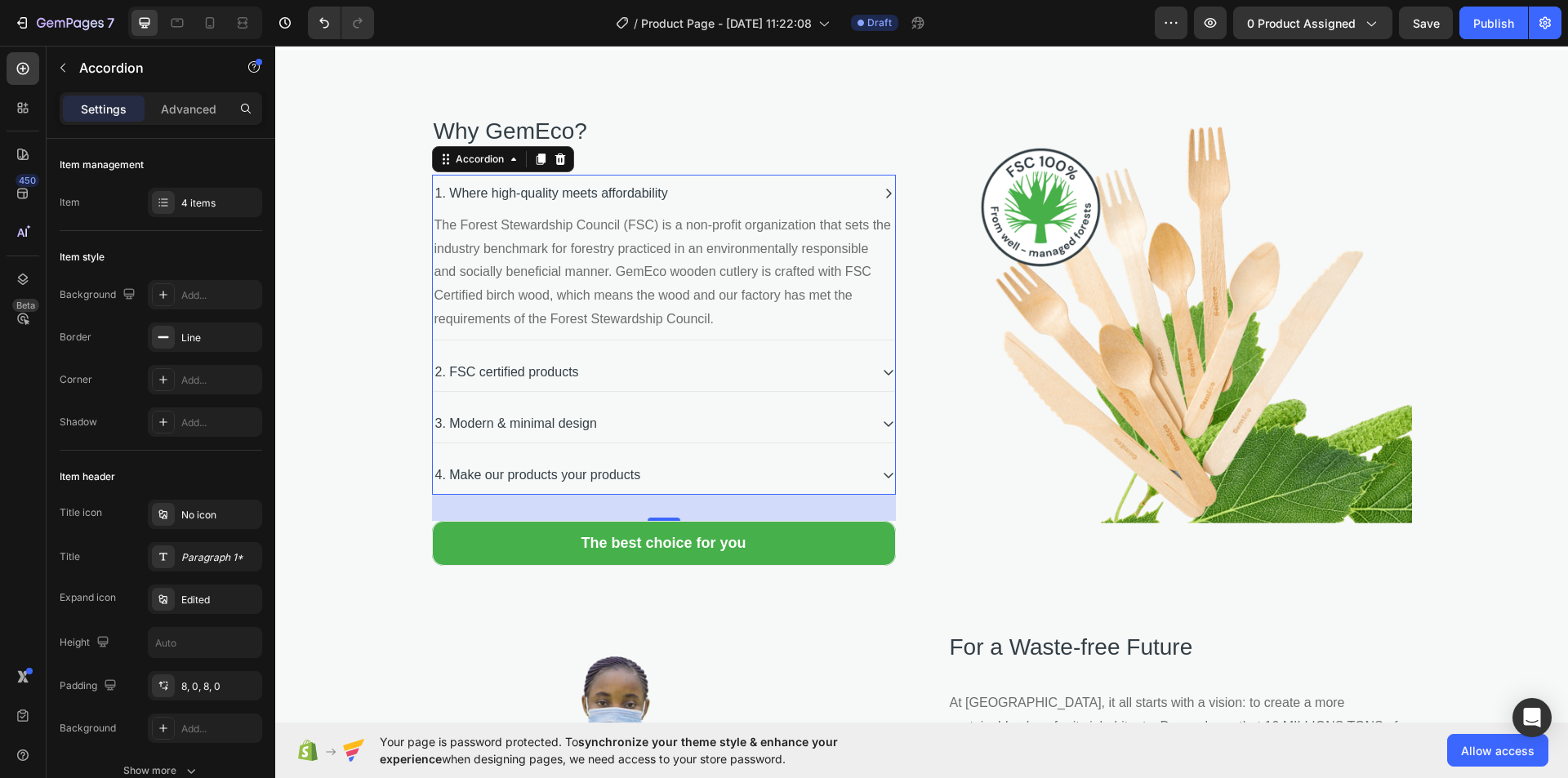
click at [883, 376] on icon at bounding box center [888, 372] width 13 height 13
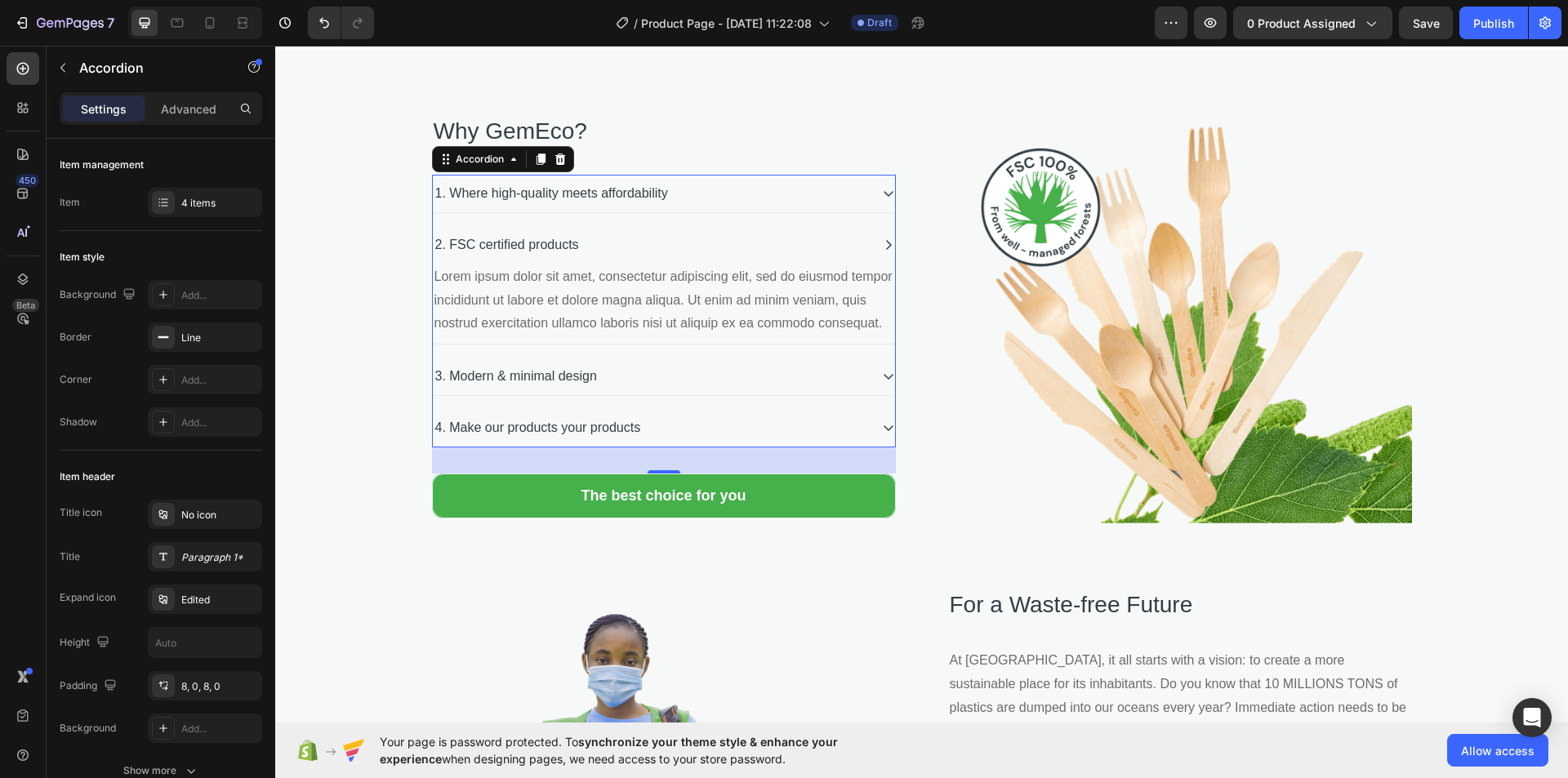
click at [882, 376] on icon at bounding box center [888, 376] width 13 height 13
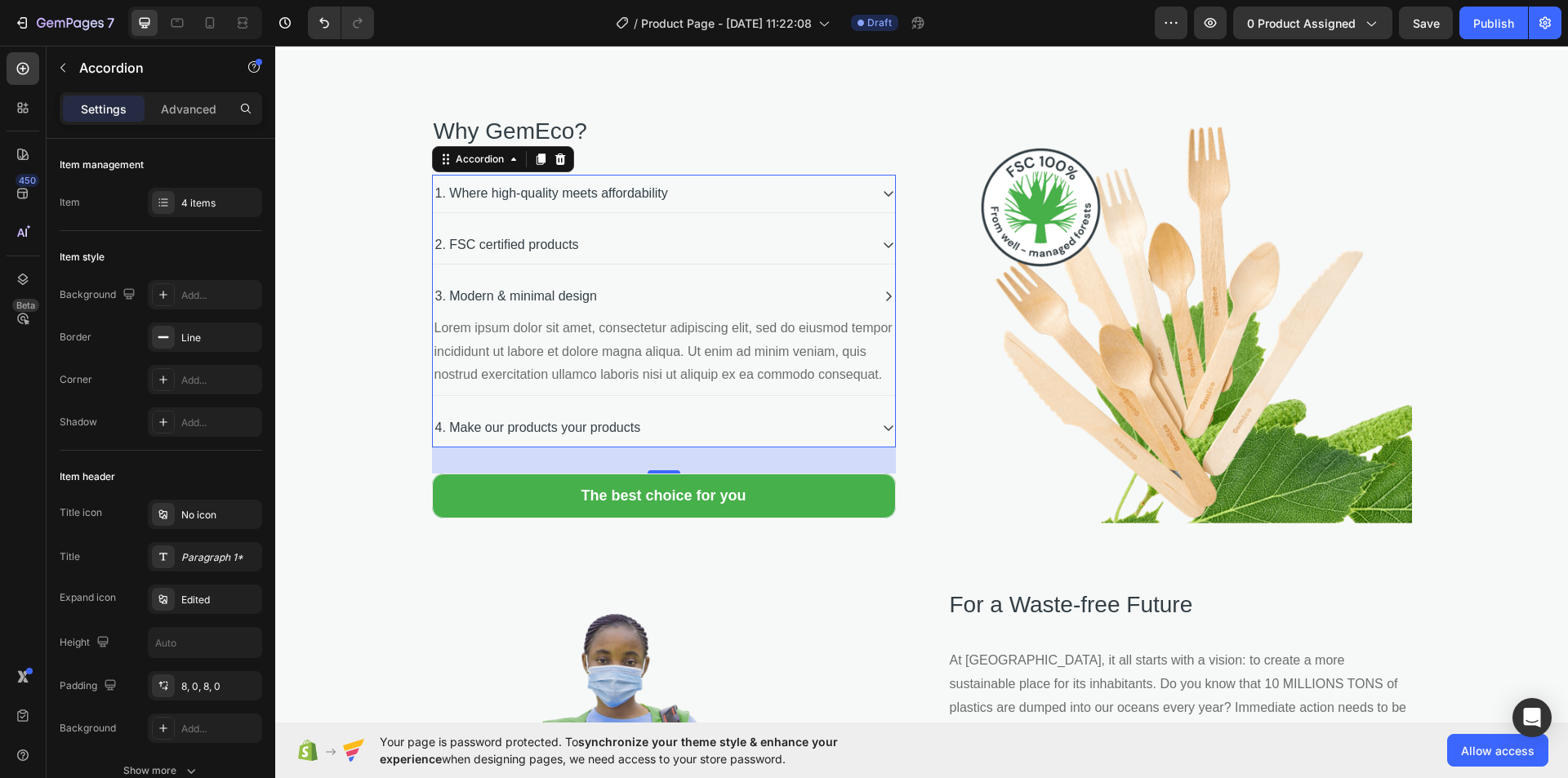
click at [882, 376] on div "3. Modern & minimal design Lorem ipsum dolor sit amet, consectetur adipiscing e…" at bounding box center [664, 336] width 462 height 117
click at [882, 426] on icon at bounding box center [888, 427] width 13 height 13
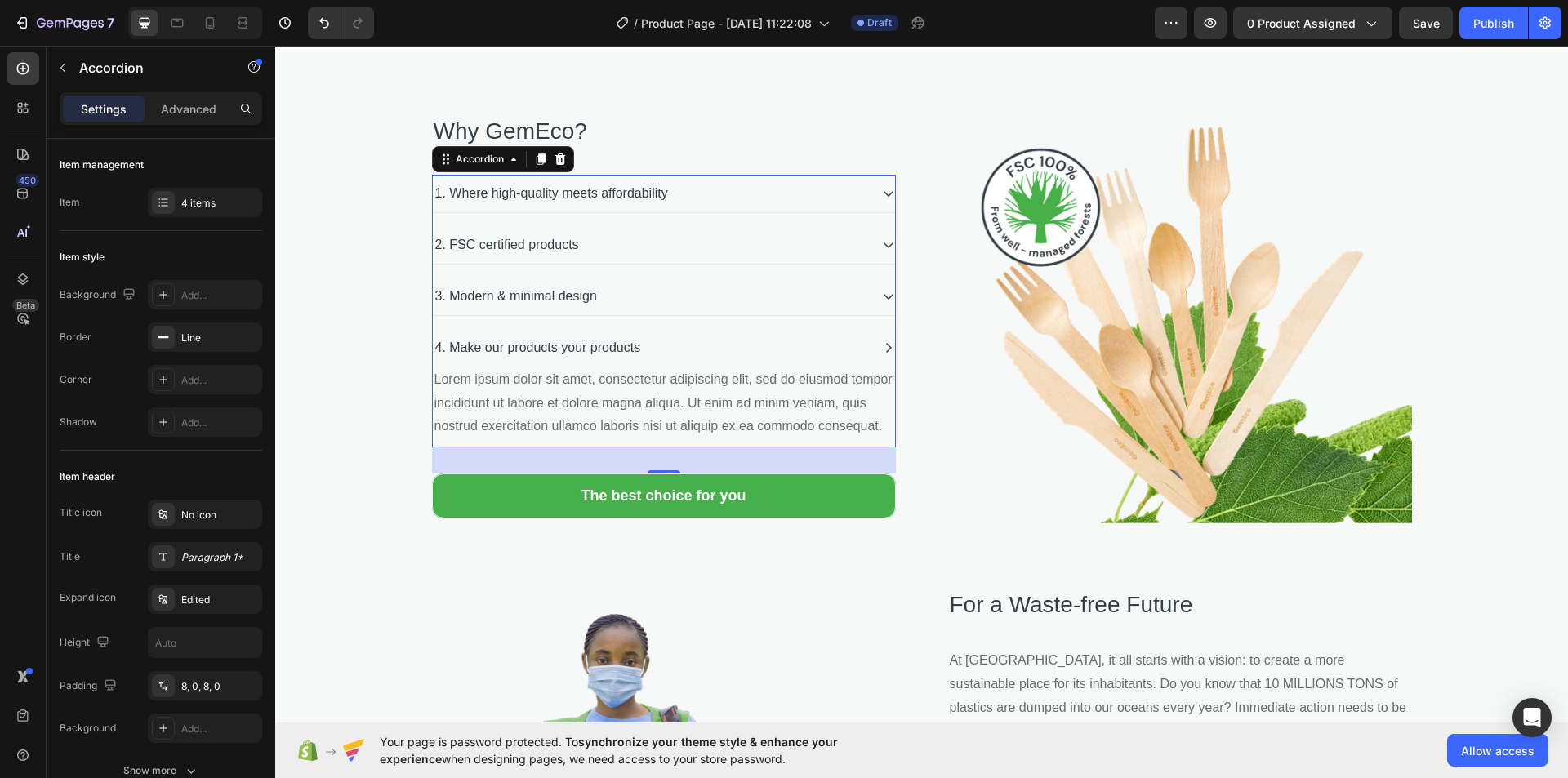
click at [878, 426] on div "4. Make our products your products Lorem ipsum dolor sit amet, consectetur adip…" at bounding box center [664, 387] width 462 height 117
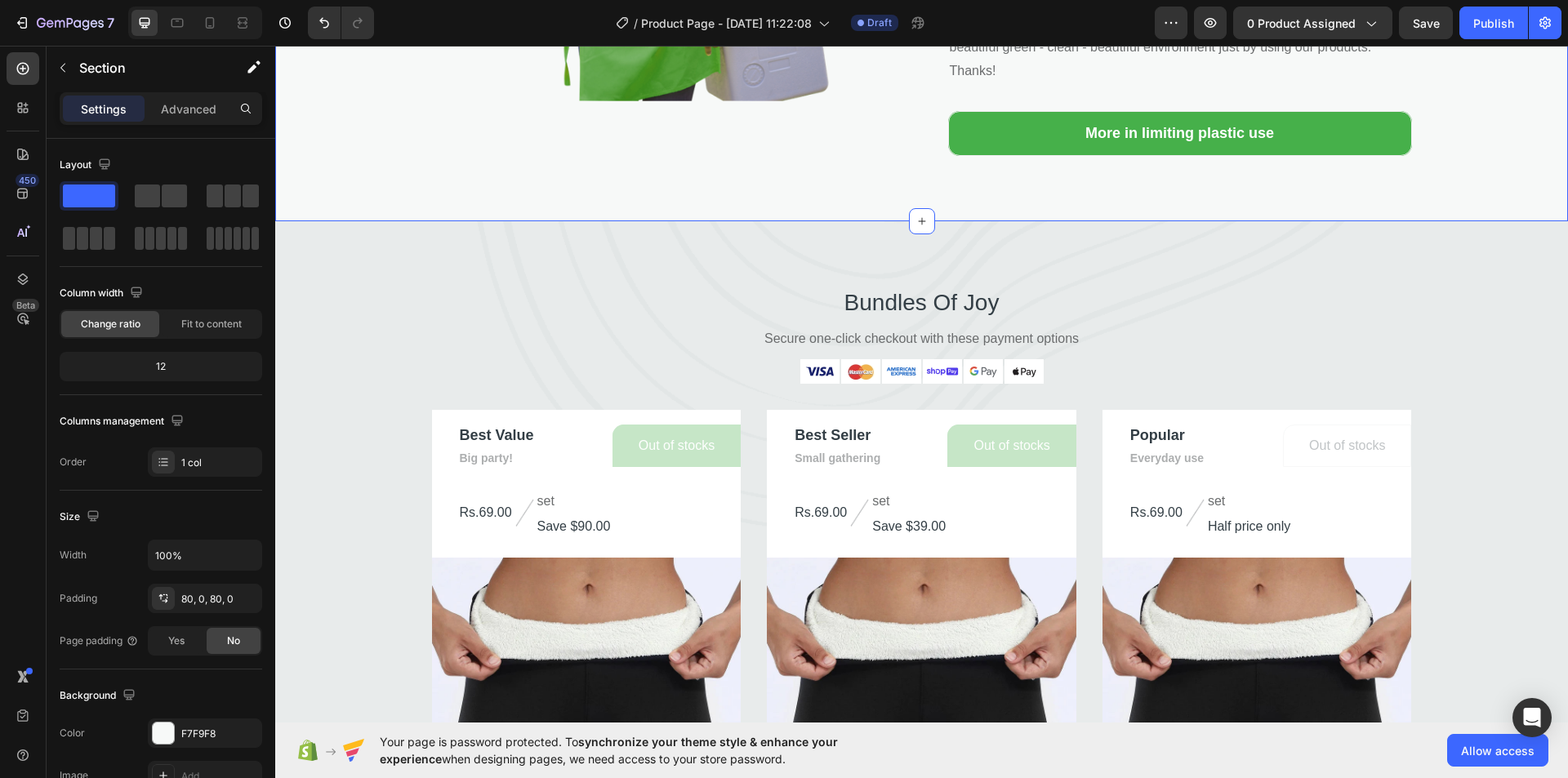
scroll to position [3412, 0]
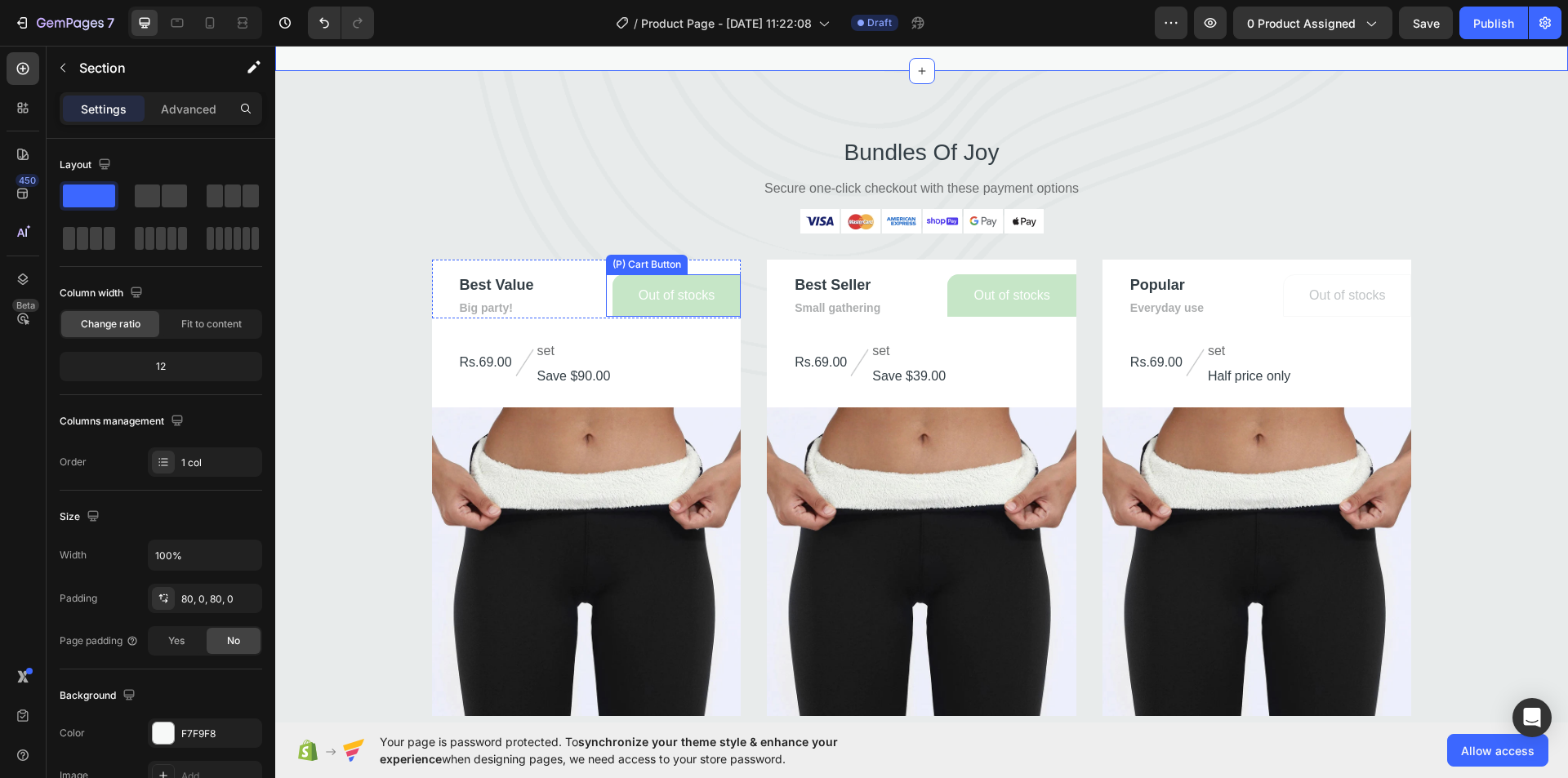
click at [612, 316] on button "Out of stocks" at bounding box center [677, 295] width 129 height 43
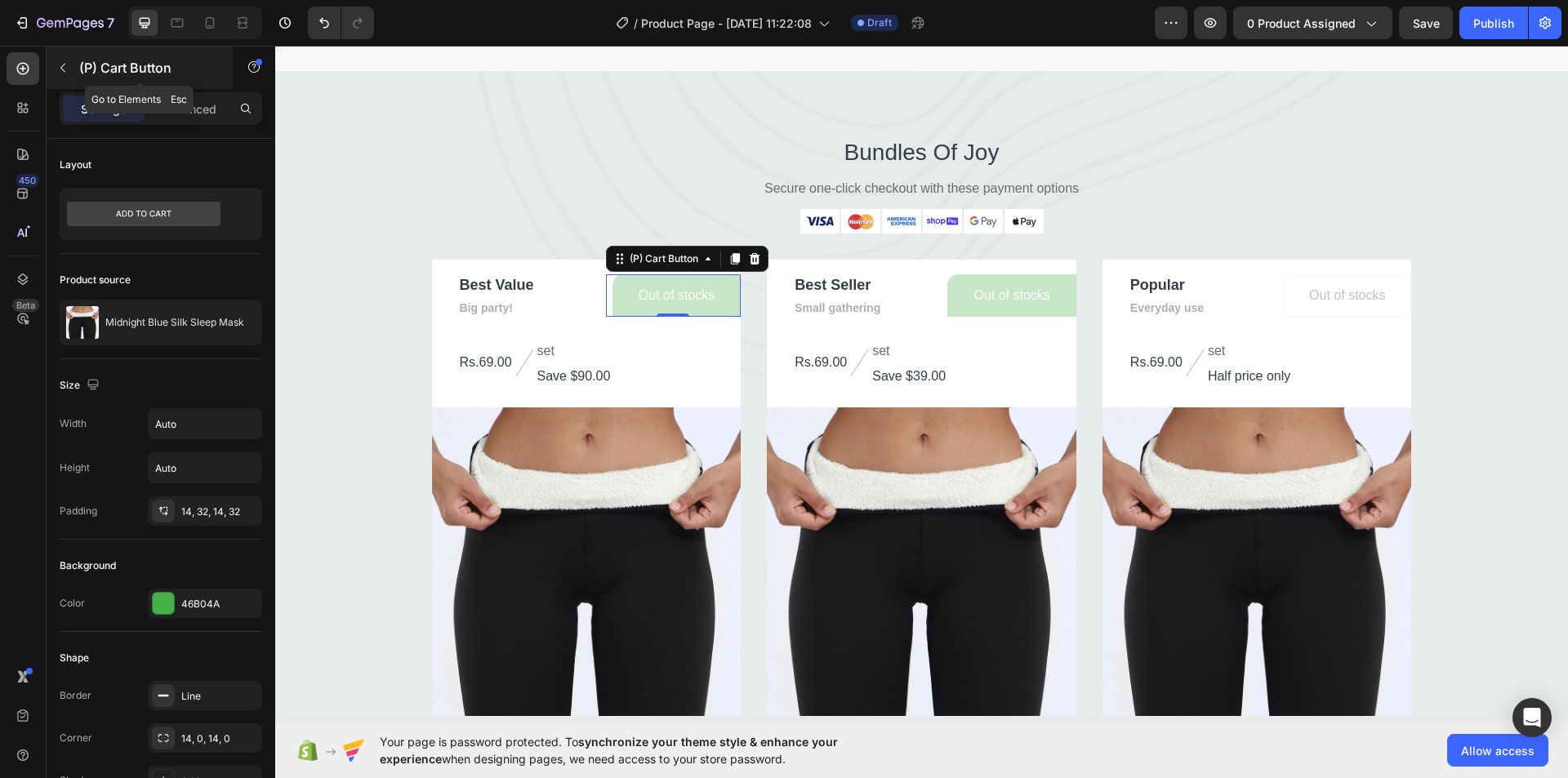
click at [67, 56] on button "button" at bounding box center [63, 68] width 26 height 26
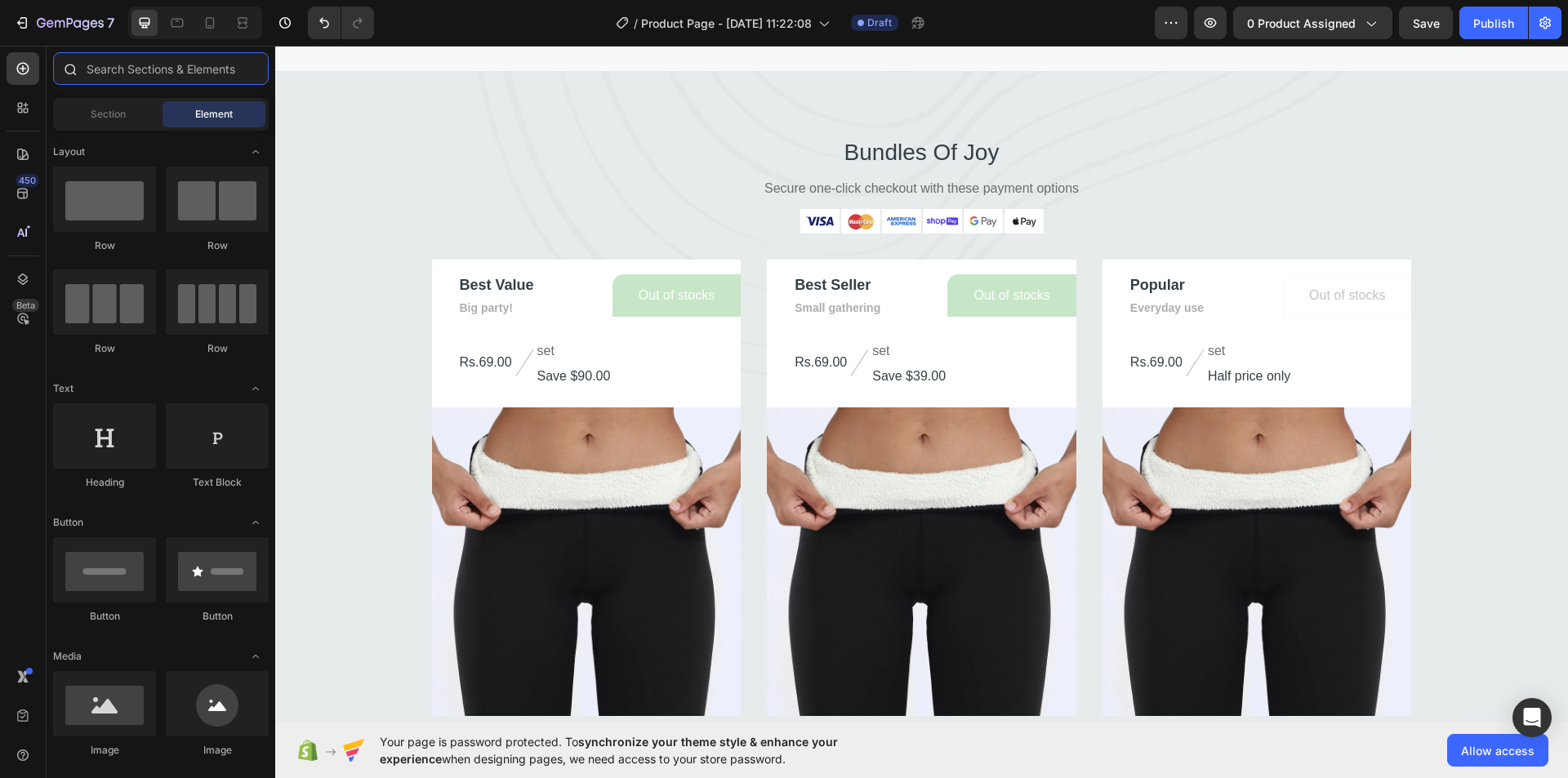
click at [97, 69] on input "text" at bounding box center [161, 69] width 215 height 33
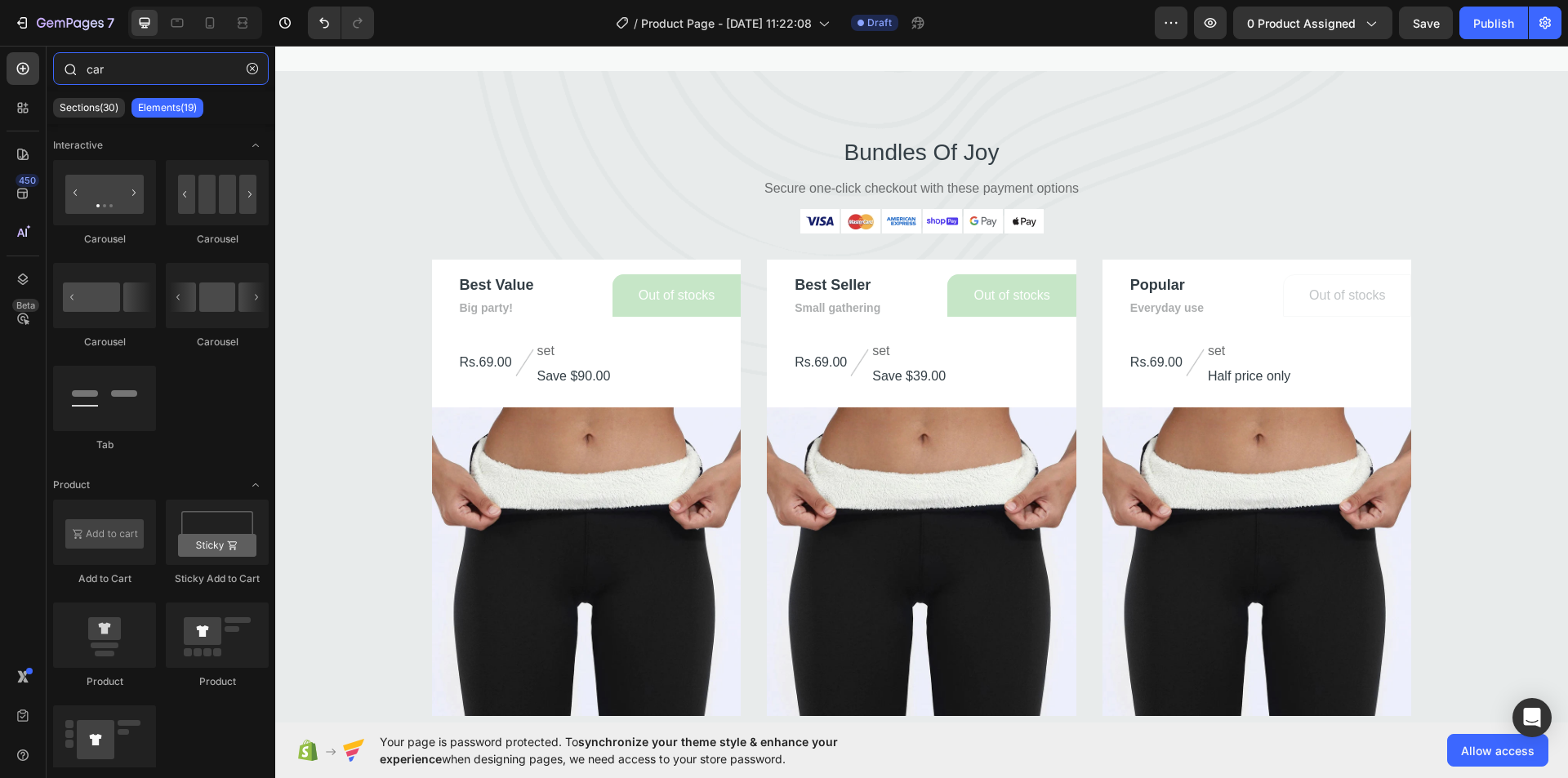
type input "cart"
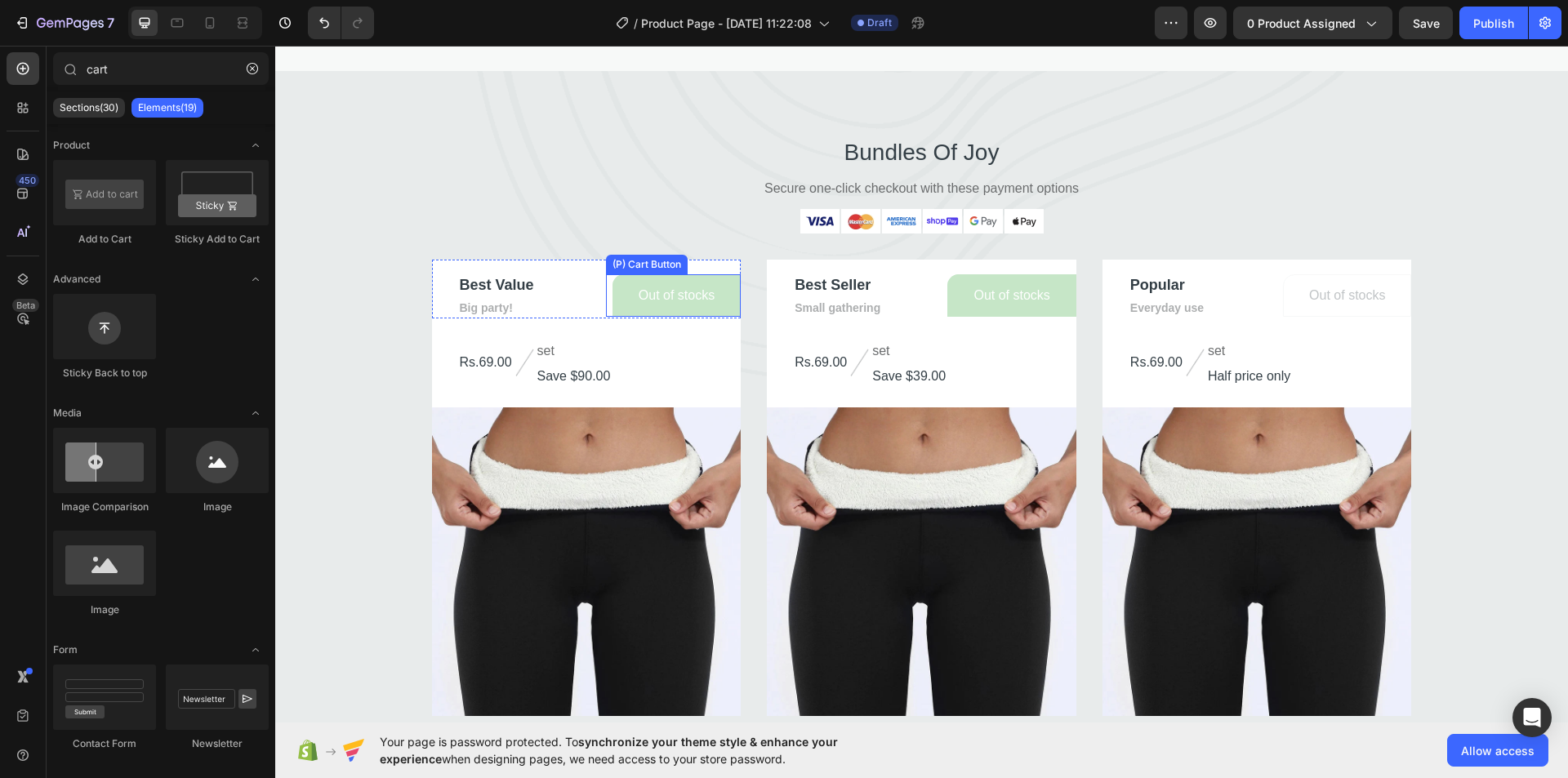
click at [626, 283] on button "Out of stocks" at bounding box center [677, 295] width 129 height 43
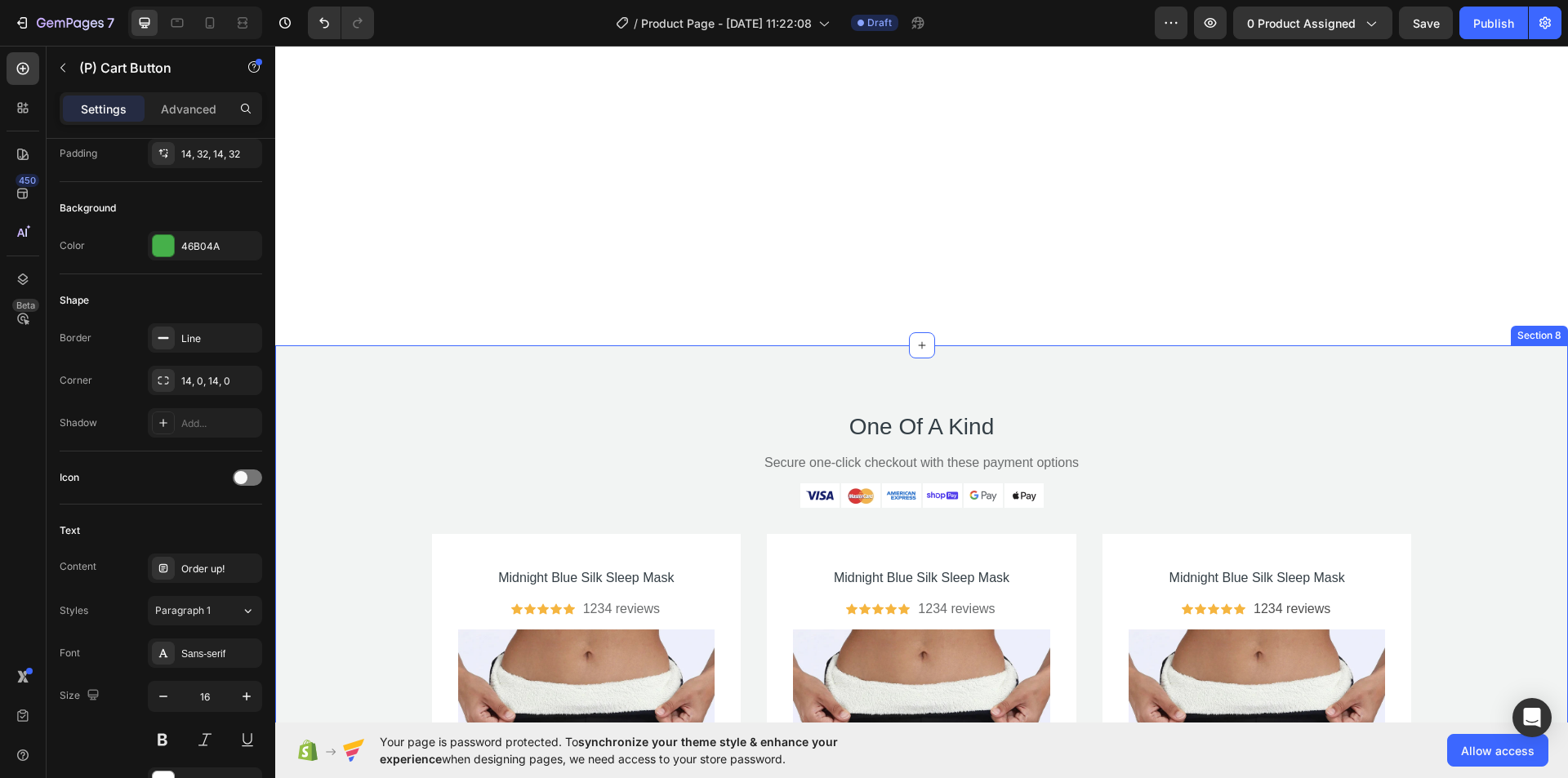
scroll to position [4685, 0]
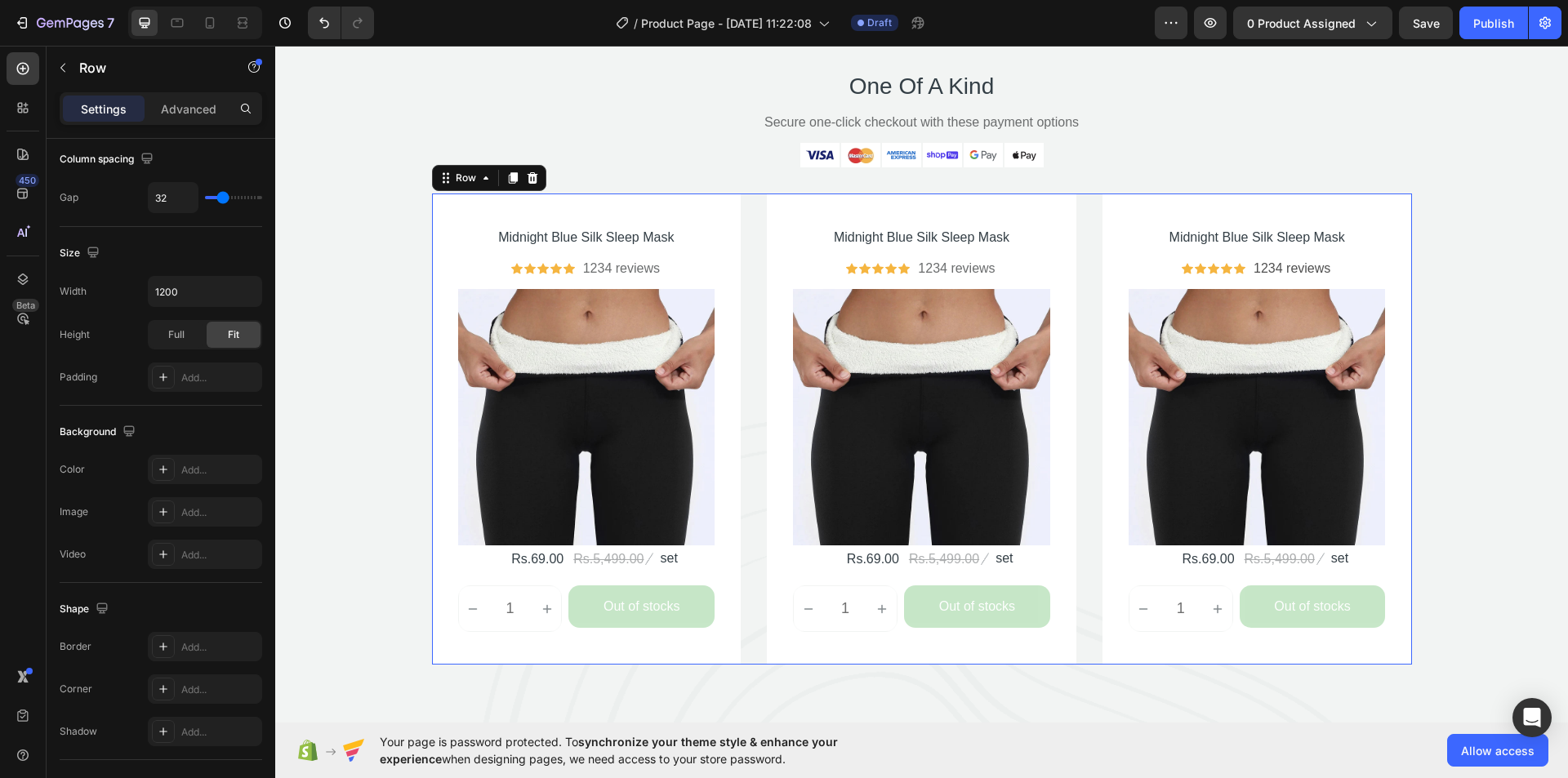
click at [754, 207] on div "Midnight Blue Silk Sleep Mask (P) Title Icon Icon Icon Icon Icon Icon List Hoz …" at bounding box center [922, 429] width 980 height 471
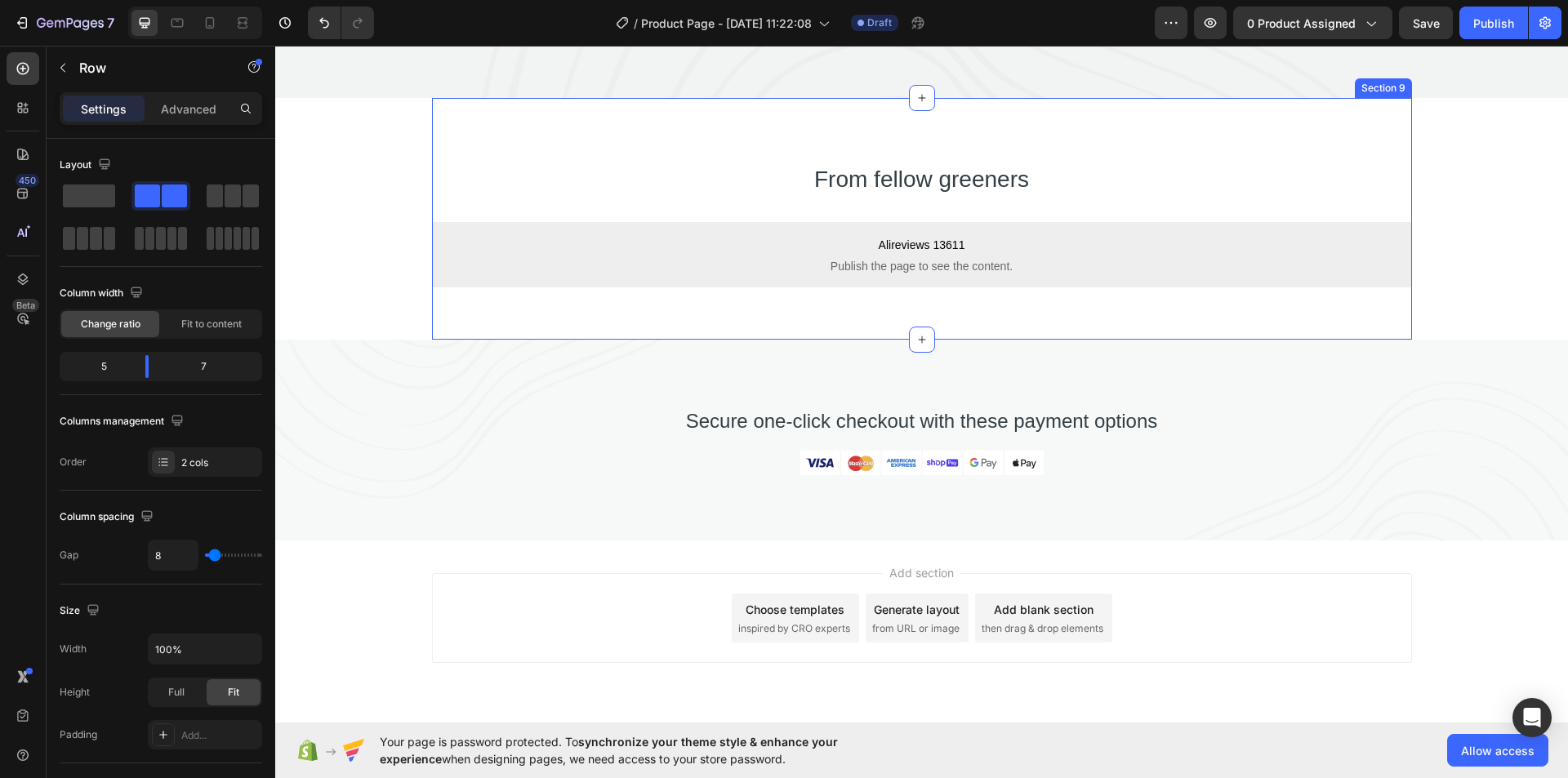
scroll to position [5317, 0]
